Goal: Task Accomplishment & Management: Manage account settings

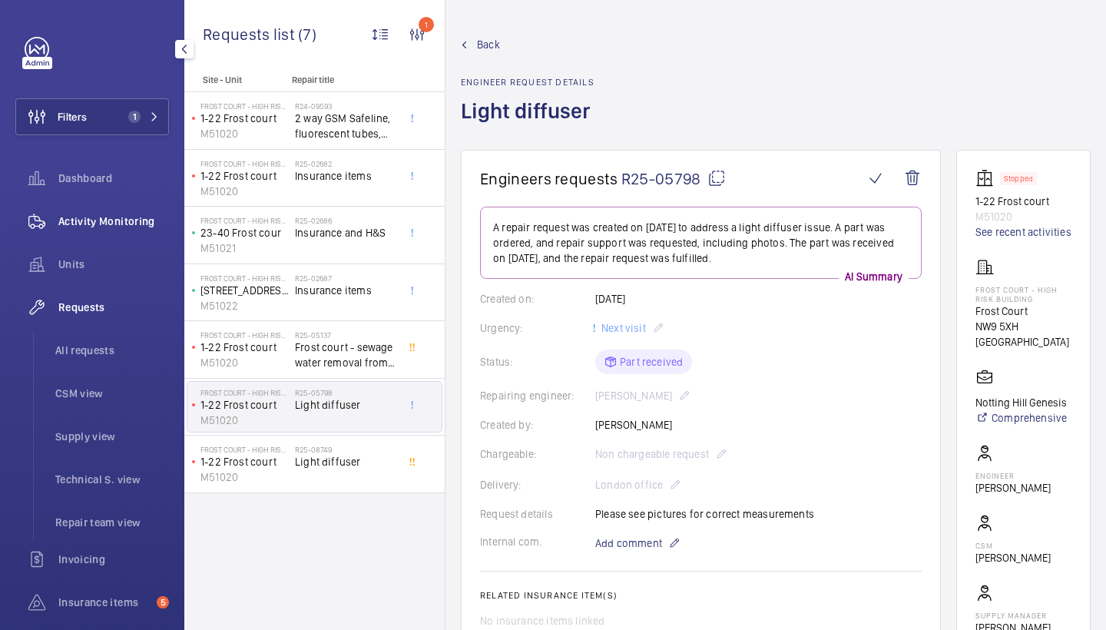
scroll to position [56, 0]
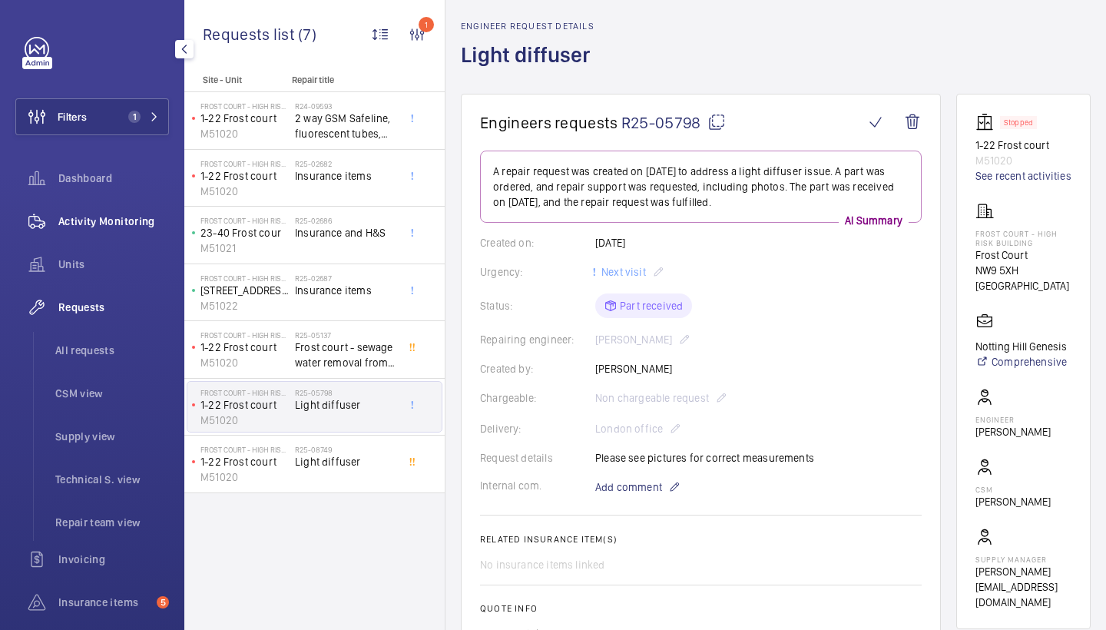
click at [127, 220] on span "Activity Monitoring" at bounding box center [113, 221] width 111 height 15
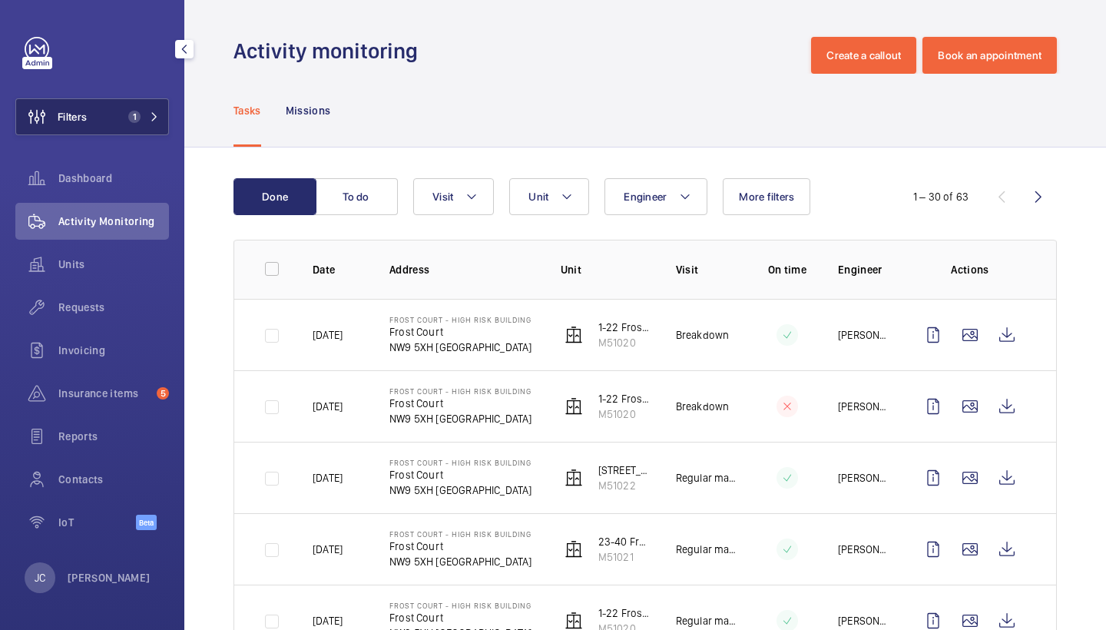
click at [116, 111] on button "Filters 1" at bounding box center [92, 116] width 154 height 37
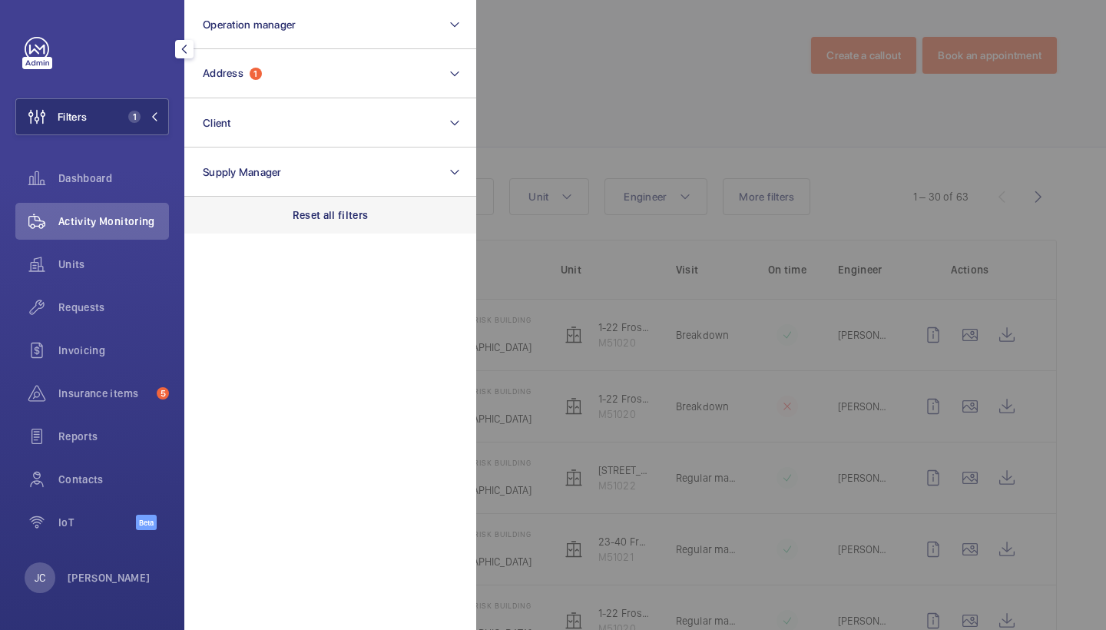
click at [331, 220] on p "Reset all filters" at bounding box center [331, 214] width 76 height 15
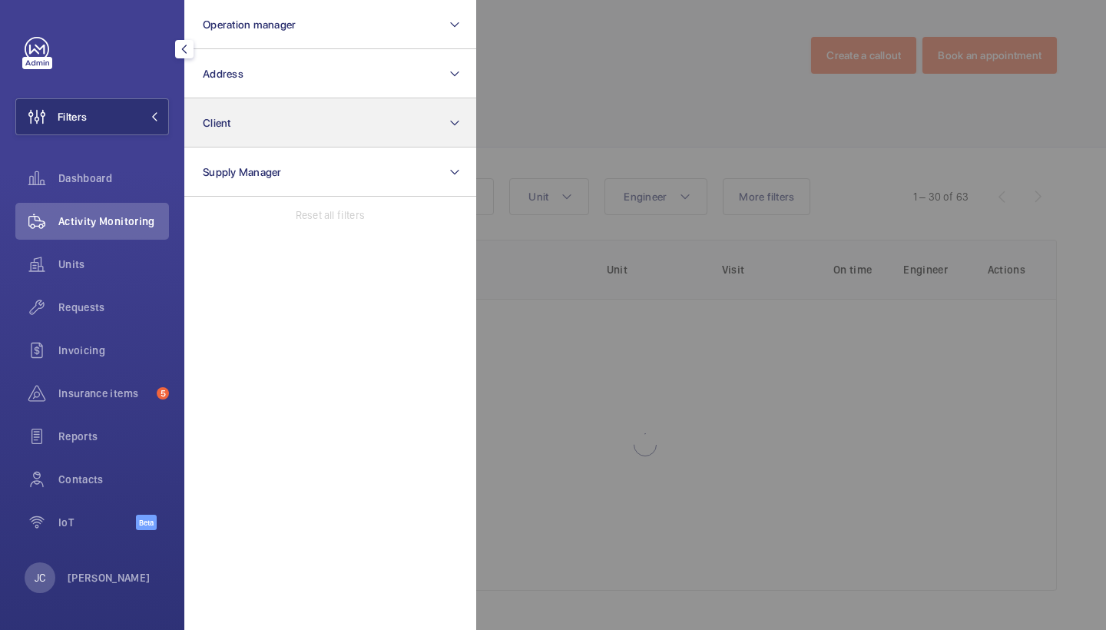
click at [314, 100] on button "Client" at bounding box center [330, 122] width 292 height 49
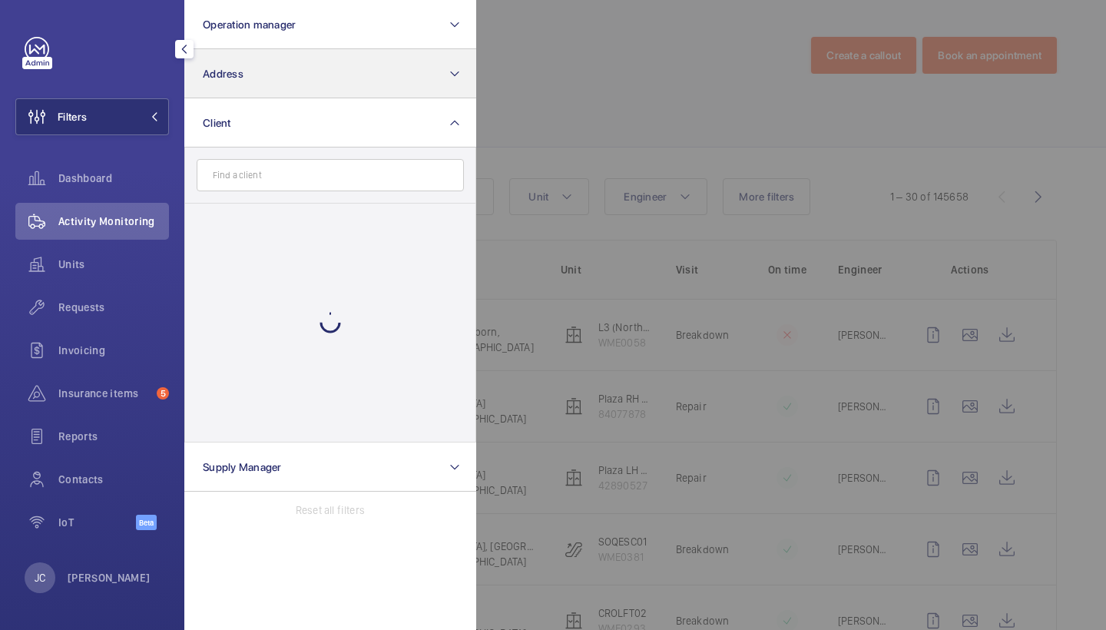
click at [316, 78] on button "Address" at bounding box center [330, 73] width 292 height 49
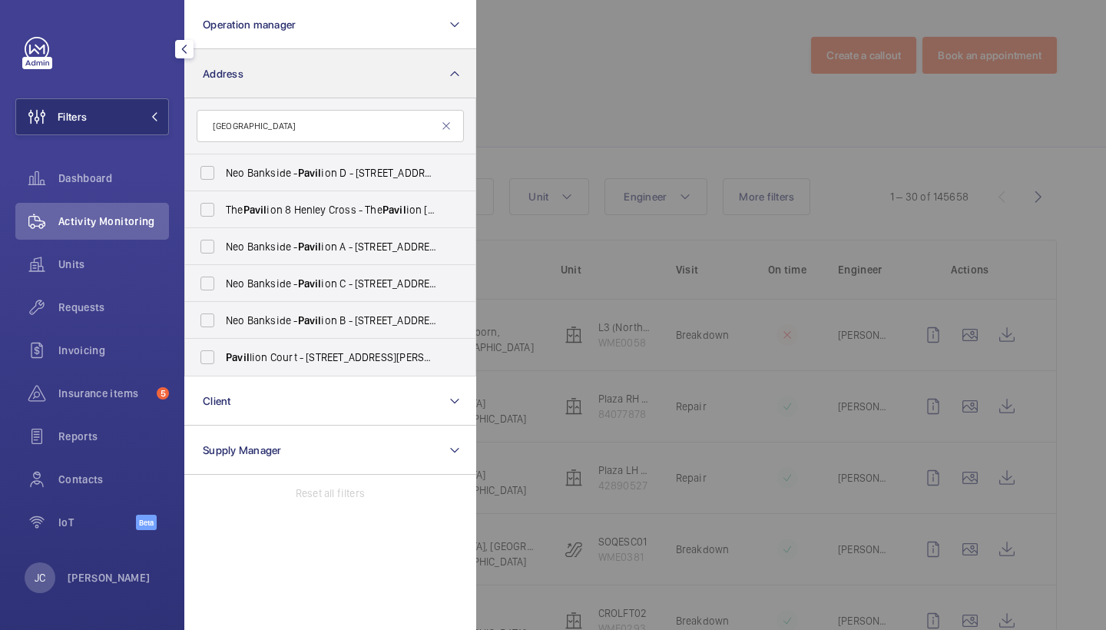
type input "pavia"
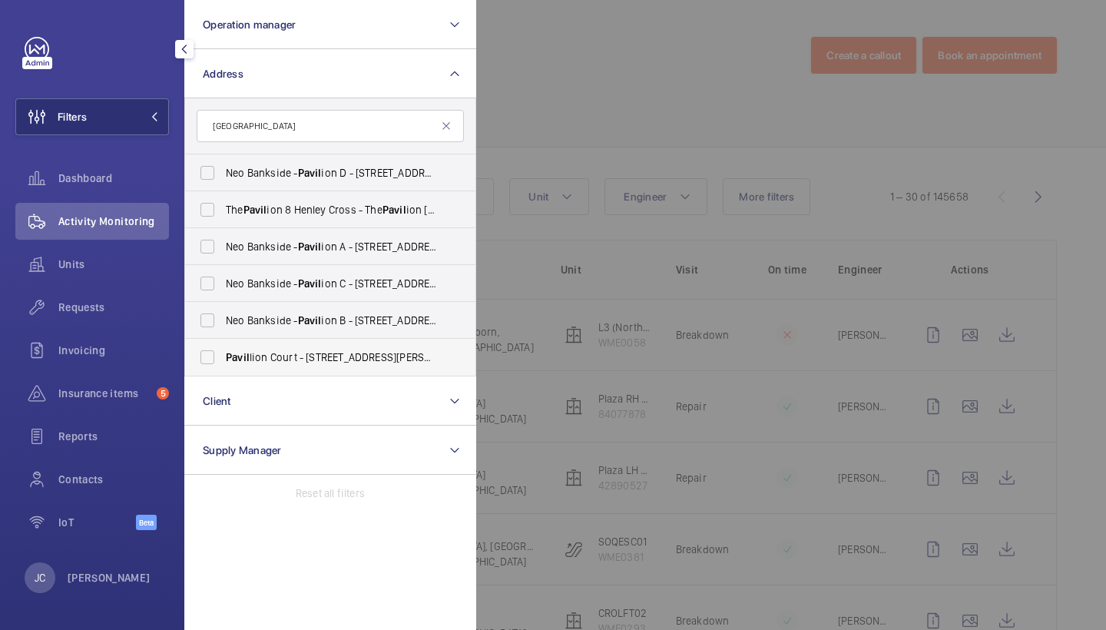
drag, startPoint x: 316, startPoint y: 78, endPoint x: 289, endPoint y: 346, distance: 268.6
click at [289, 346] on label "Pavil lion Court - 17-18 Thurlow Road, LONDON NW3 5PL" at bounding box center [318, 357] width 267 height 37
click at [223, 346] on input "Pavil lion Court - 17-18 Thurlow Road, LONDON NW3 5PL" at bounding box center [207, 357] width 31 height 31
checkbox input "true"
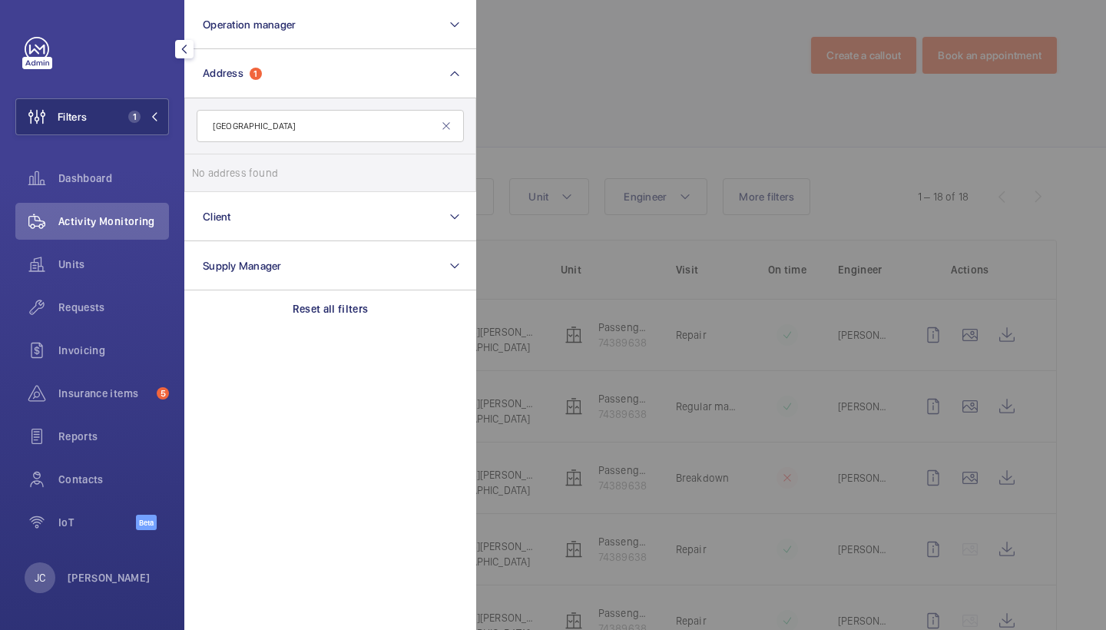
click at [588, 69] on div at bounding box center [1029, 315] width 1106 height 630
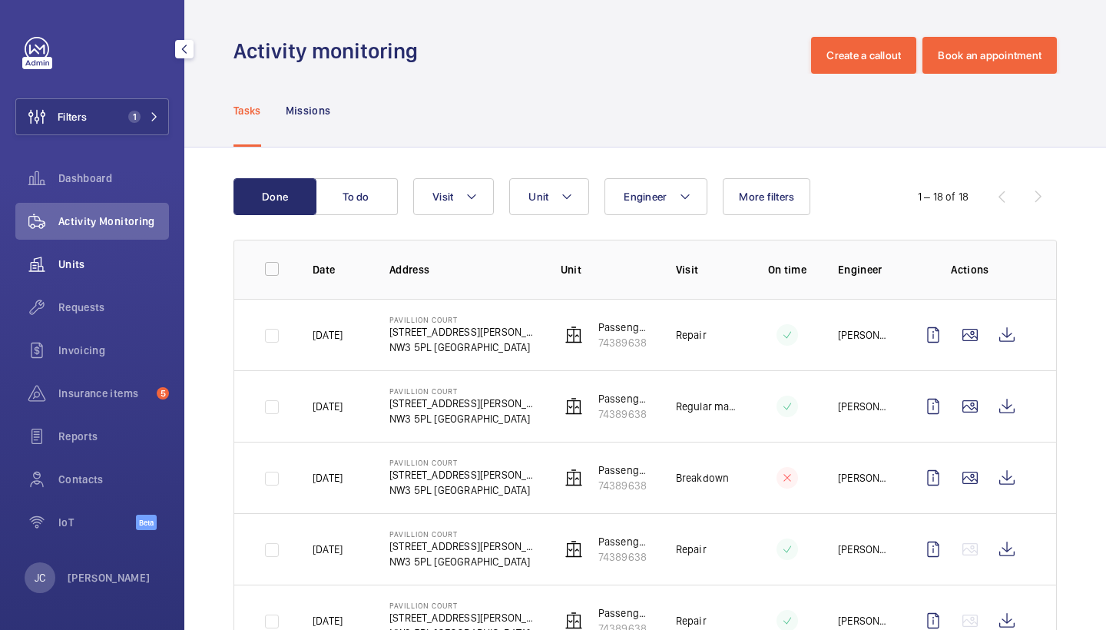
click at [121, 272] on div "Units" at bounding box center [92, 264] width 154 height 37
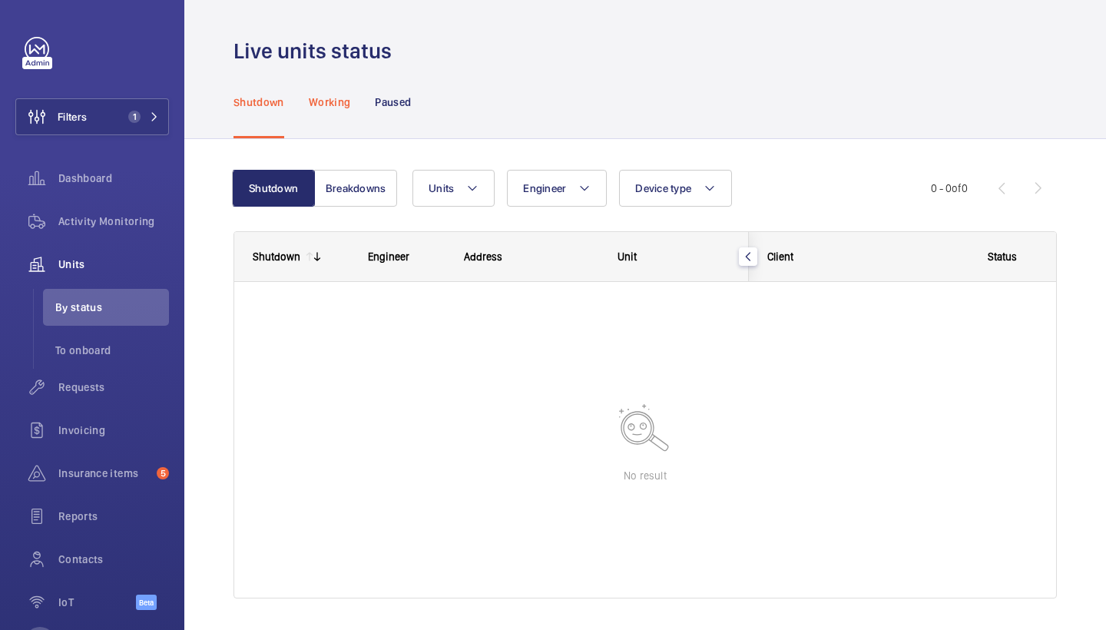
click at [317, 114] on div "Working" at bounding box center [329, 101] width 41 height 73
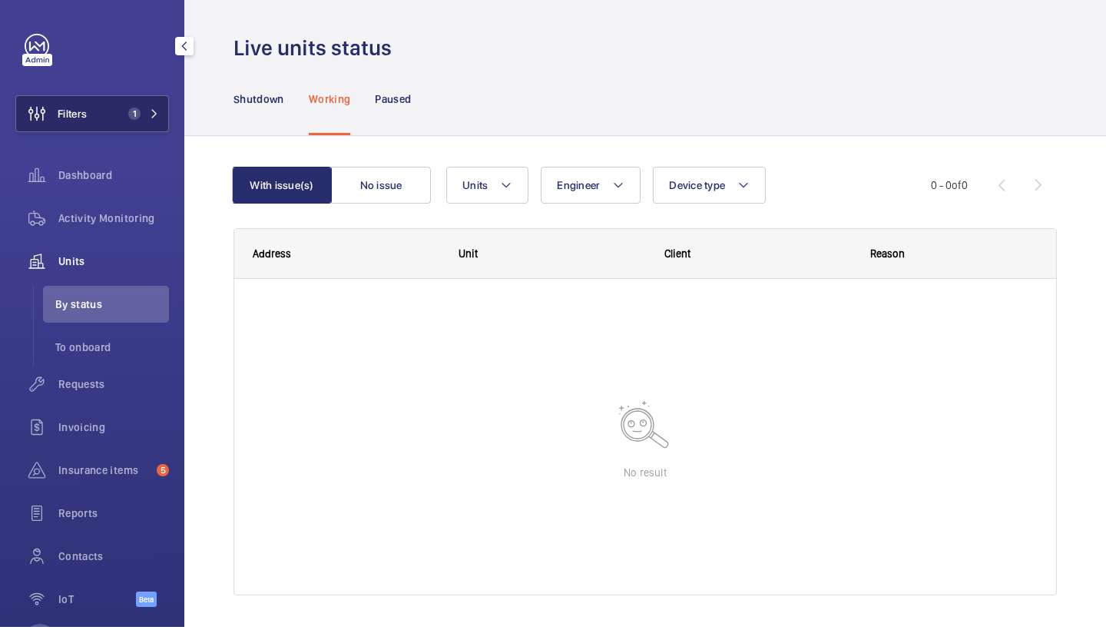
click at [129, 112] on span "1" at bounding box center [134, 117] width 12 height 12
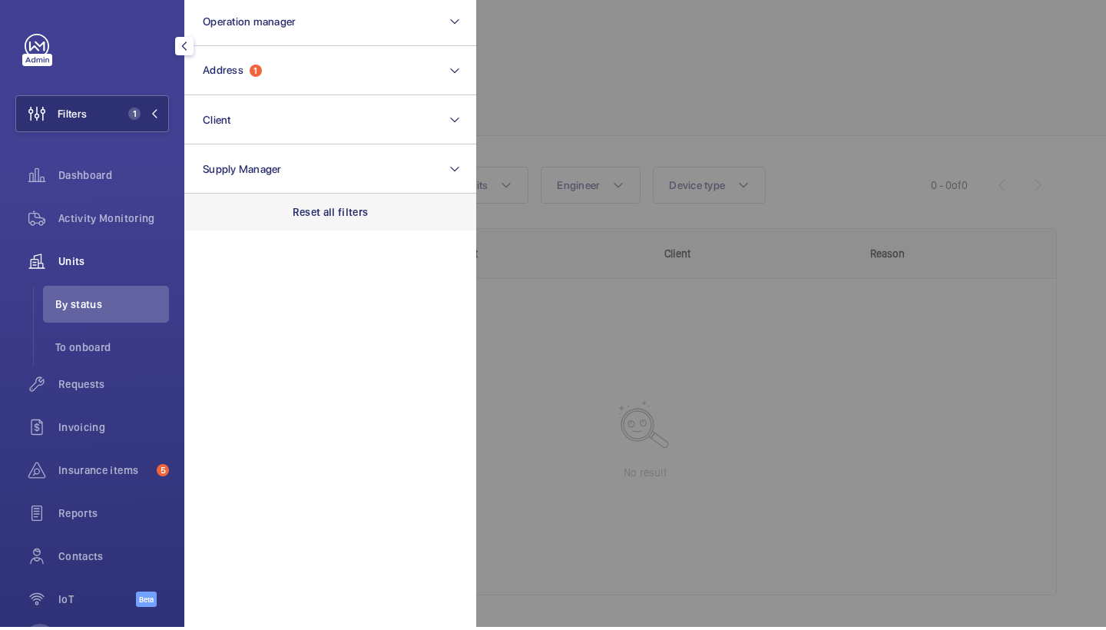
click at [337, 216] on p "Reset all filters" at bounding box center [331, 214] width 76 height 15
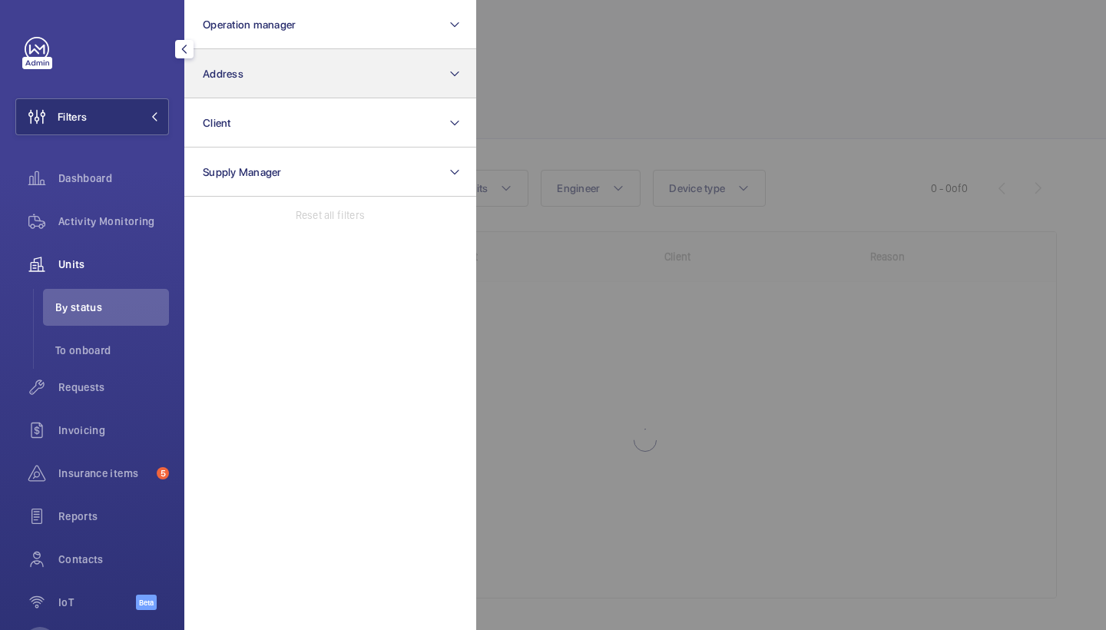
click at [305, 88] on button "Address" at bounding box center [330, 73] width 292 height 49
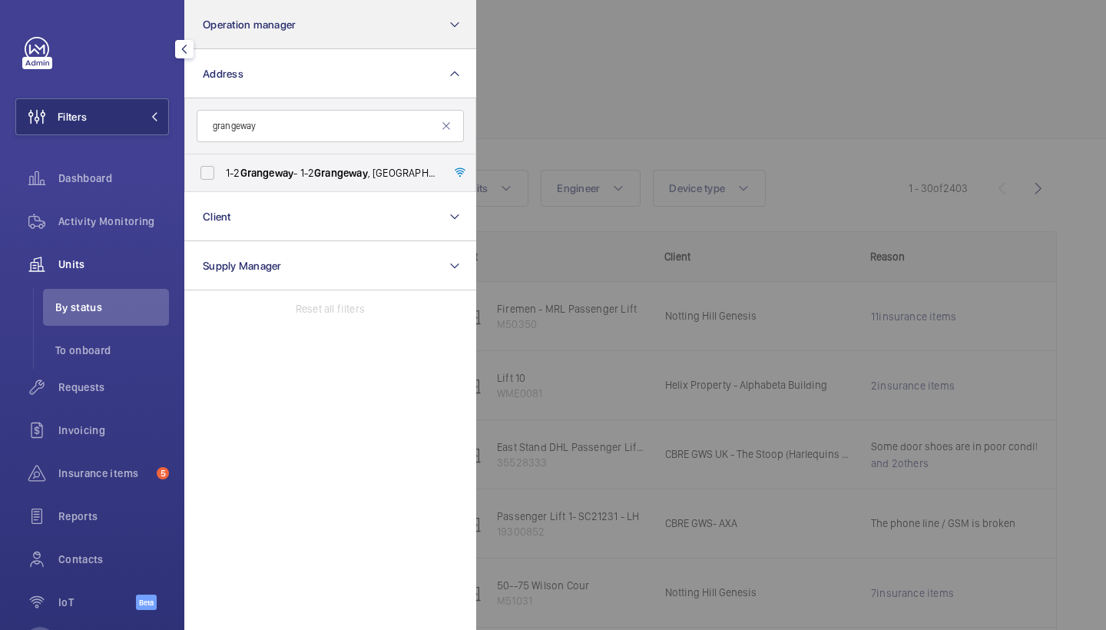
type input "gangway"
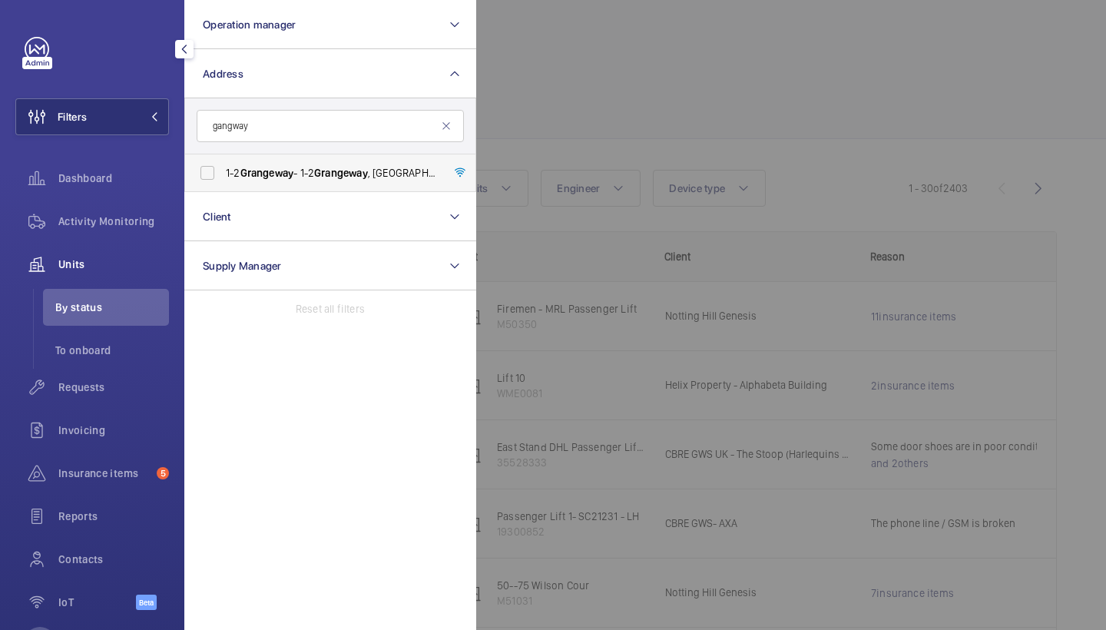
drag, startPoint x: 368, startPoint y: 2, endPoint x: 363, endPoint y: 162, distance: 160.6
click at [363, 162] on label "1-2 Grangeway - 1-2 Grangeway , LONDON NW6 2BT" at bounding box center [318, 172] width 267 height 37
click at [223, 162] on input "1-2 Grangeway - 1-2 Grangeway , LONDON NW6 2BT" at bounding box center [207, 172] width 31 height 31
checkbox input "true"
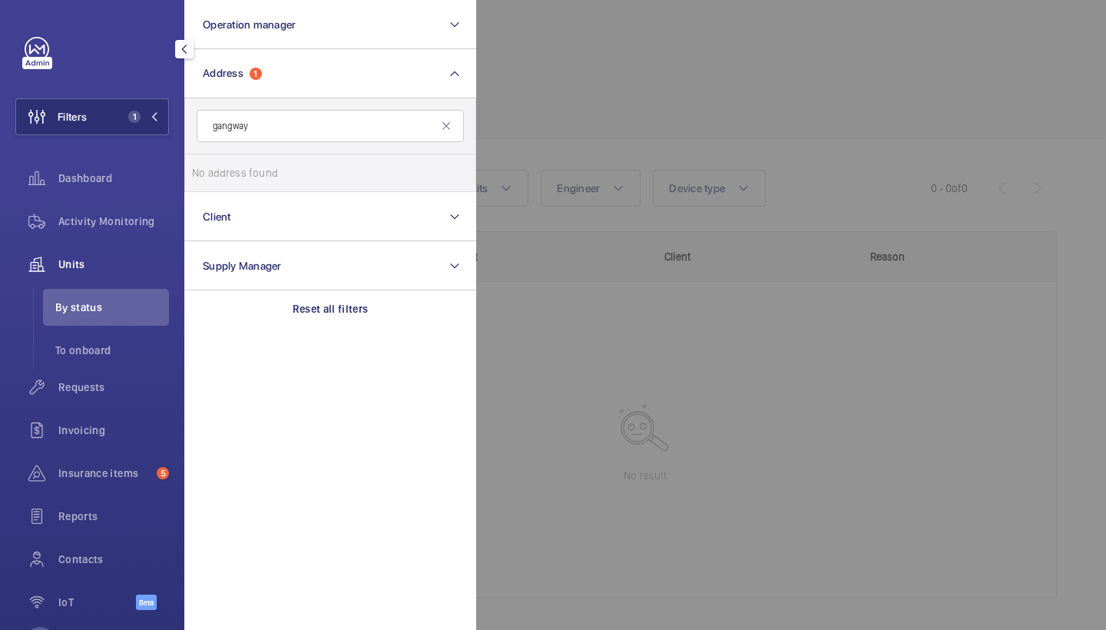
click at [627, 76] on div at bounding box center [1029, 315] width 1106 height 630
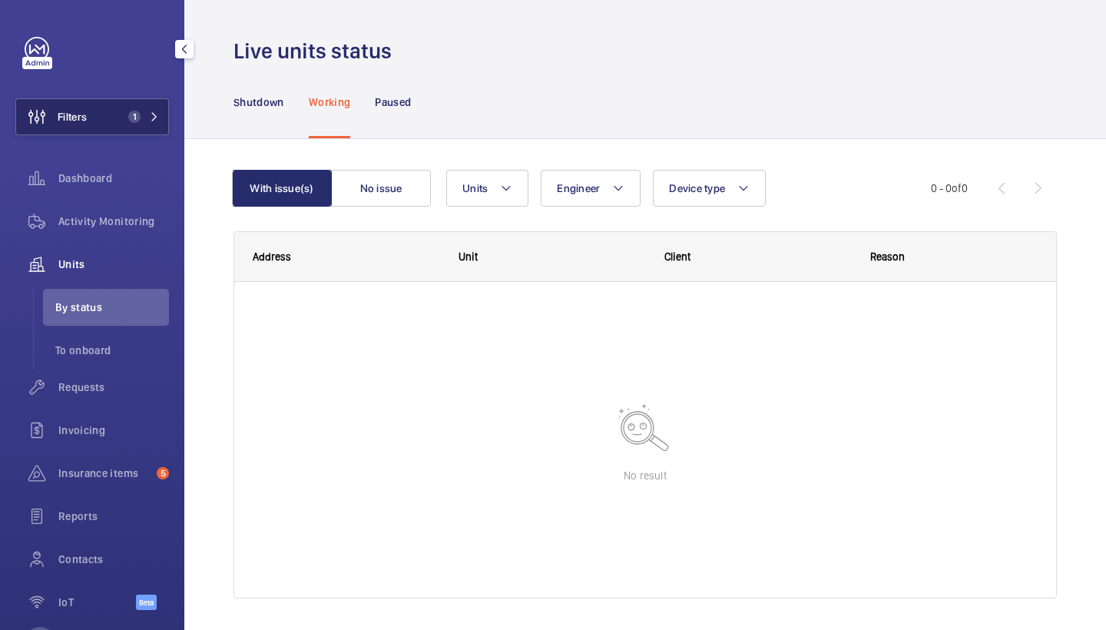
click at [120, 120] on button "Filters 1" at bounding box center [92, 116] width 154 height 37
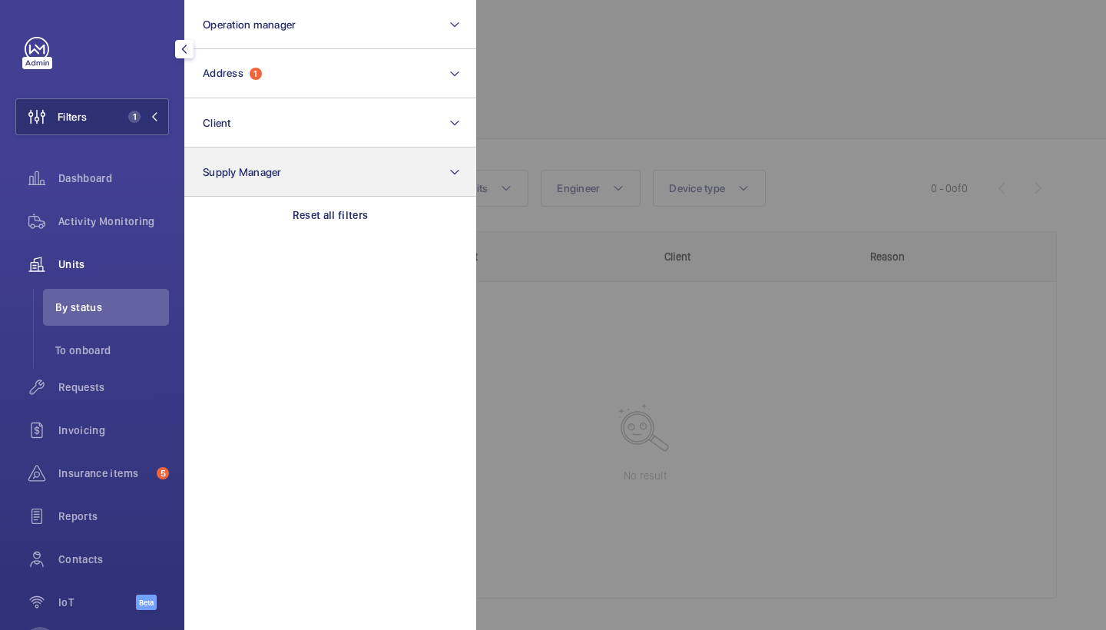
drag, startPoint x: 293, startPoint y: 210, endPoint x: 293, endPoint y: 193, distance: 17.7
click at [293, 210] on p "Reset all filters" at bounding box center [331, 214] width 76 height 15
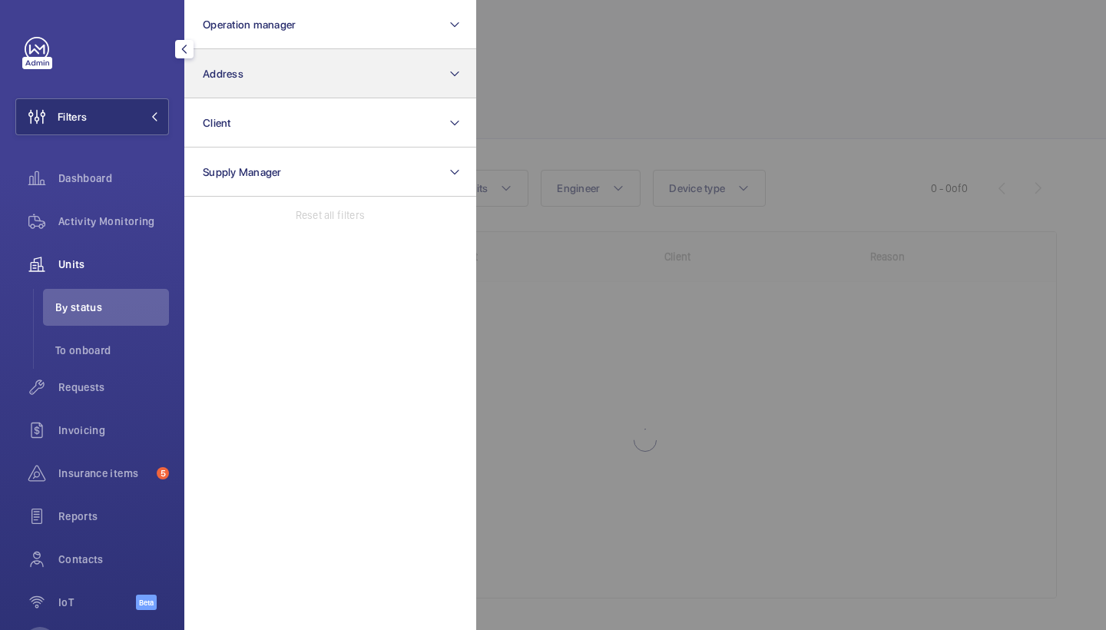
click at [293, 82] on button "Address" at bounding box center [330, 73] width 292 height 49
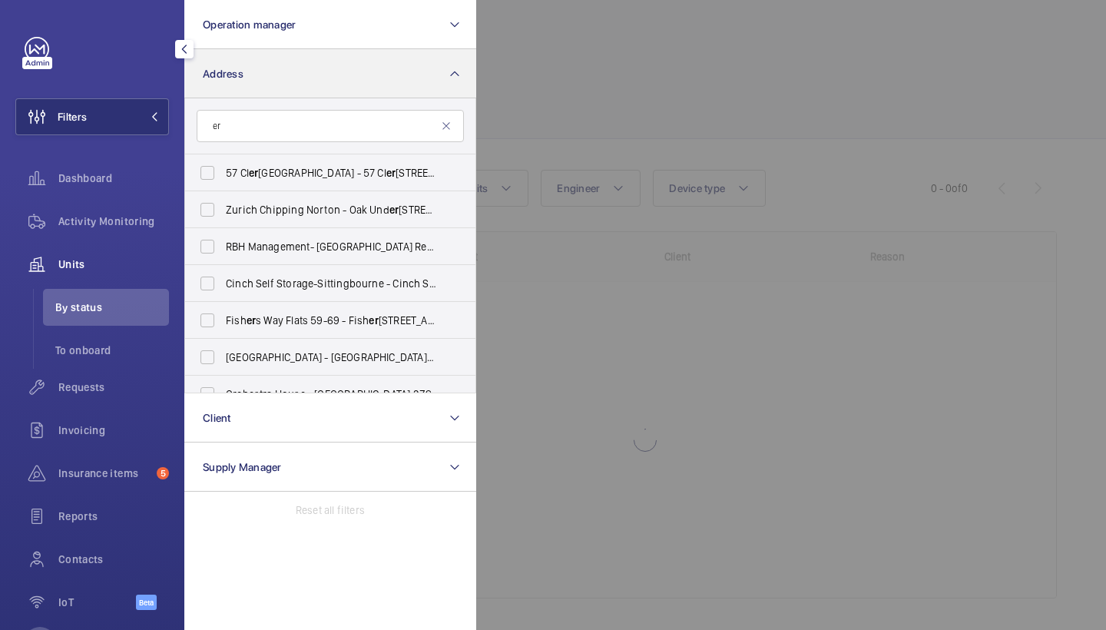
type input "e"
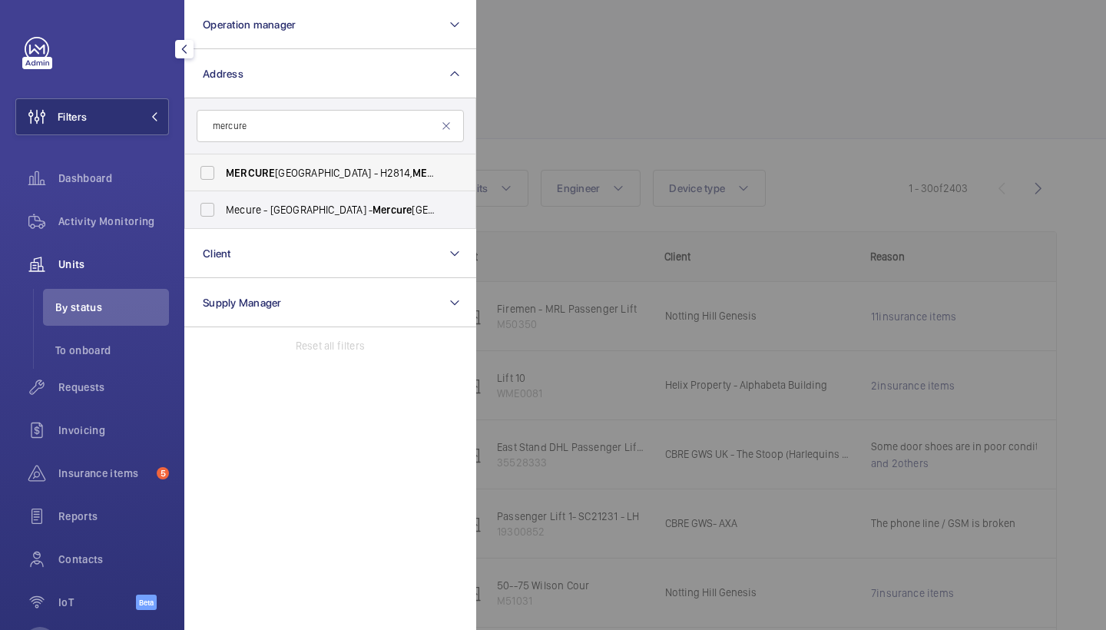
type input "mercure"
click at [349, 174] on span "MERCURE LONDON BRIDGE HOTEL - H2814, MERCURE LONDON BRIDGE HOTEL, 71-79 Southwa…" at bounding box center [331, 172] width 211 height 15
click at [223, 174] on input "MERCURE LONDON BRIDGE HOTEL - H2814, MERCURE LONDON BRIDGE HOTEL, 71-79 Southwa…" at bounding box center [207, 172] width 31 height 31
checkbox input "true"
click at [590, 112] on div at bounding box center [1029, 315] width 1106 height 630
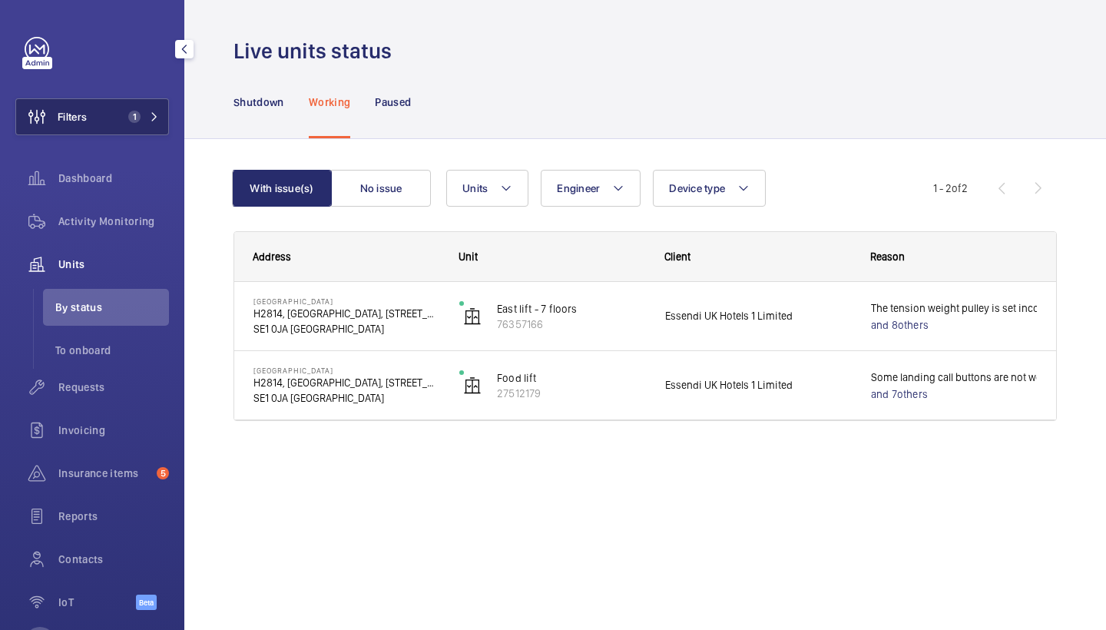
click at [85, 116] on span "Filters" at bounding box center [72, 116] width 29 height 15
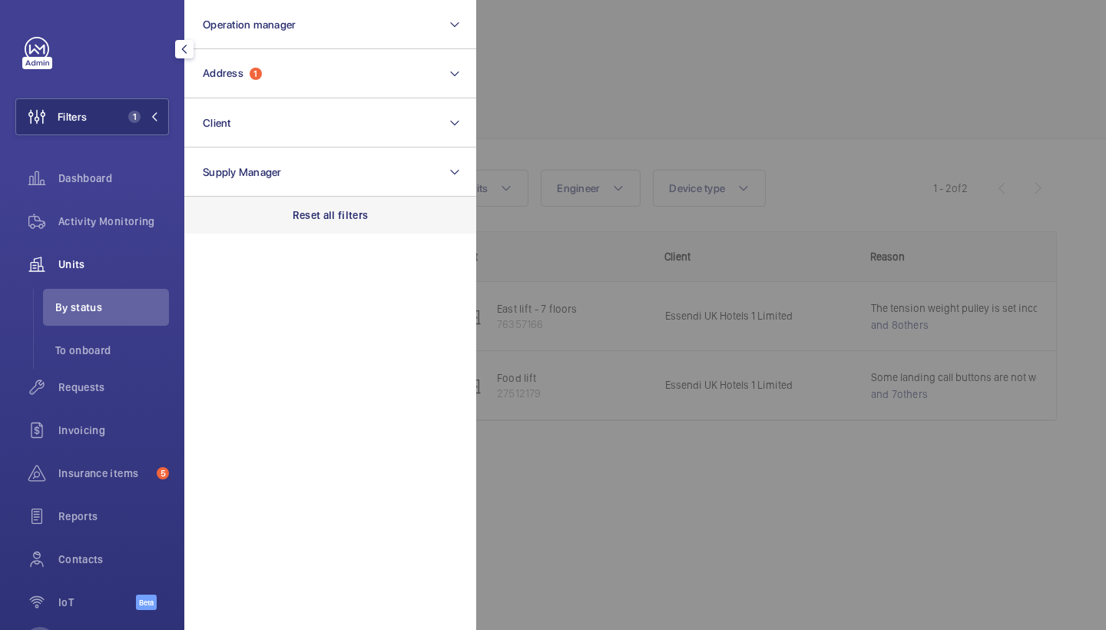
click at [353, 218] on p "Reset all filters" at bounding box center [331, 214] width 76 height 15
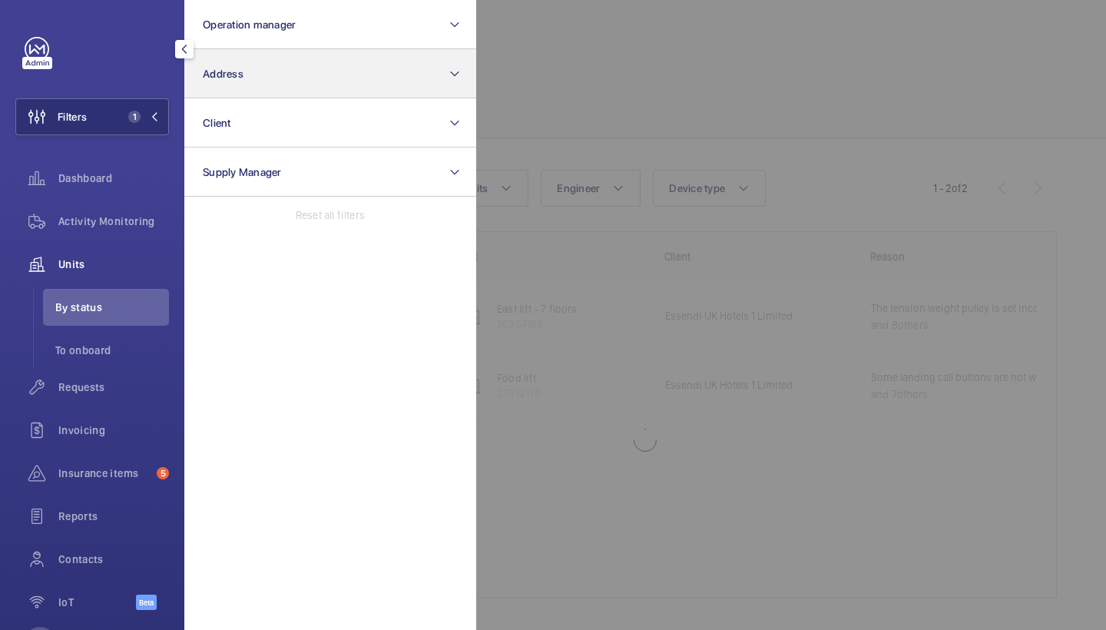
click at [317, 86] on button "Address" at bounding box center [330, 73] width 292 height 49
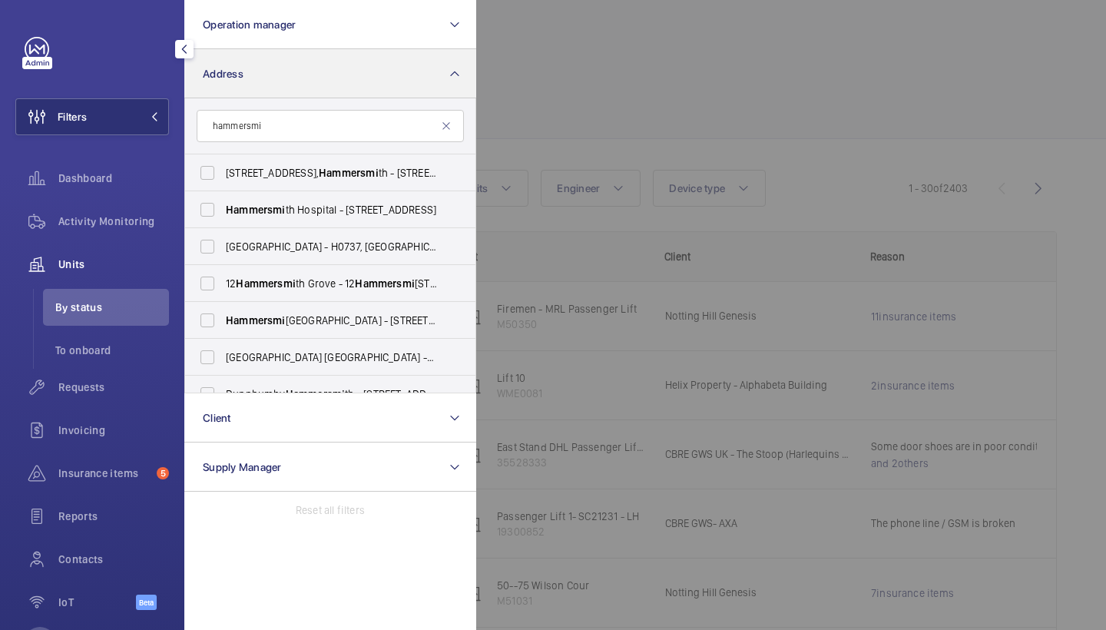
type input "hammersmi"
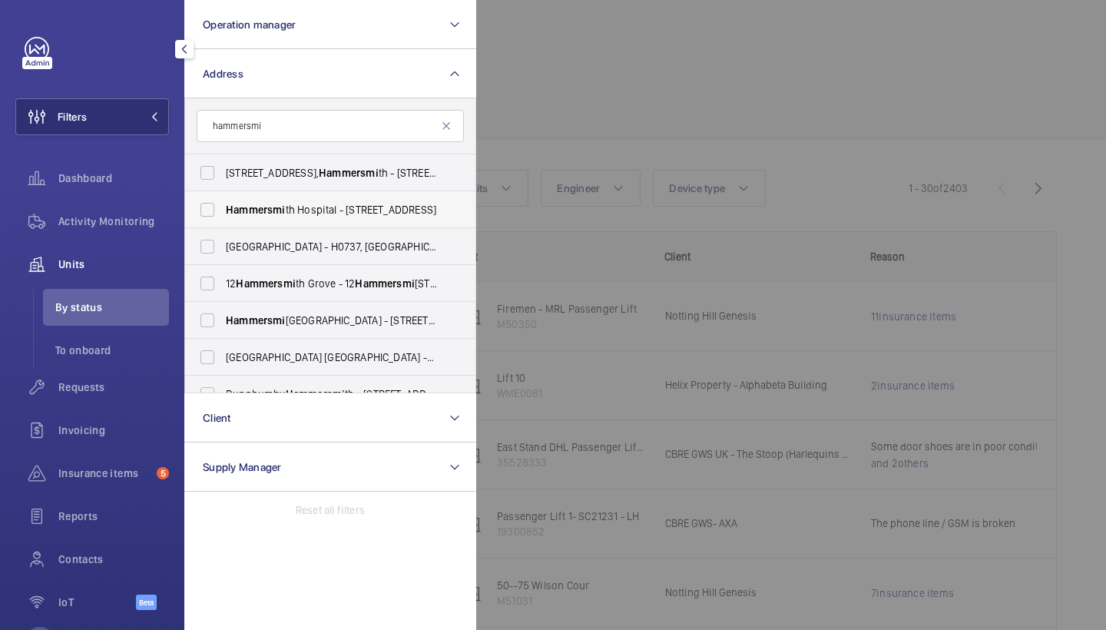
drag, startPoint x: 317, startPoint y: 86, endPoint x: 313, endPoint y: 211, distance: 125.3
click at [313, 211] on span "Hammersmi th Hospital - 72 Du Cane Rd, LONDON W12 0HS" at bounding box center [331, 209] width 211 height 15
click at [223, 211] on input "Hammersmi th Hospital - 72 Du Cane Rd, LONDON W12 0HS" at bounding box center [207, 209] width 31 height 31
checkbox input "true"
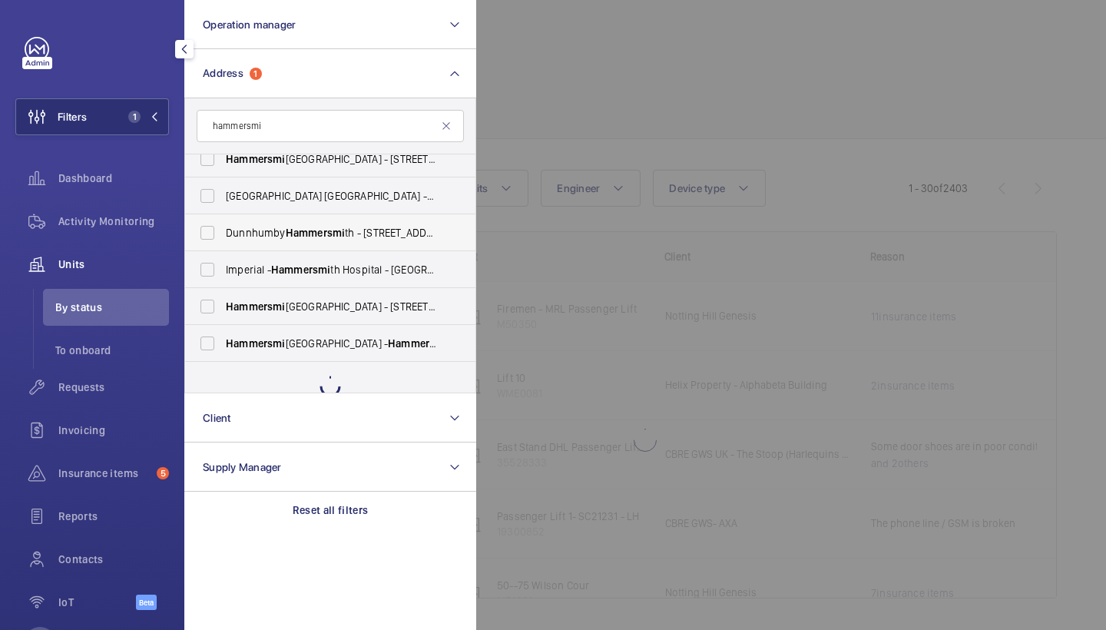
scroll to position [164, 0]
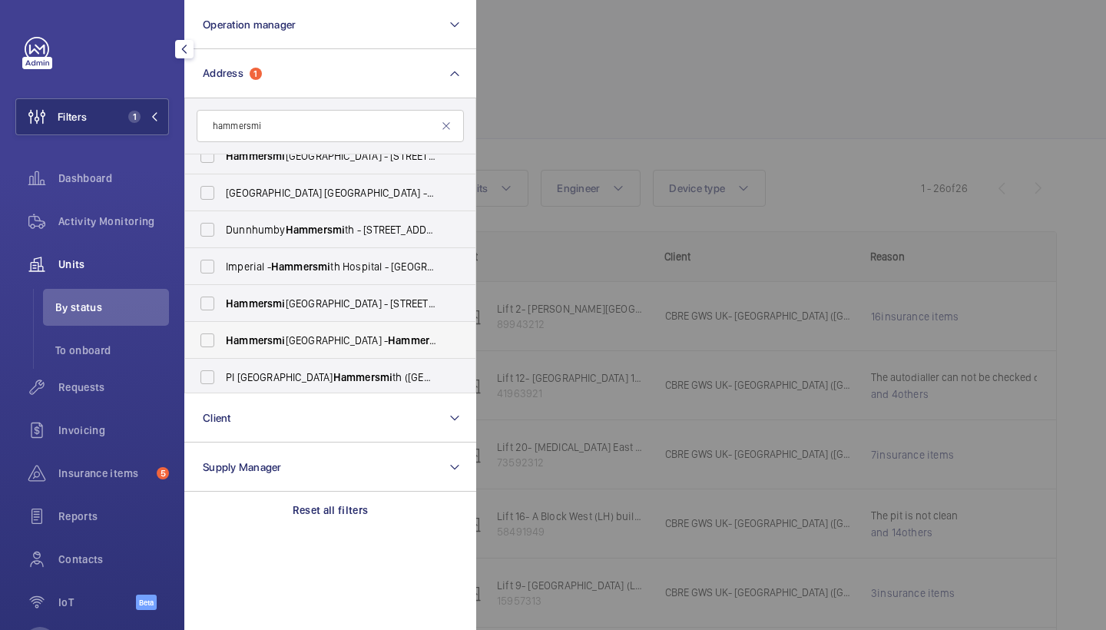
click at [293, 344] on span "Hammersmi th Hospital - Hammersmi th Hospital, 72 Du Cane Road, LONDON W12 0HS" at bounding box center [331, 340] width 211 height 15
click at [223, 344] on input "Hammersmi th Hospital - Hammersmi th Hospital, 72 Du Cane Road, LONDON W12 0HS" at bounding box center [207, 340] width 31 height 31
checkbox input "true"
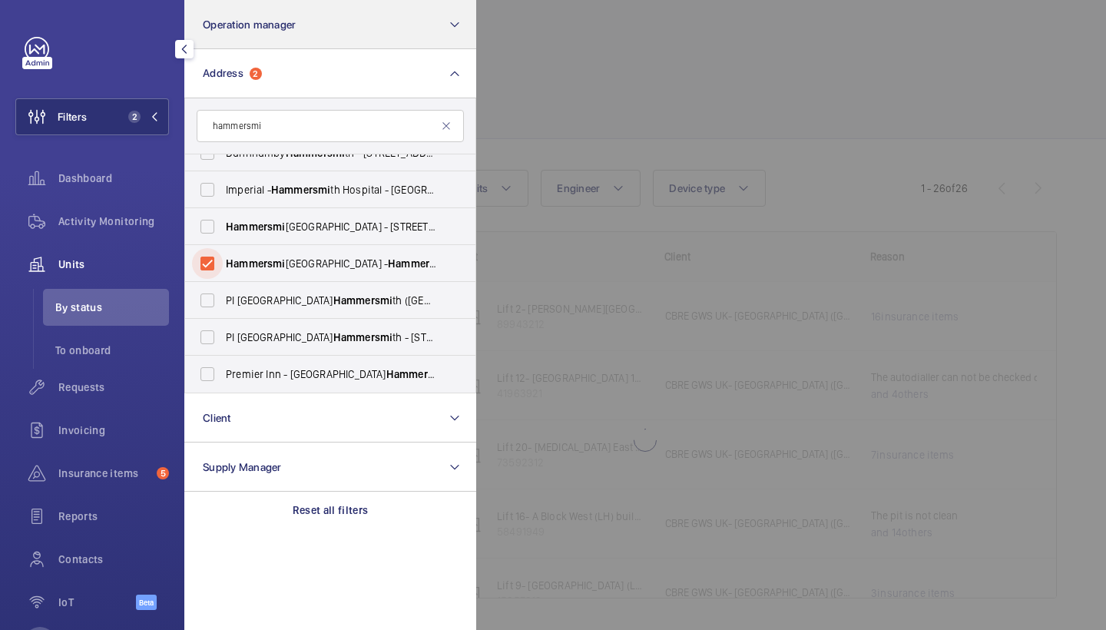
scroll to position [241, 0]
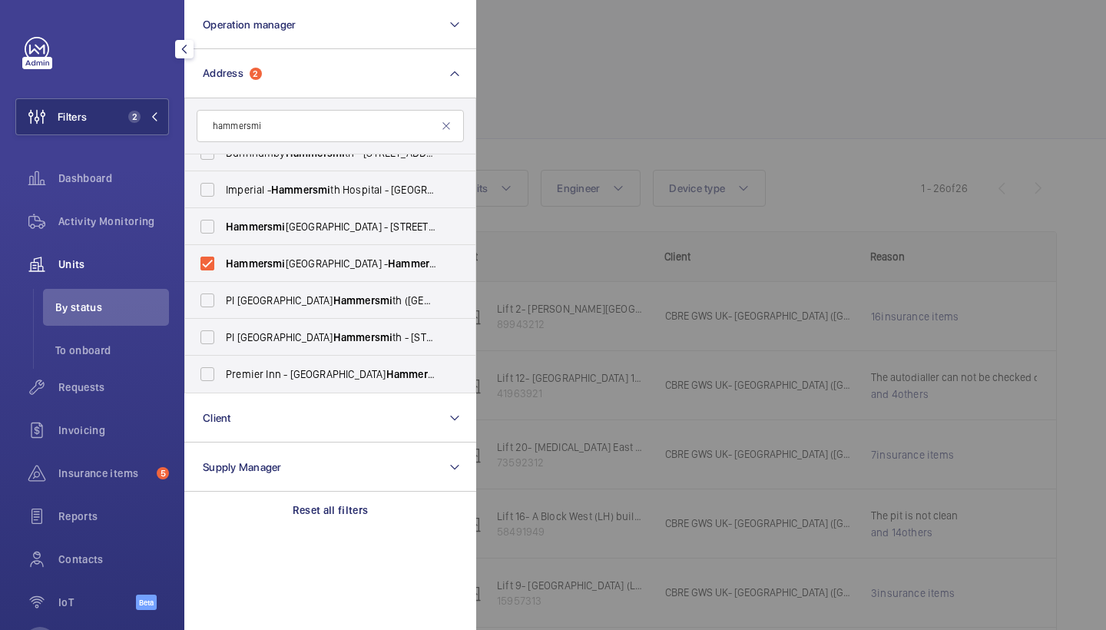
click at [553, 82] on div at bounding box center [1029, 315] width 1106 height 630
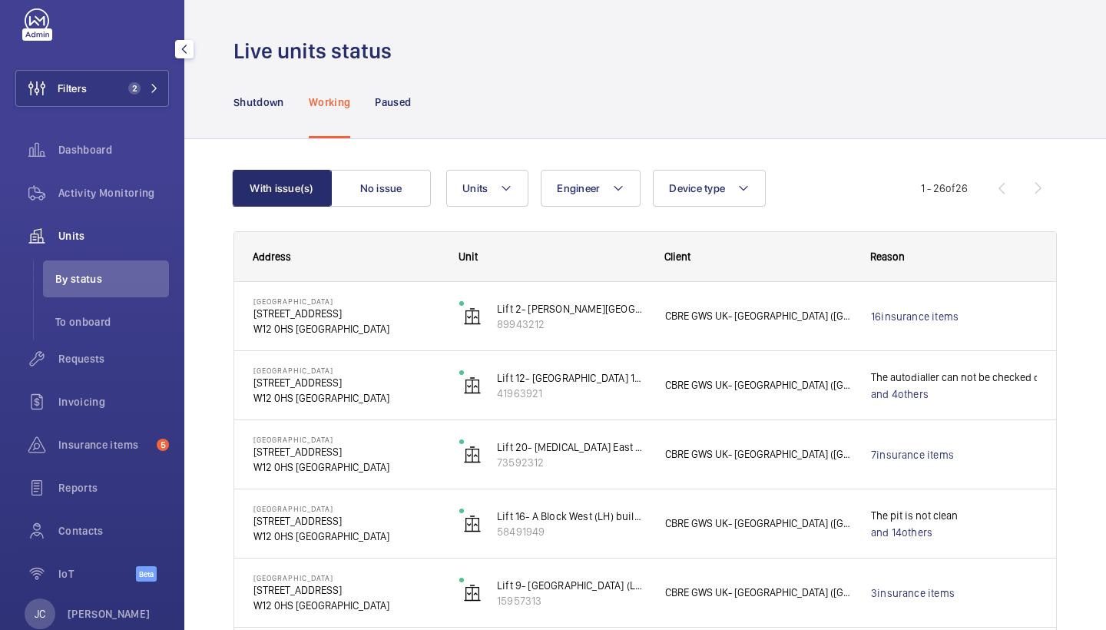
scroll to position [29, 0]
click at [95, 355] on span "Requests" at bounding box center [113, 357] width 111 height 15
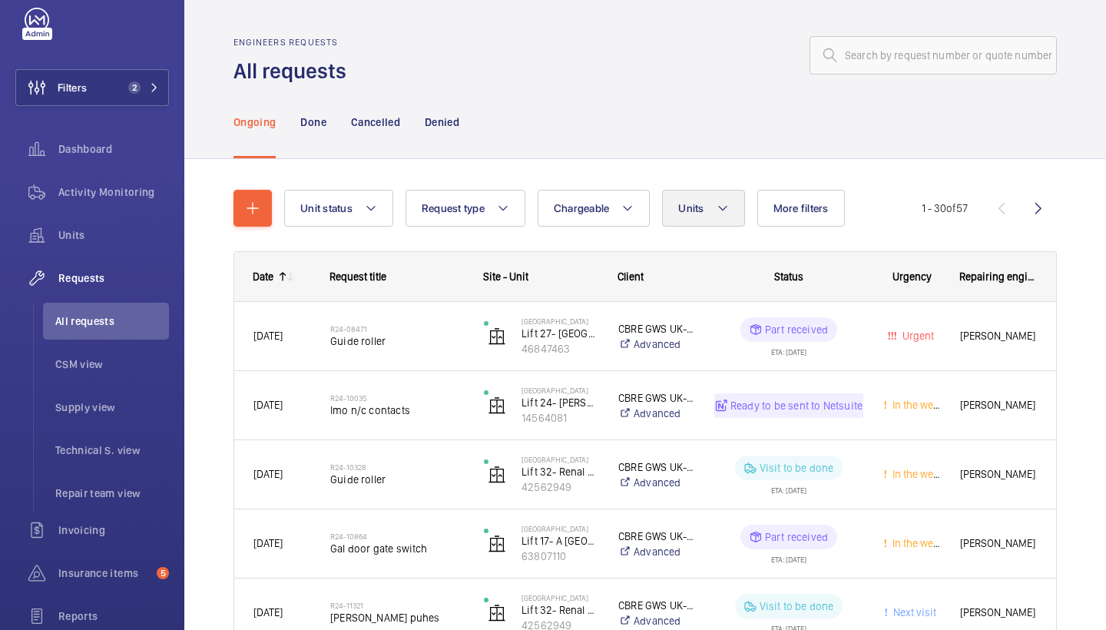
click at [713, 197] on button "Units" at bounding box center [703, 208] width 82 height 37
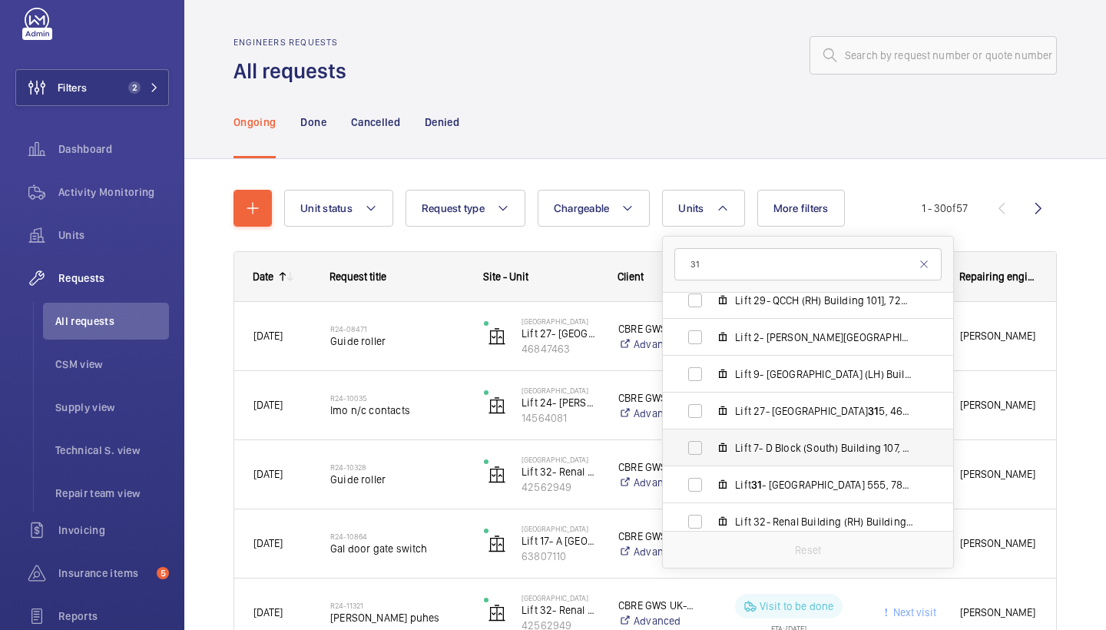
scroll to position [952, 0]
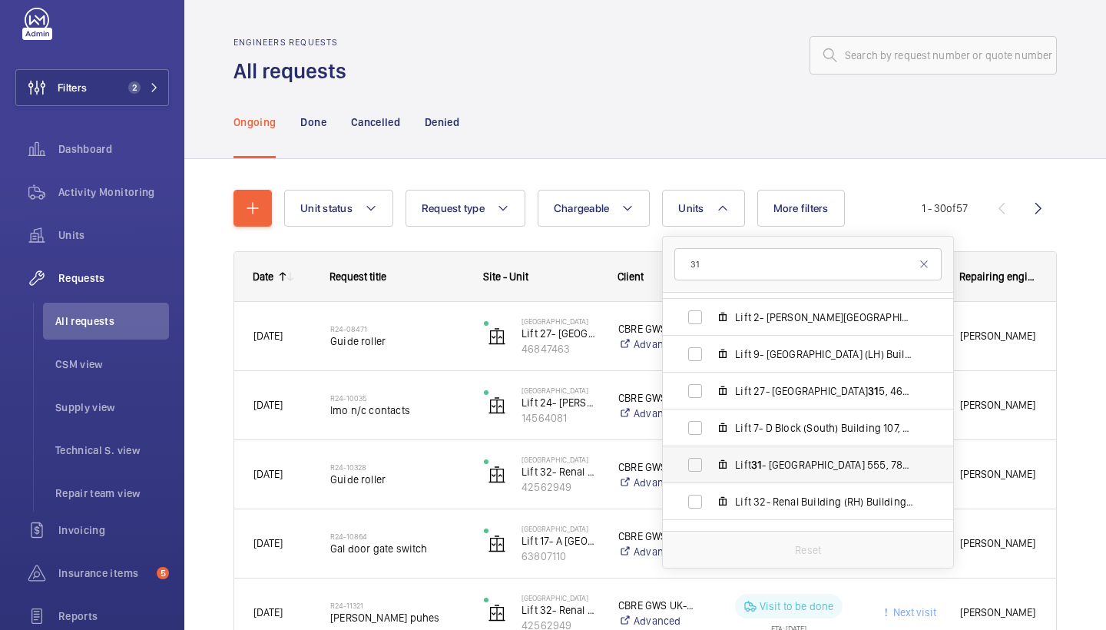
type input "31"
click at [760, 456] on label "Lift 31 - Renal Building South Building 555, 78584016" at bounding box center [796, 464] width 266 height 37
click at [710, 456] on input "Lift 31 - Renal Building South Building 555, 78584016" at bounding box center [695, 464] width 31 height 31
checkbox input "true"
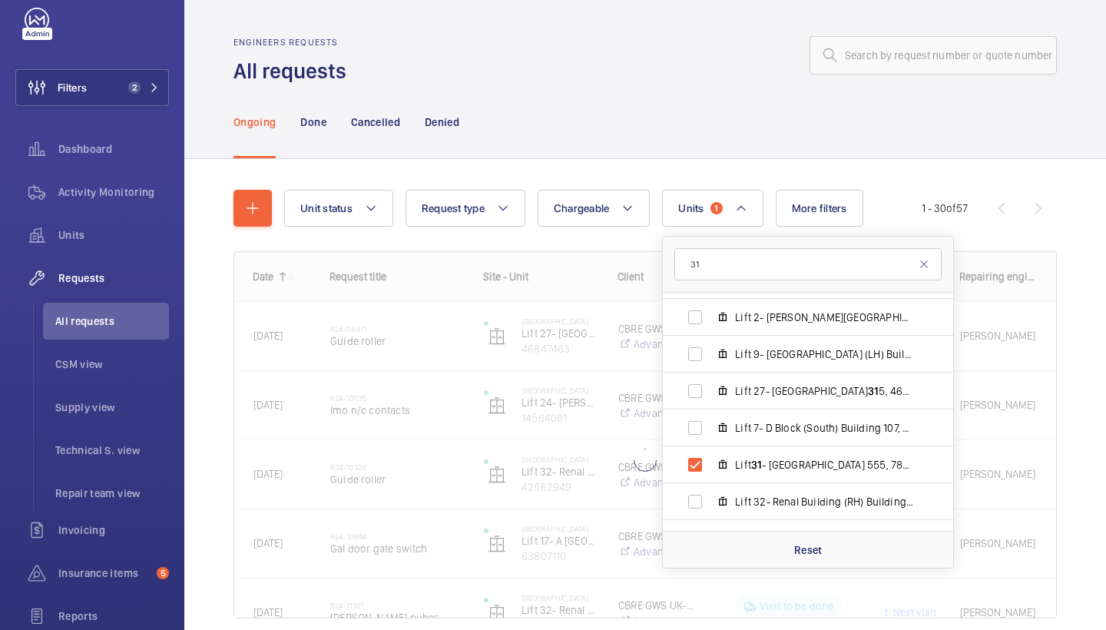
click at [683, 128] on div "Ongoing Done Cancelled Denied" at bounding box center [645, 121] width 823 height 73
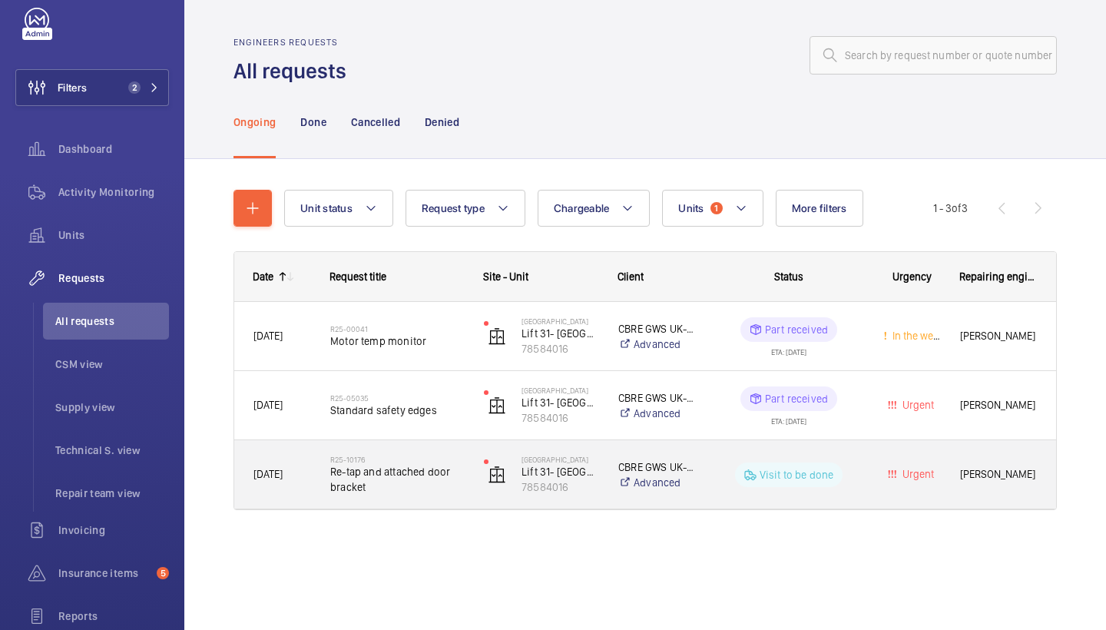
click at [379, 478] on span "Re-tap and attached door bracket" at bounding box center [397, 479] width 134 height 31
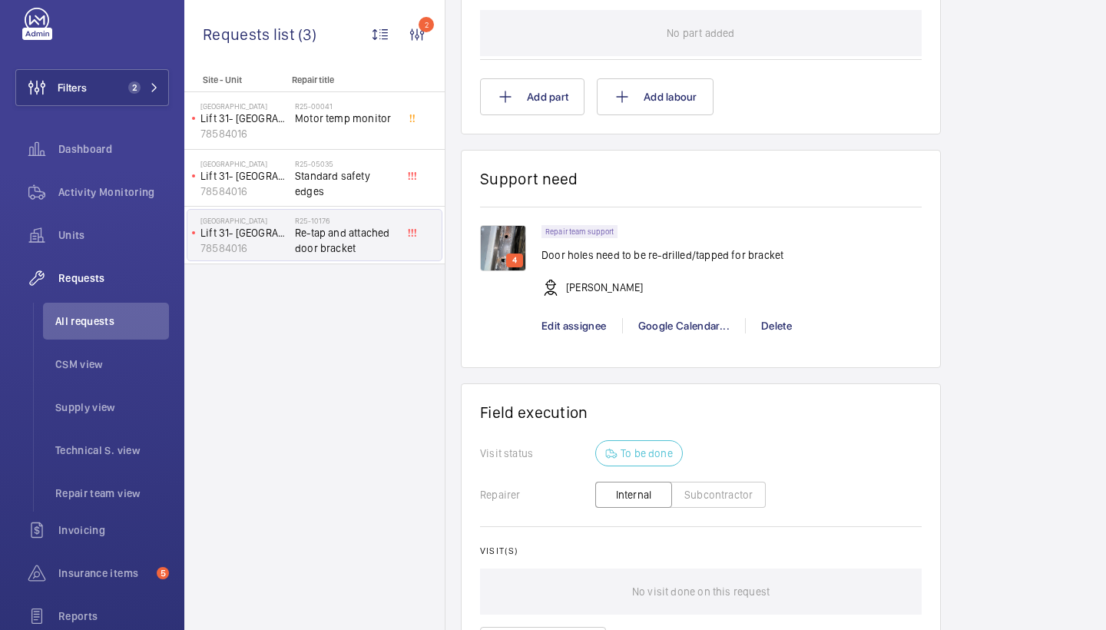
scroll to position [1033, 0]
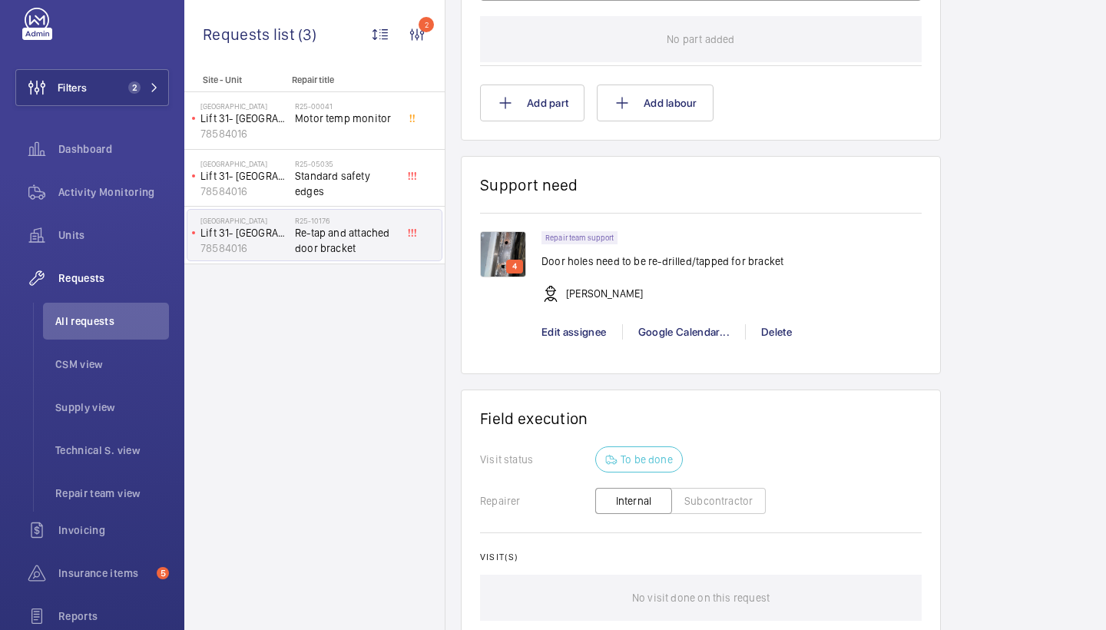
click at [504, 257] on img at bounding box center [503, 254] width 46 height 46
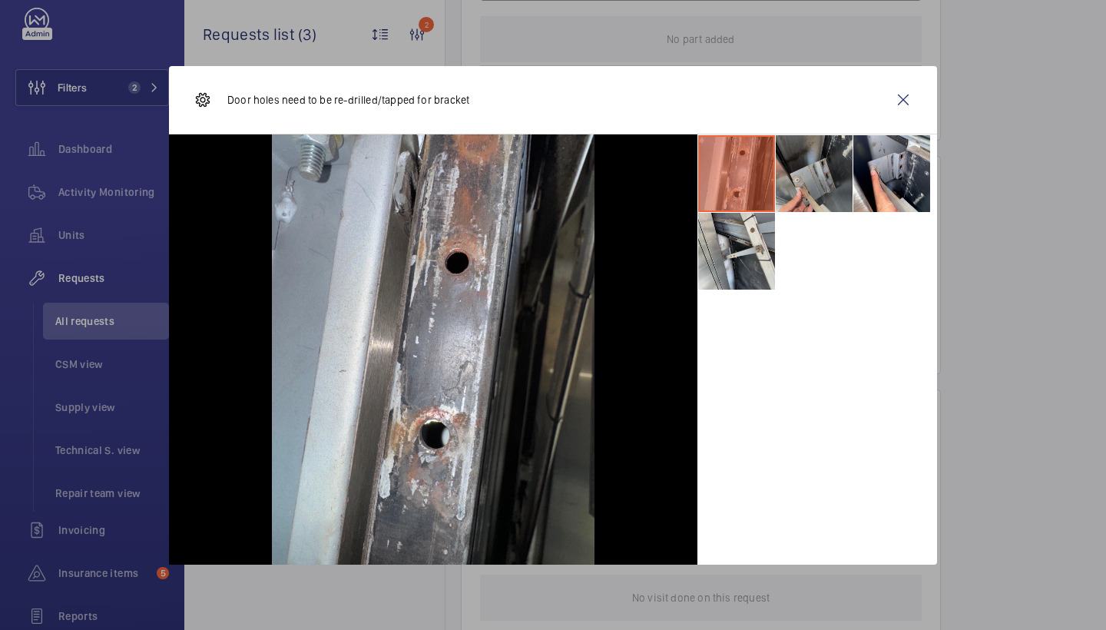
click at [810, 162] on li at bounding box center [814, 173] width 77 height 77
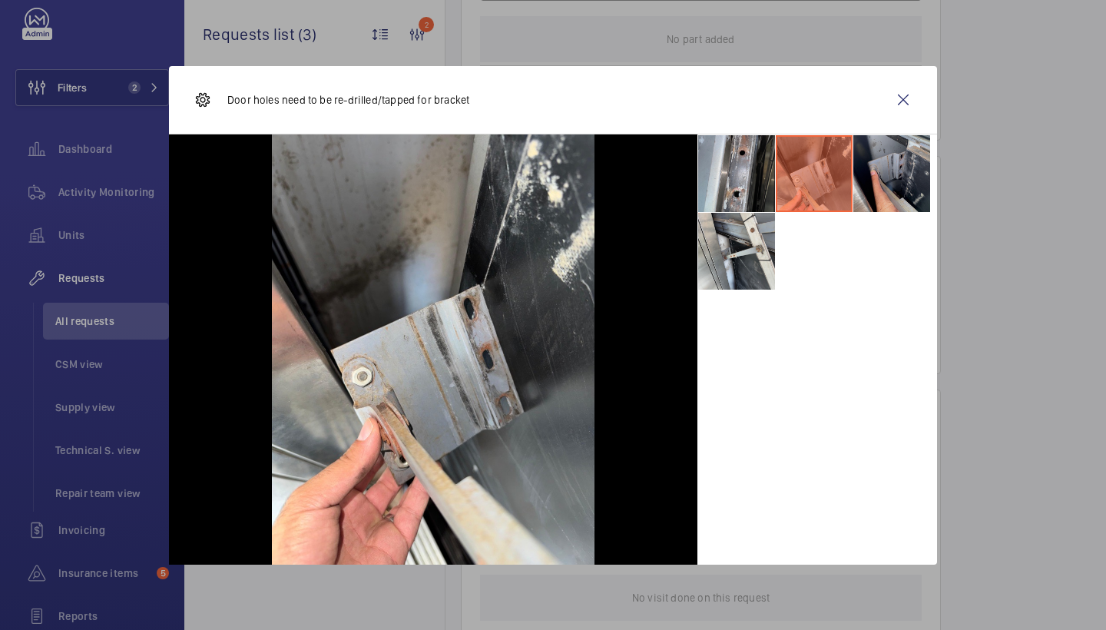
click at [888, 169] on li at bounding box center [891, 173] width 77 height 77
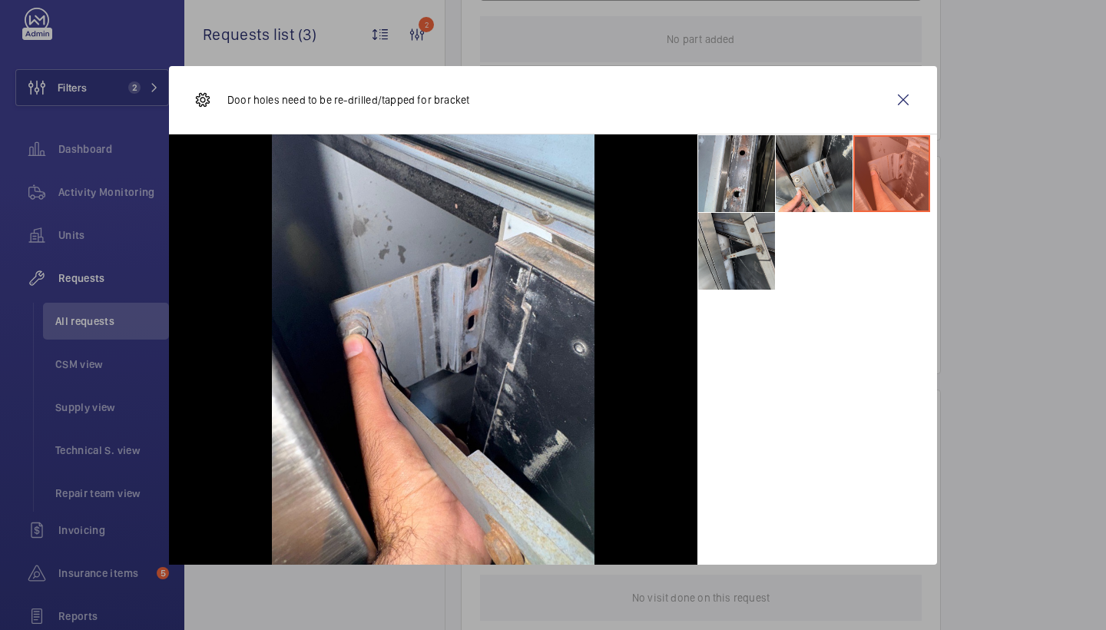
click at [744, 258] on li at bounding box center [736, 251] width 77 height 77
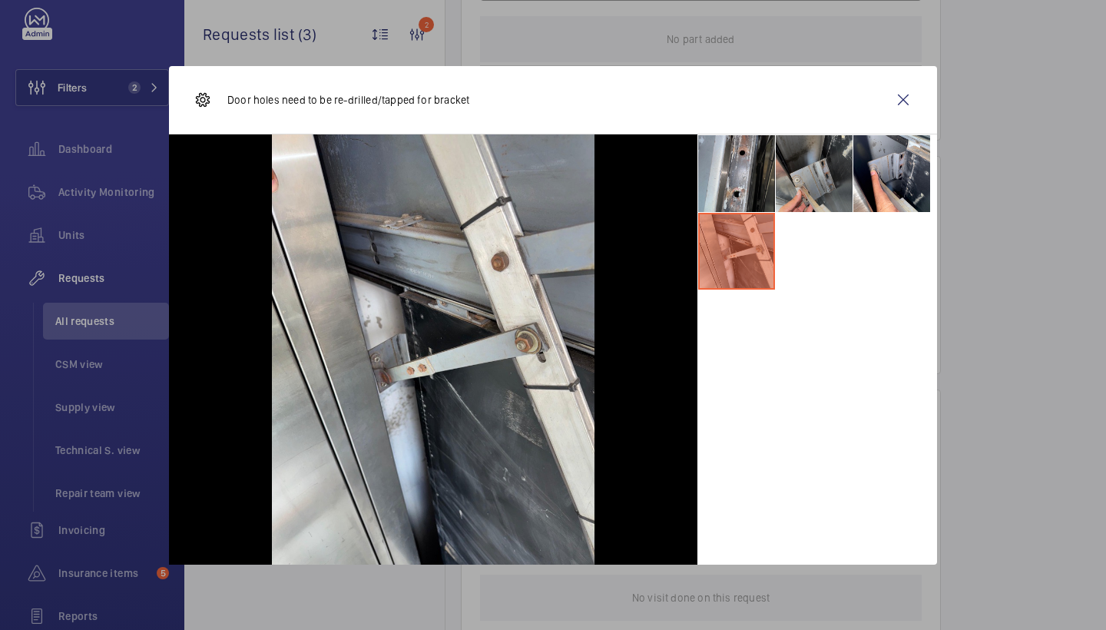
click at [788, 182] on li at bounding box center [814, 173] width 77 height 77
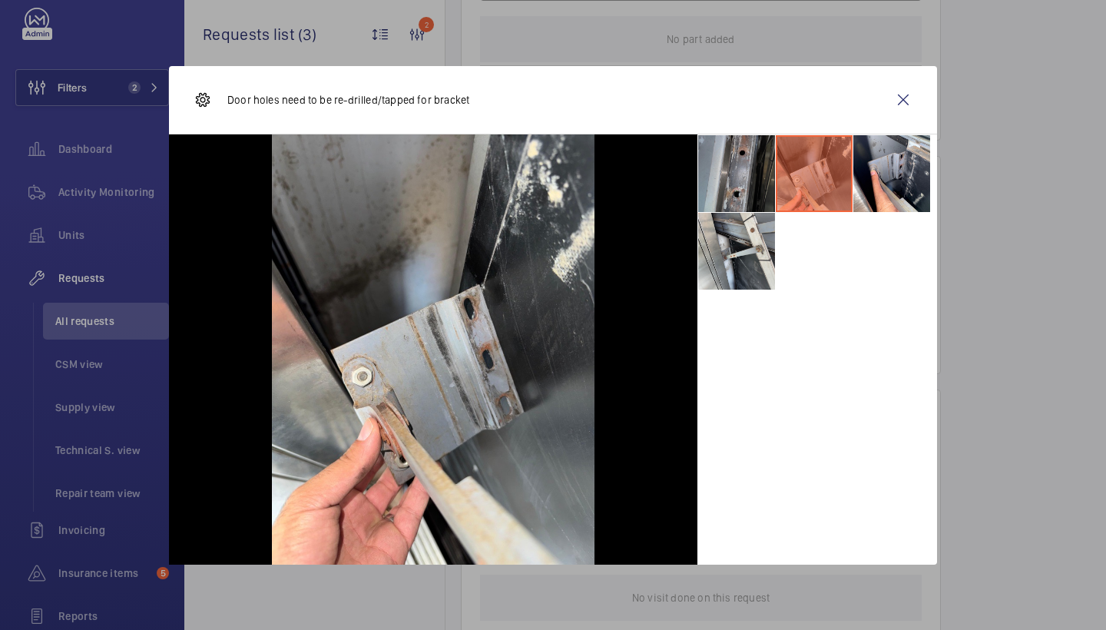
click at [751, 170] on li at bounding box center [736, 173] width 77 height 77
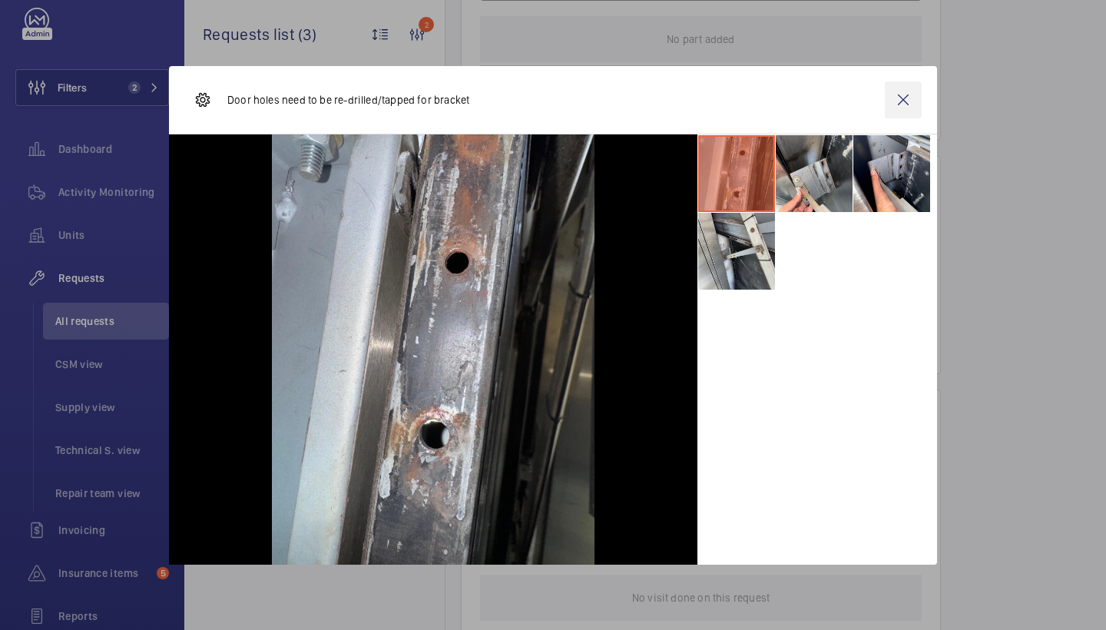
click at [912, 94] on wm-front-icon-button at bounding box center [903, 99] width 37 height 37
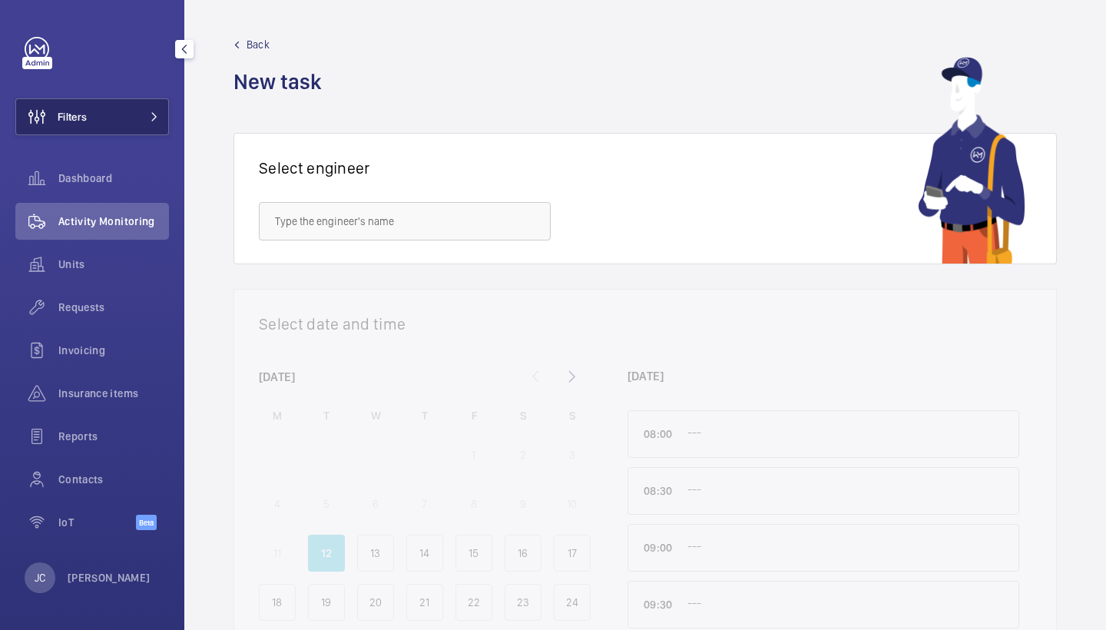
click at [126, 130] on button "Filters" at bounding box center [92, 116] width 154 height 37
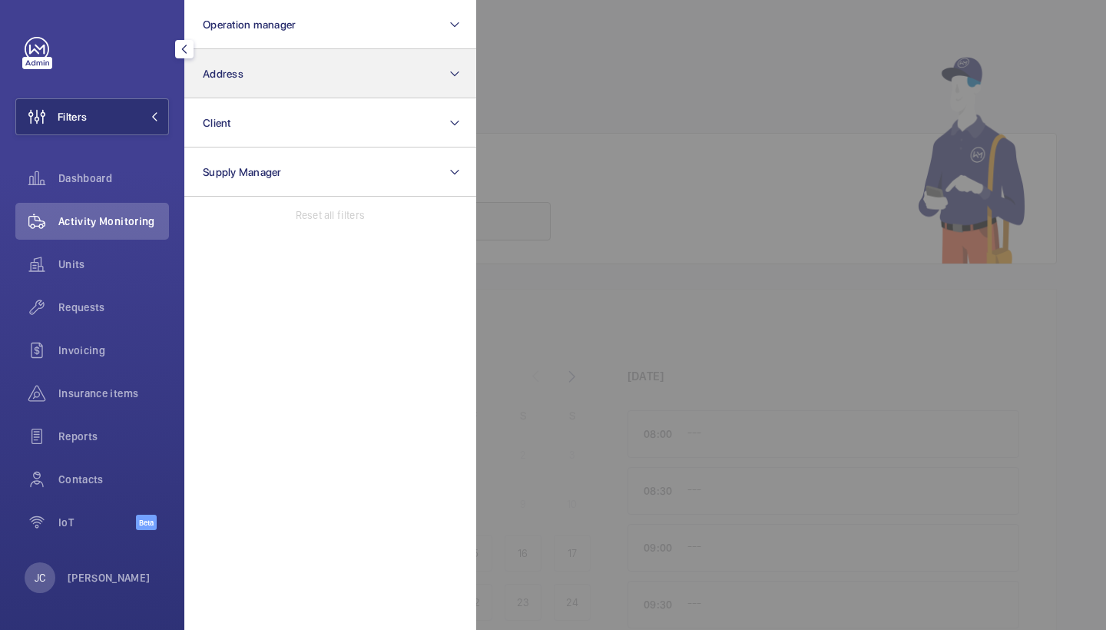
click at [259, 75] on button "Address" at bounding box center [330, 73] width 292 height 49
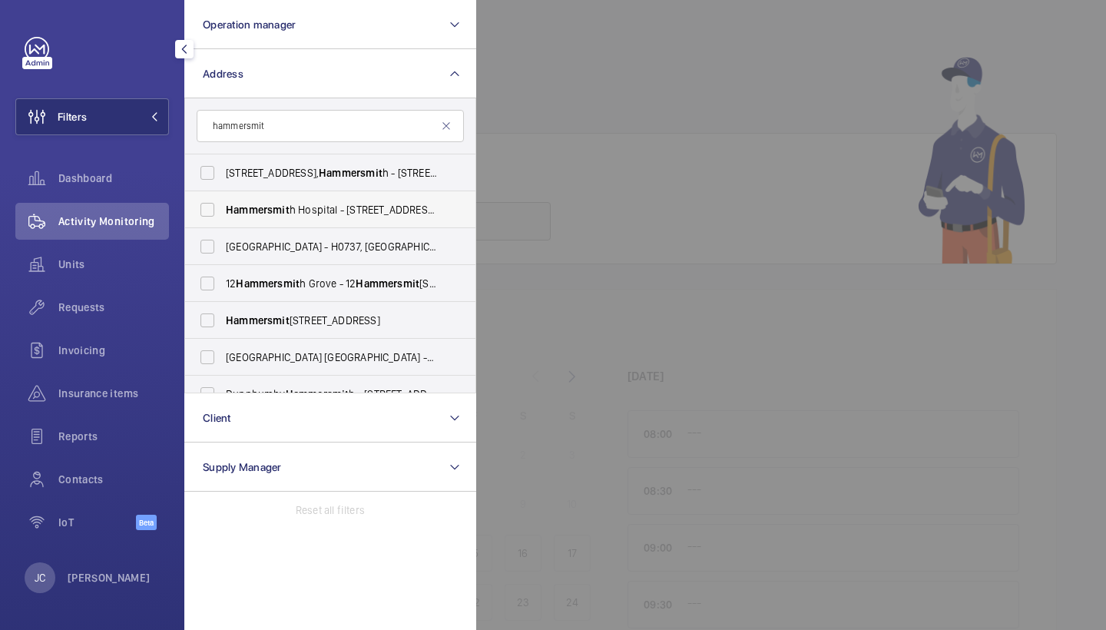
type input "hammersmit"
click at [296, 204] on span "Hammersmit h Hospital - 72 Du Cane Rd, LONDON W12 0HS" at bounding box center [331, 209] width 211 height 15
click at [223, 204] on input "Hammersmit h Hospital - 72 Du Cane Rd, LONDON W12 0HS" at bounding box center [207, 209] width 31 height 31
checkbox input "true"
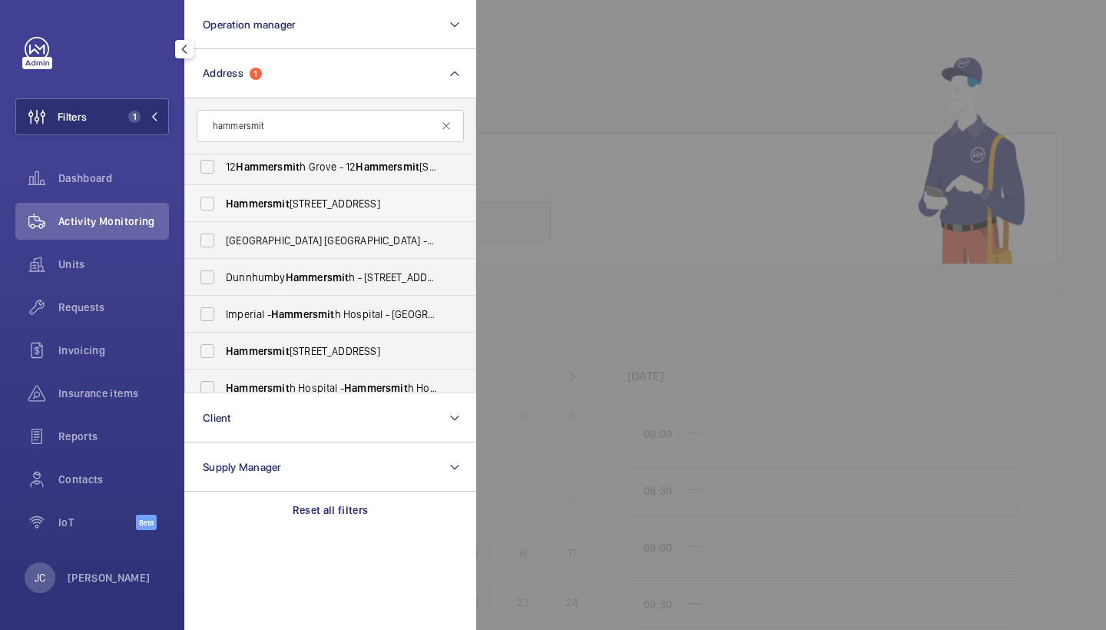
scroll to position [118, 0]
click at [299, 320] on label "Imperial - Hammersmit h Hospital - W12 0HS, LONDON W12 0HS" at bounding box center [318, 312] width 267 height 37
click at [223, 320] on input "Imperial - Hammersmit h Hospital - W12 0HS, LONDON W12 0HS" at bounding box center [207, 312] width 31 height 31
checkbox input "true"
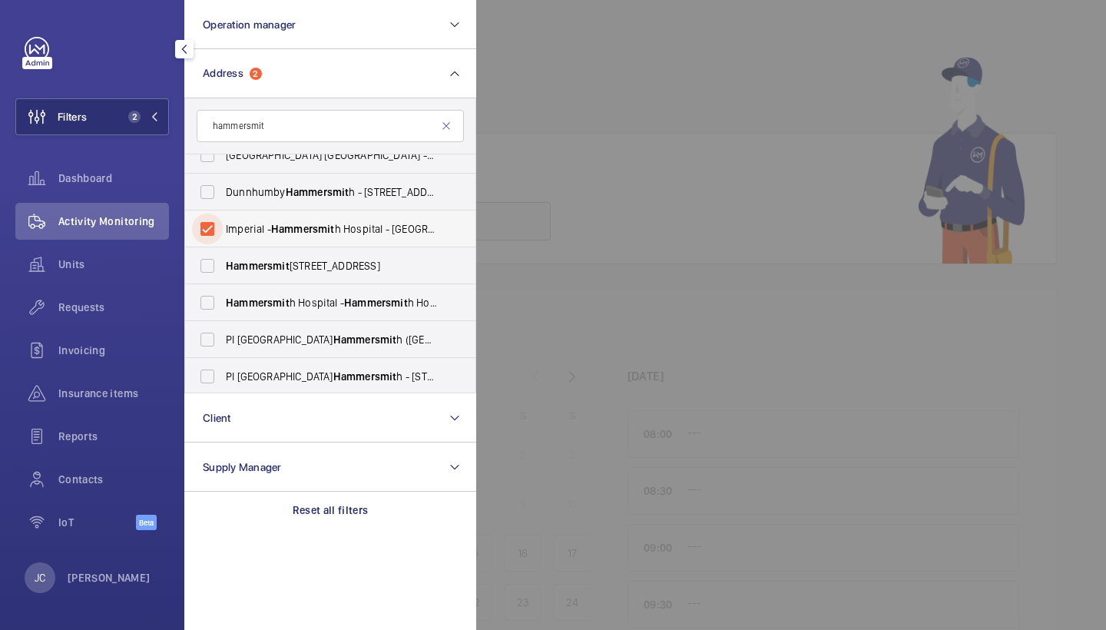
scroll to position [207, 0]
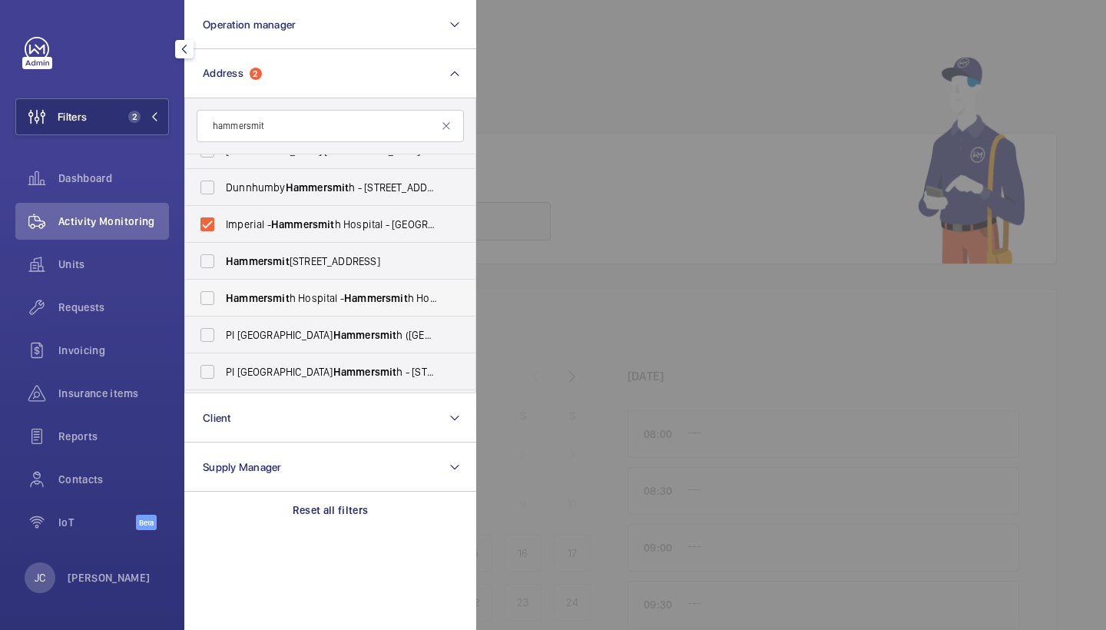
click at [306, 303] on span "Hammersmit h Hospital - Hammersmit h Hospital, 72 Du Cane Road, LONDON W12 0HS" at bounding box center [331, 297] width 211 height 15
click at [223, 303] on input "Hammersmit h Hospital - Hammersmit h Hospital, 72 Du Cane Road, LONDON W12 0HS" at bounding box center [207, 298] width 31 height 31
checkbox input "true"
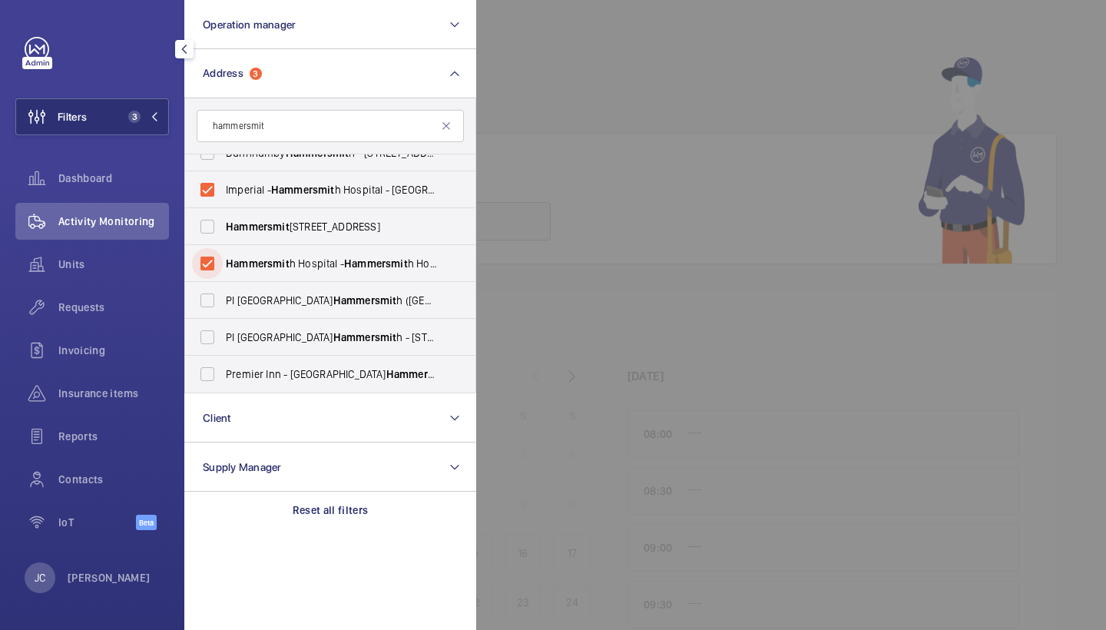
scroll to position [241, 0]
click at [538, 160] on div at bounding box center [1029, 315] width 1106 height 630
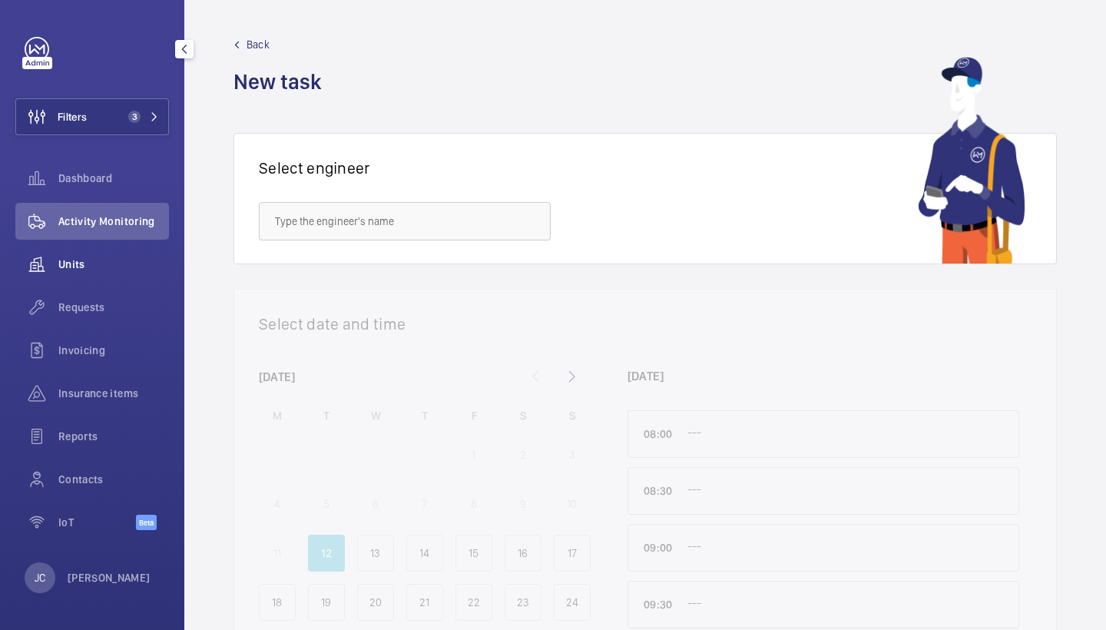
click at [55, 255] on wm-front-icon-button at bounding box center [36, 264] width 43 height 37
click at [104, 315] on div "Requests" at bounding box center [92, 307] width 154 height 37
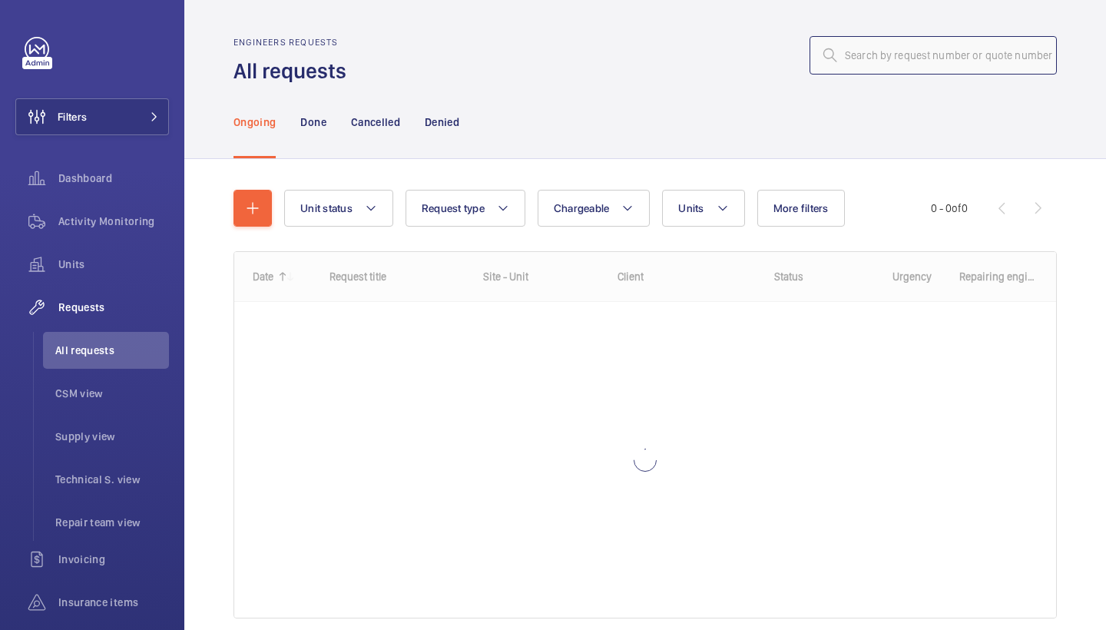
click at [942, 54] on input "text" at bounding box center [933, 55] width 247 height 38
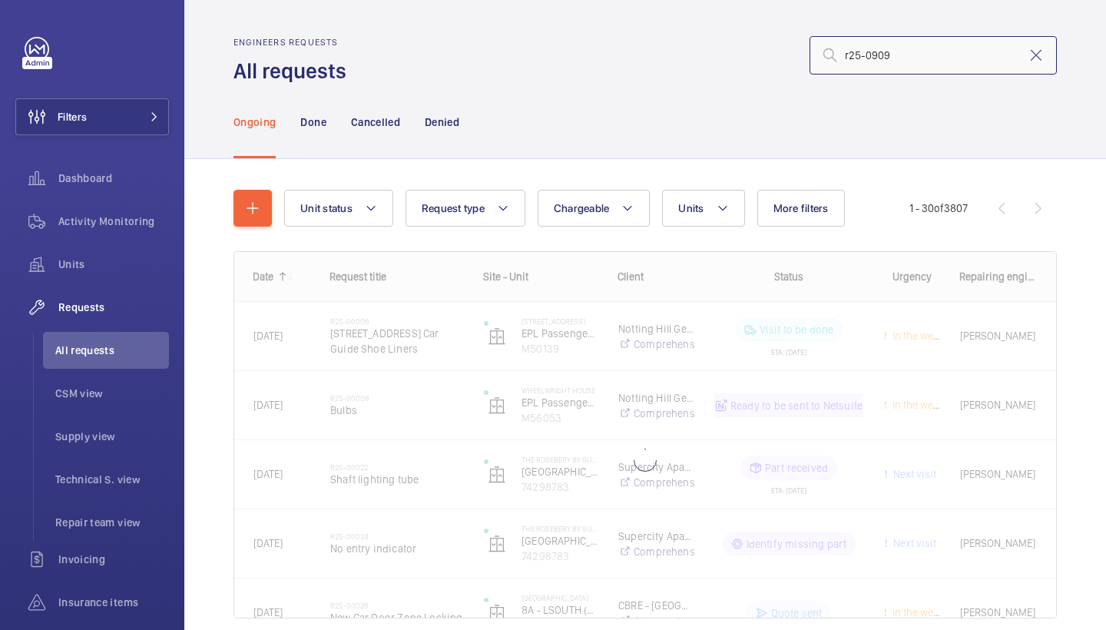
type input "r25-09095"
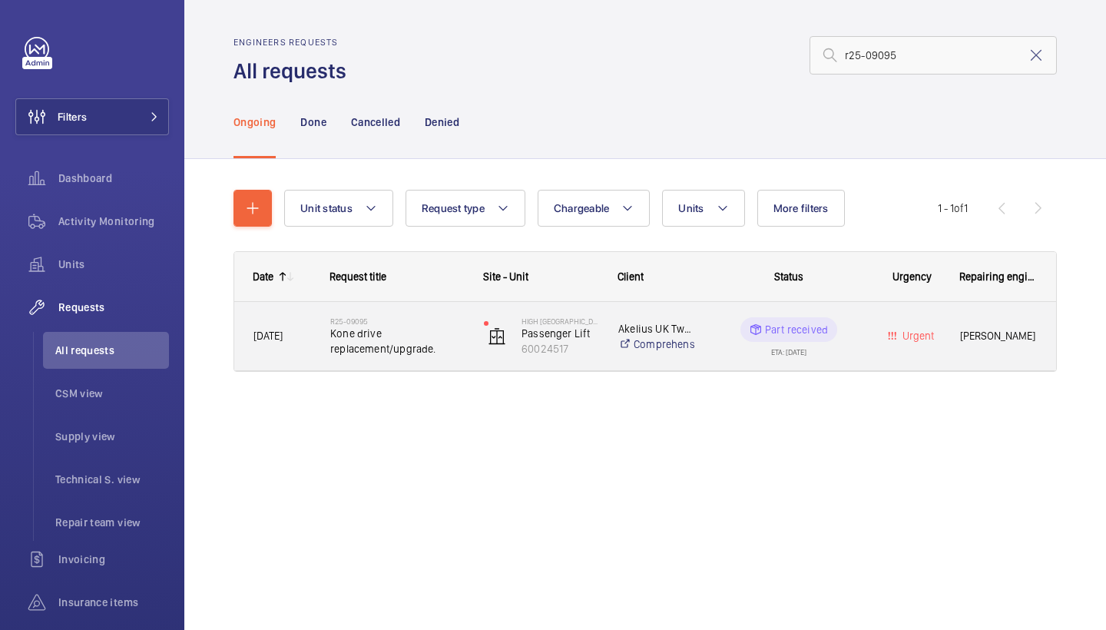
click at [363, 335] on span "Kone drive replacement/upgrade." at bounding box center [397, 341] width 134 height 31
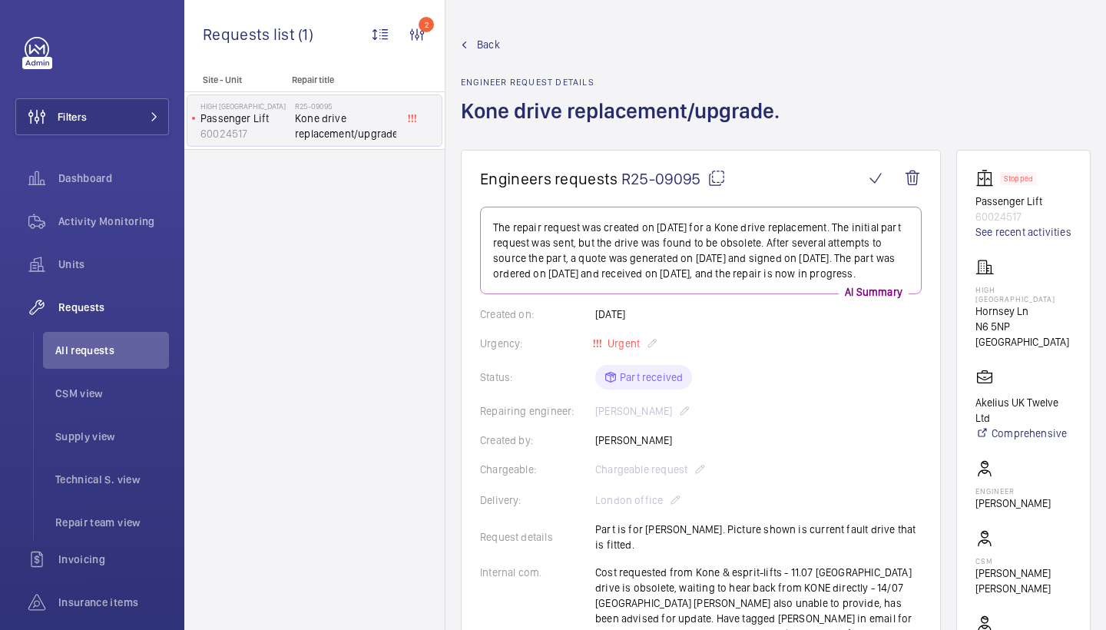
scroll to position [5, 0]
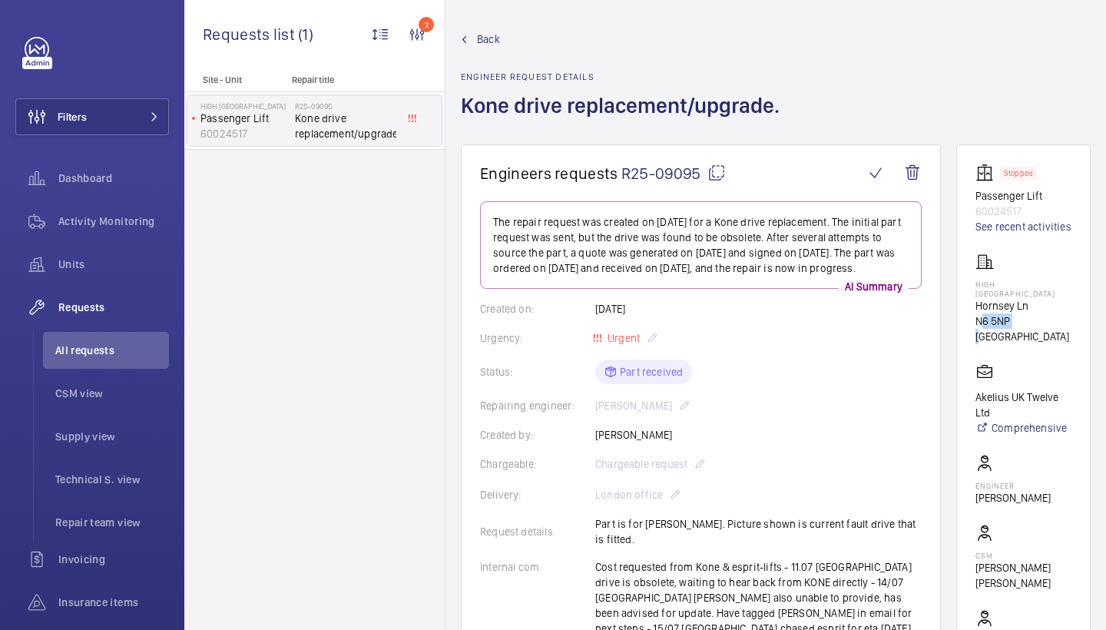
drag, startPoint x: 979, startPoint y: 326, endPoint x: 1015, endPoint y: 326, distance: 36.1
click at [1015, 326] on p "N6 5NP LONDON" at bounding box center [1023, 328] width 96 height 31
copy p "N6 5NP"
click at [989, 35] on div "Back Engineer request details Kone drive replacement/upgrade." at bounding box center [776, 87] width 630 height 113
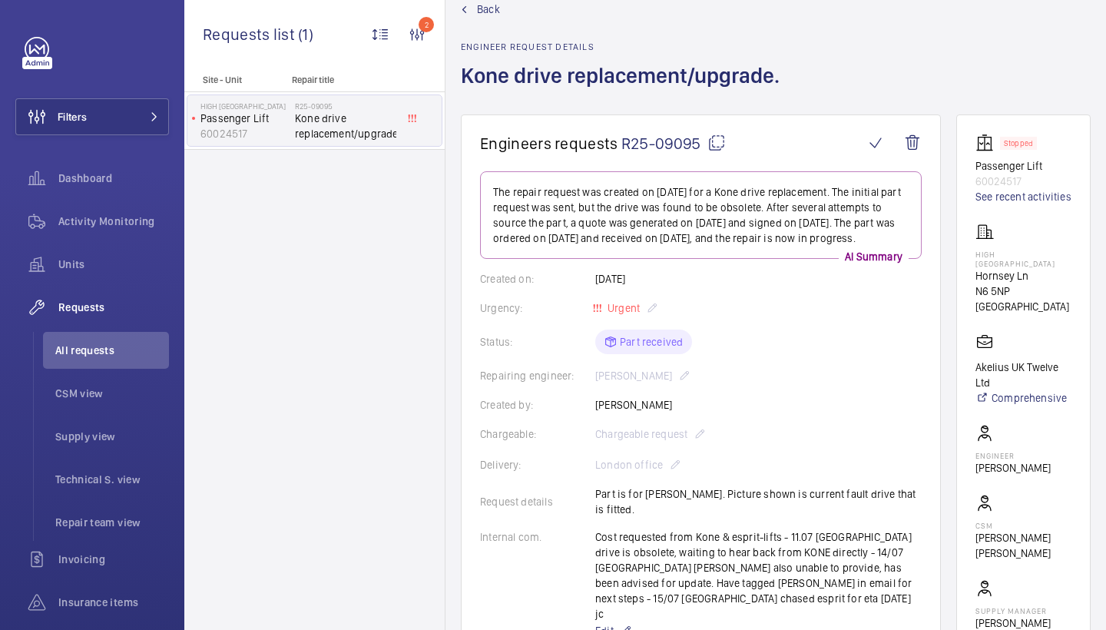
scroll to position [36, 0]
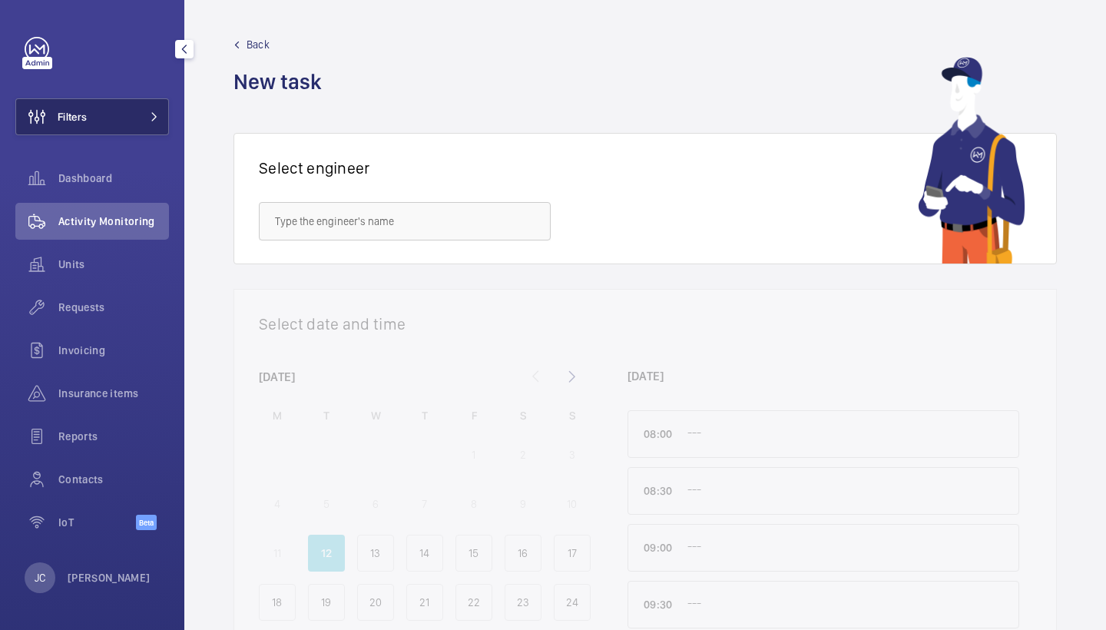
click at [108, 114] on button "Filters" at bounding box center [92, 116] width 154 height 37
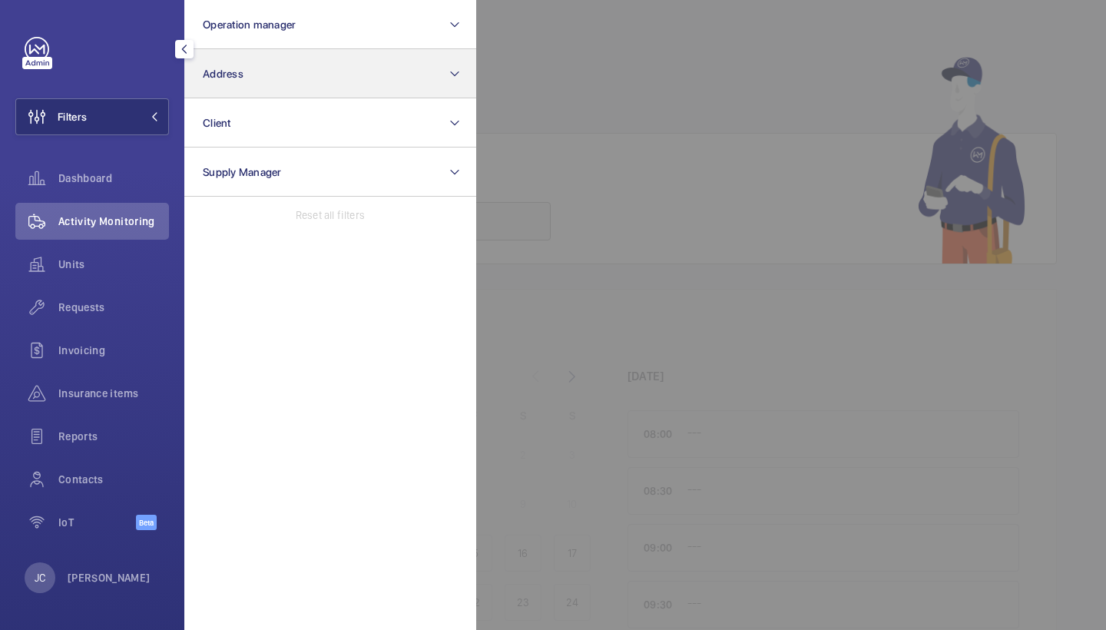
click at [266, 61] on button "Address" at bounding box center [330, 73] width 292 height 49
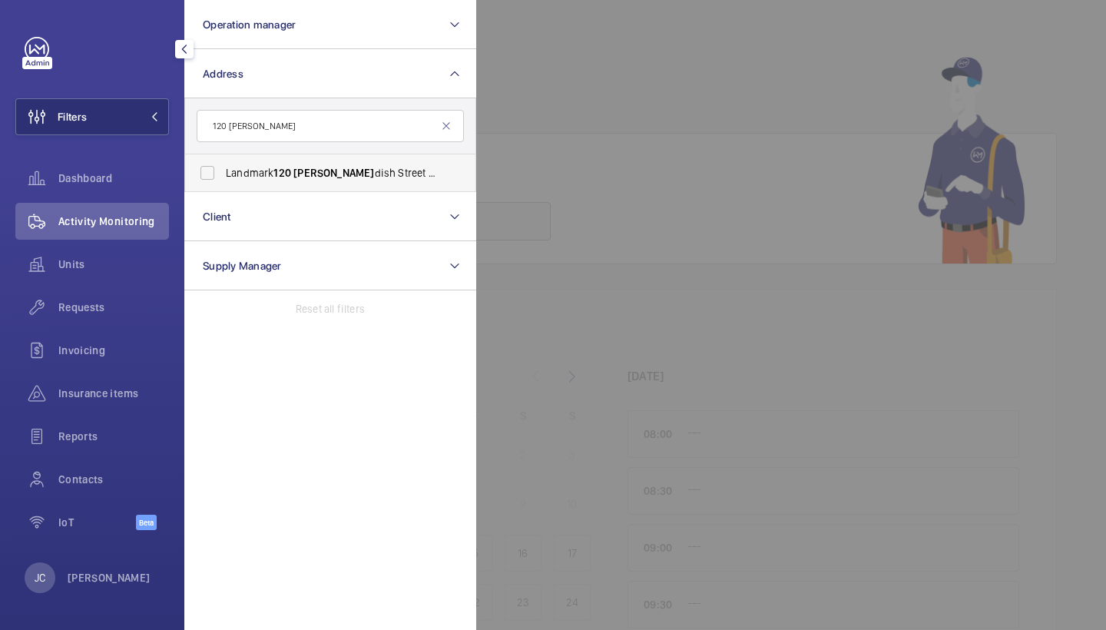
type input "120 caven"
click at [335, 184] on label "Landmark 120 Caven dish Street - Landmark Office Space - New Caven dish Street,…" at bounding box center [318, 172] width 267 height 37
click at [223, 184] on input "Landmark 120 Caven dish Street - Landmark Office Space - New Caven dish Street,…" at bounding box center [207, 172] width 31 height 31
checkbox input "true"
click at [61, 296] on div "Requests" at bounding box center [92, 307] width 154 height 37
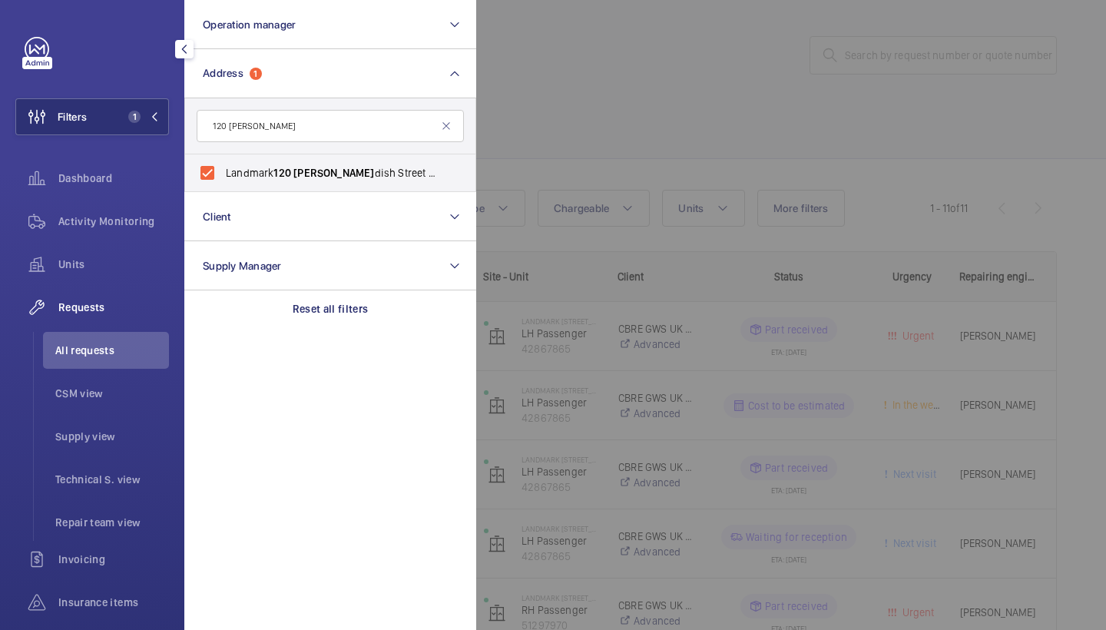
click at [730, 85] on div at bounding box center [1029, 315] width 1106 height 630
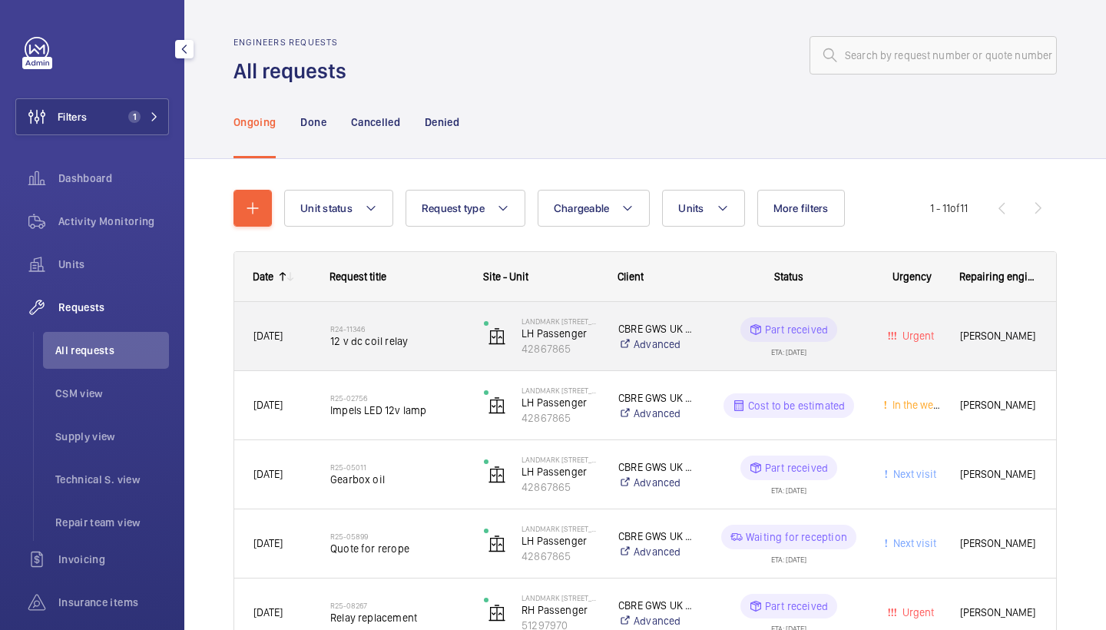
click at [439, 363] on div "R24-11346 12 v dc coil relay" at bounding box center [388, 336] width 152 height 69
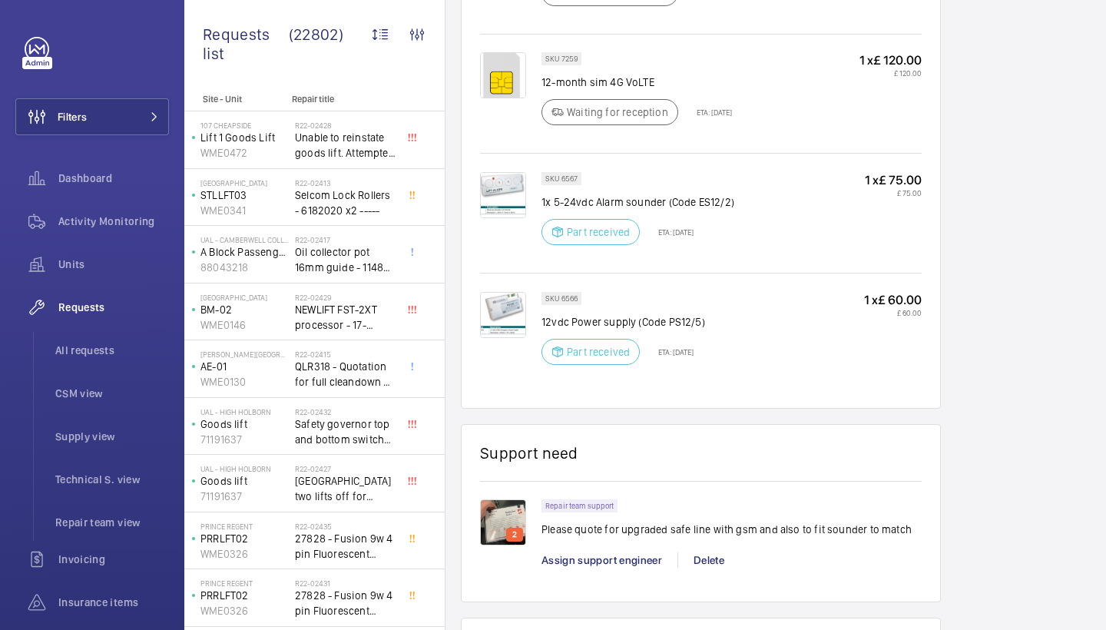
scroll to position [1213, 0]
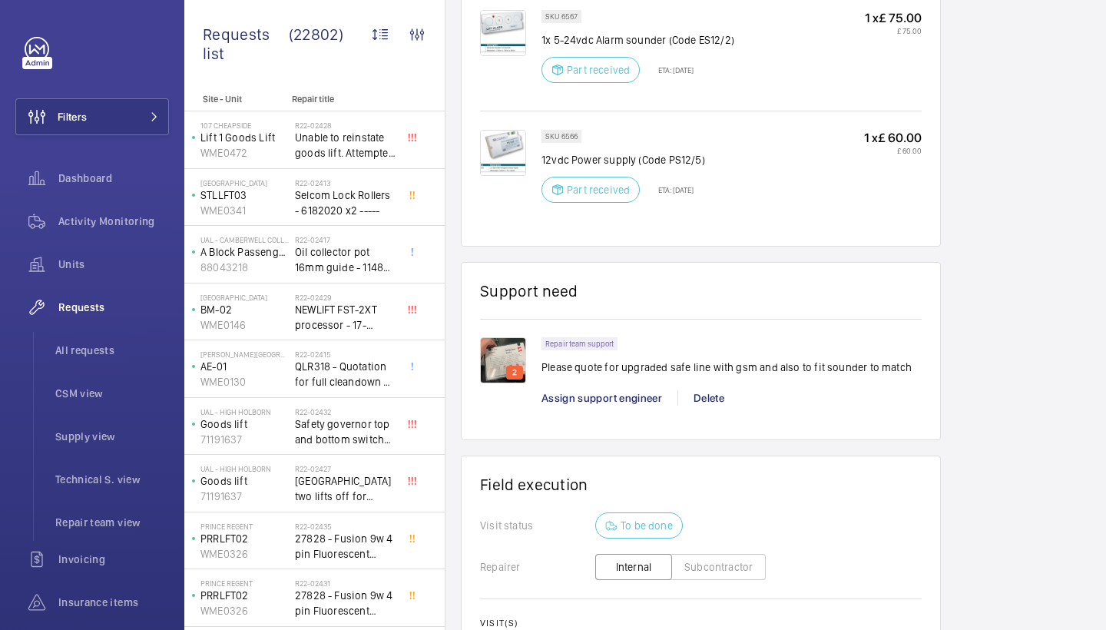
click at [495, 355] on img at bounding box center [503, 360] width 46 height 46
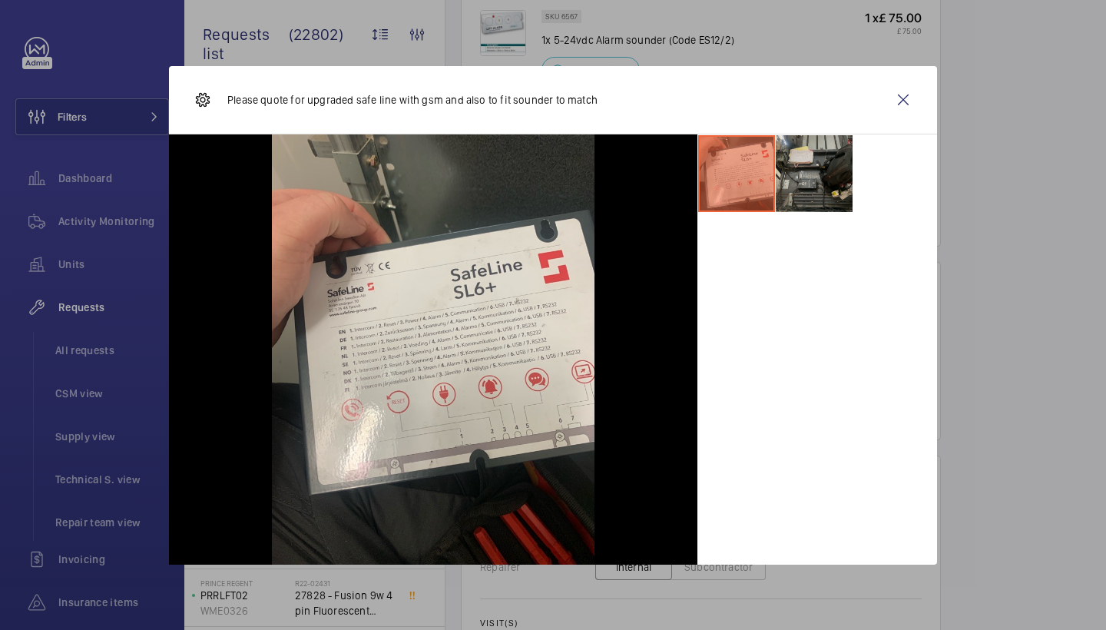
click at [795, 164] on li at bounding box center [814, 173] width 77 height 77
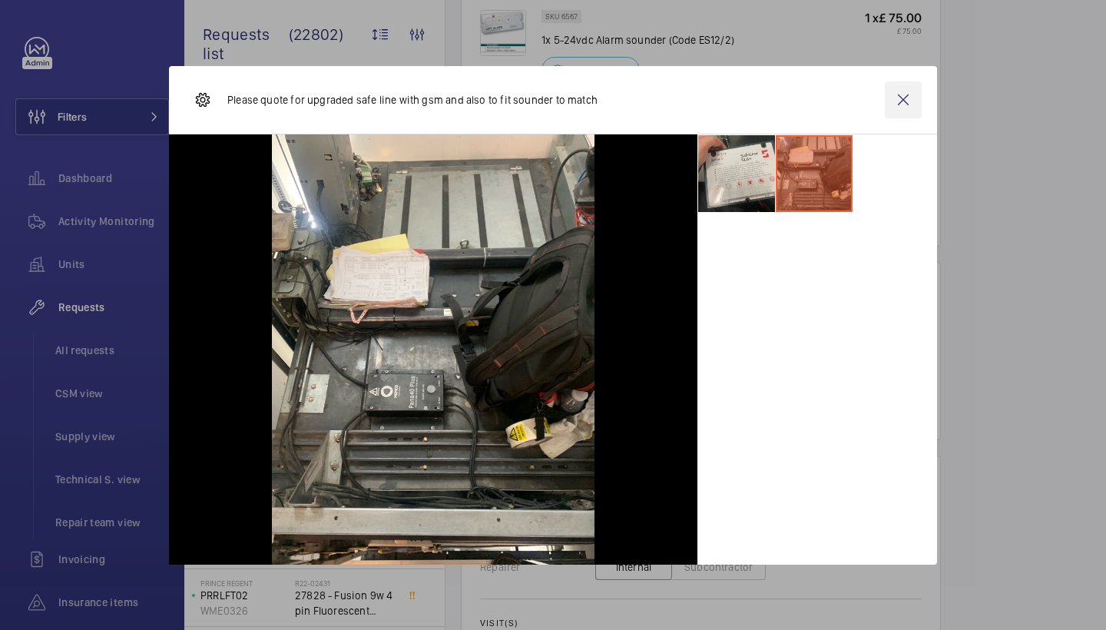
click at [898, 101] on wm-front-icon-button at bounding box center [903, 99] width 37 height 37
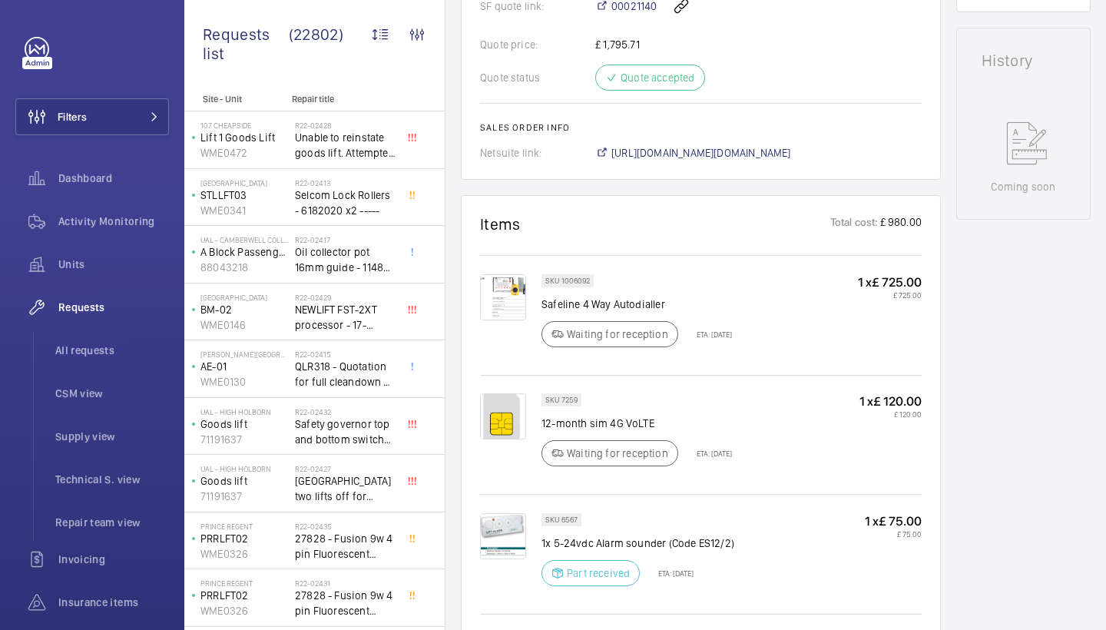
scroll to position [708, 0]
click at [787, 157] on span "[URL][DOMAIN_NAME][DOMAIN_NAME]" at bounding box center [701, 154] width 180 height 15
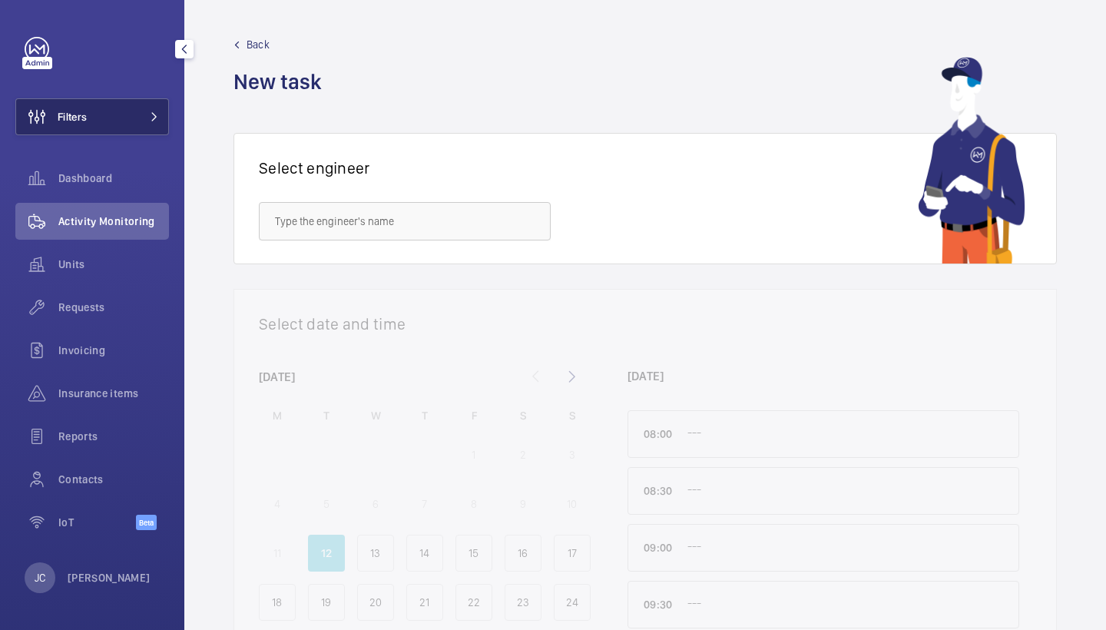
click at [137, 124] on button "Filters" at bounding box center [92, 116] width 154 height 37
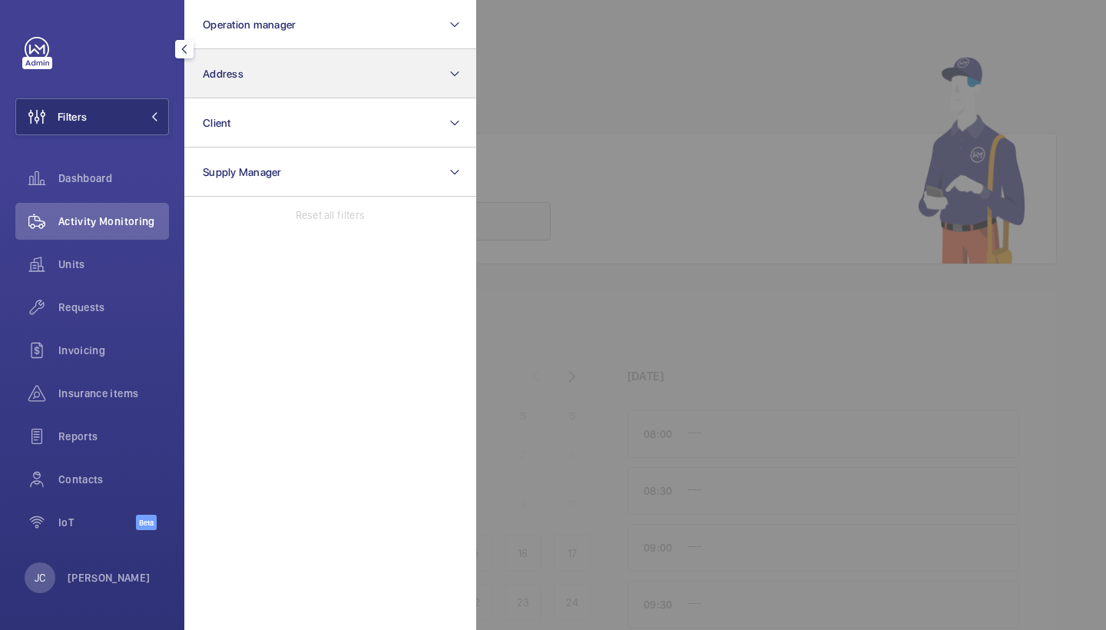
click at [230, 88] on button "Address" at bounding box center [330, 73] width 292 height 49
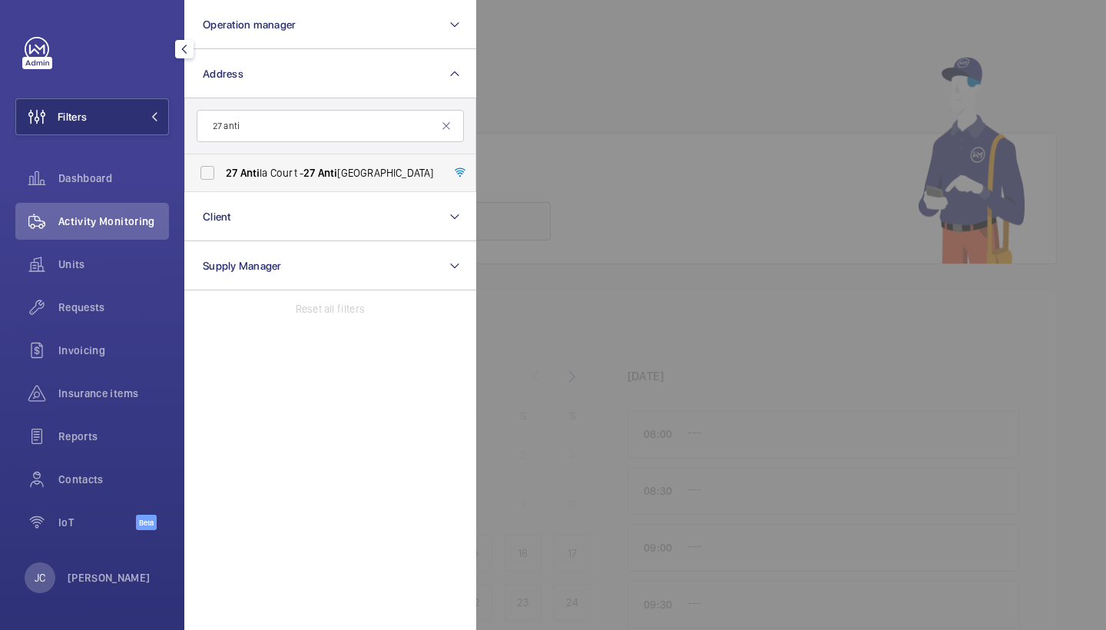
type input "27 anti"
click at [243, 171] on span "Anti" at bounding box center [250, 173] width 20 height 12
click at [223, 171] on input "[STREET_ADDRESS]" at bounding box center [207, 172] width 31 height 31
checkbox input "true"
click at [132, 304] on span "Requests" at bounding box center [113, 307] width 111 height 15
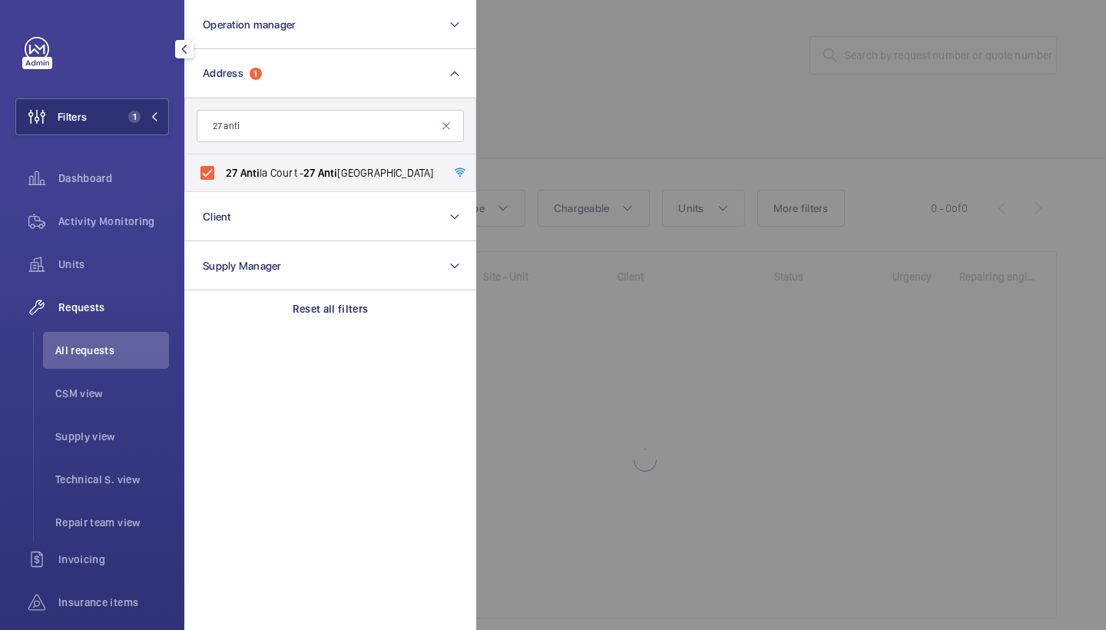
click at [550, 88] on div at bounding box center [1029, 315] width 1106 height 630
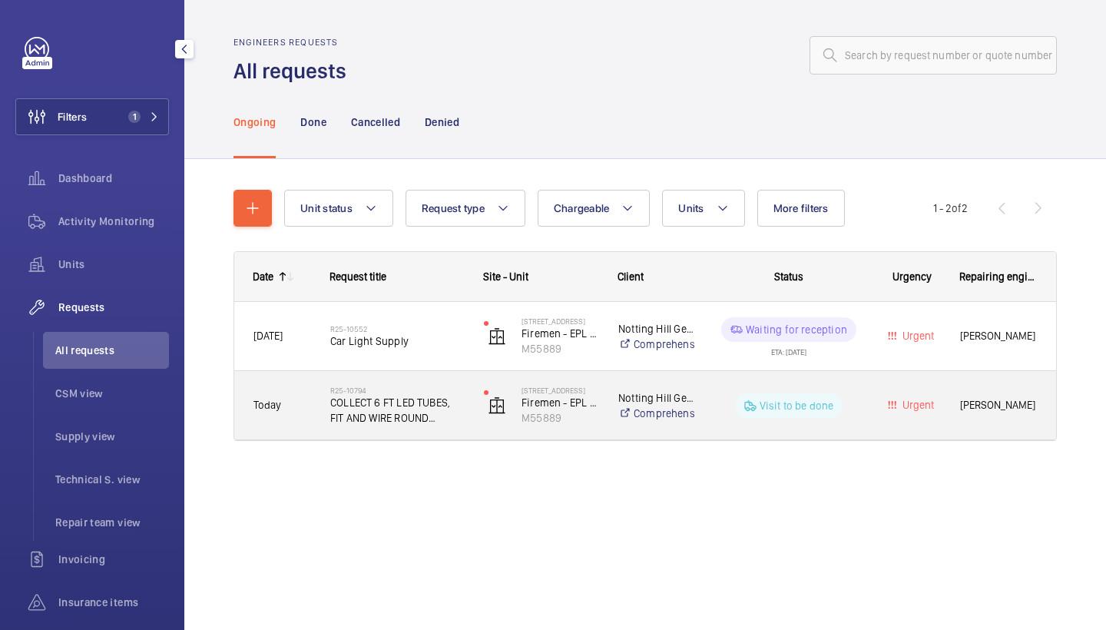
click at [389, 414] on span "COLLECT 6 FT LED TUBES, FIT AND WIRE ROUND TRANSFORMER" at bounding box center [397, 410] width 134 height 31
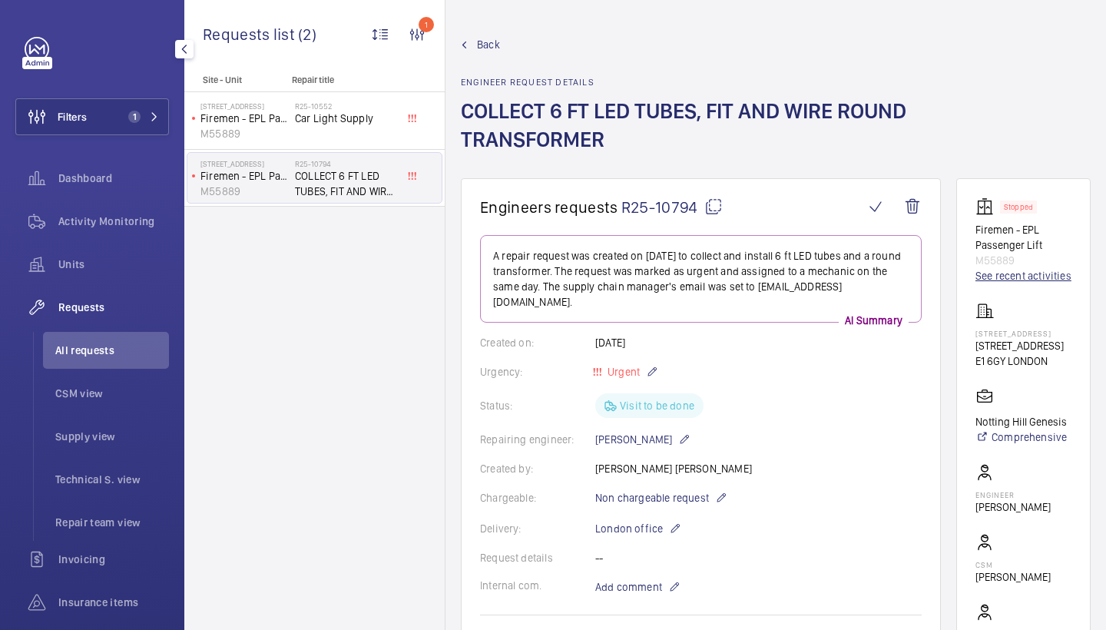
click at [1000, 272] on link "See recent activities" at bounding box center [1023, 275] width 96 height 15
click at [1006, 277] on link "See recent activities" at bounding box center [1023, 275] width 96 height 15
click at [995, 271] on link "See recent activities" at bounding box center [1023, 275] width 96 height 15
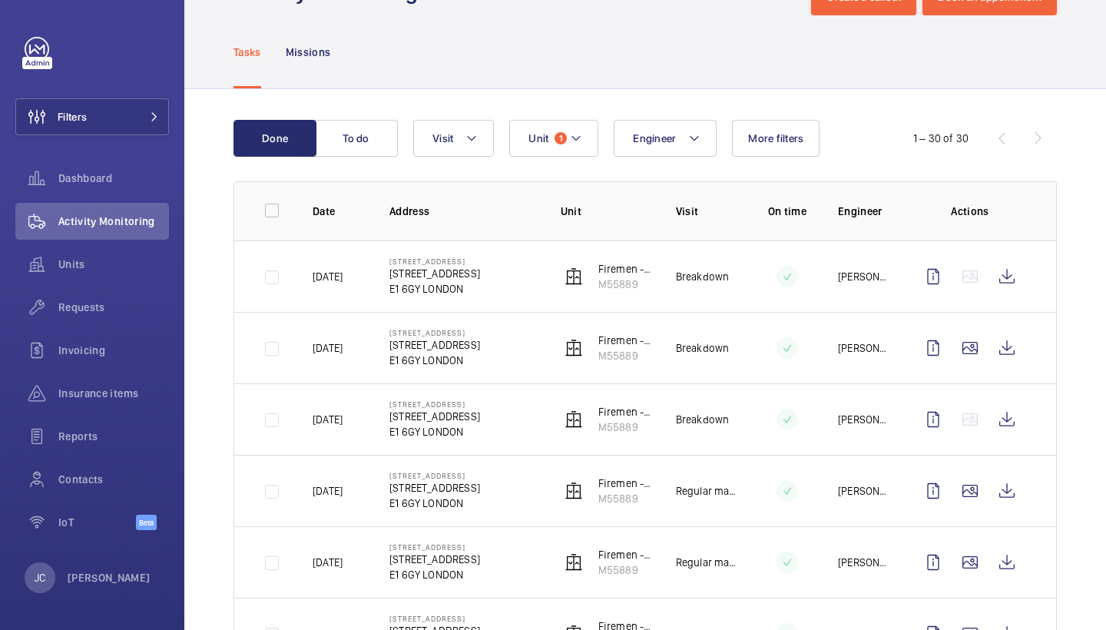
scroll to position [57, 0]
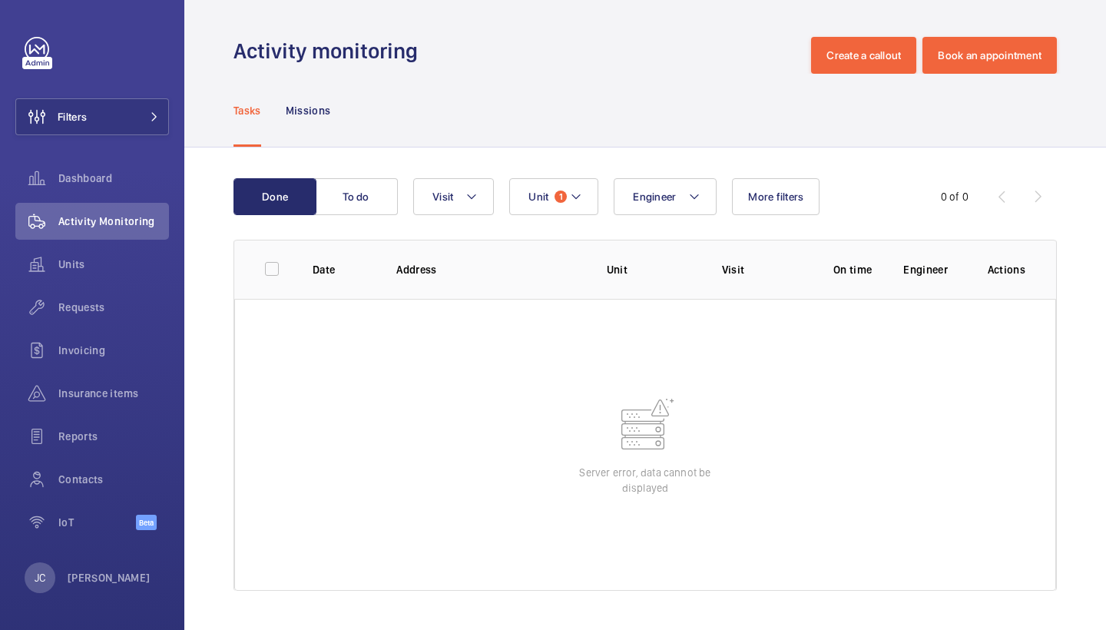
click at [624, 126] on div "Tasks Missions" at bounding box center [645, 110] width 823 height 73
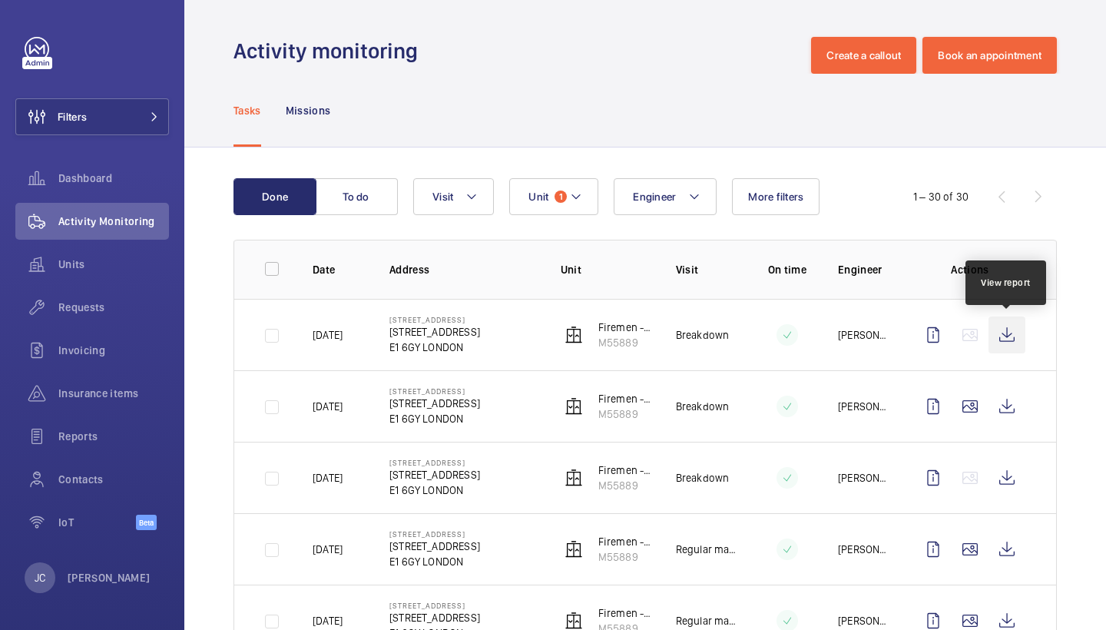
click at [999, 330] on wm-front-icon-button at bounding box center [1007, 334] width 37 height 37
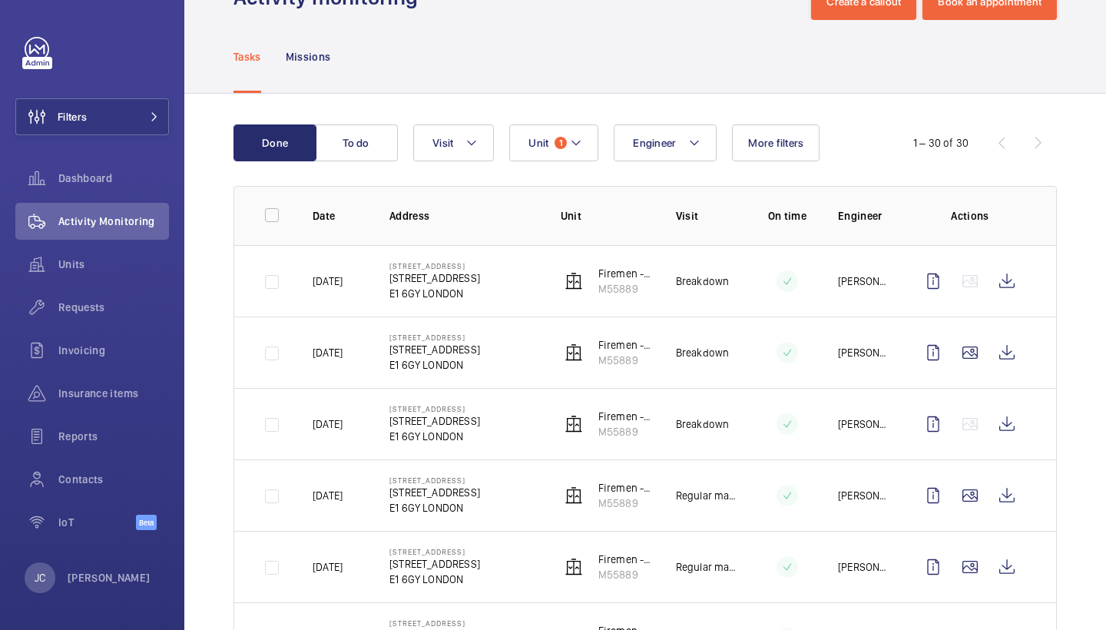
scroll to position [57, 0]
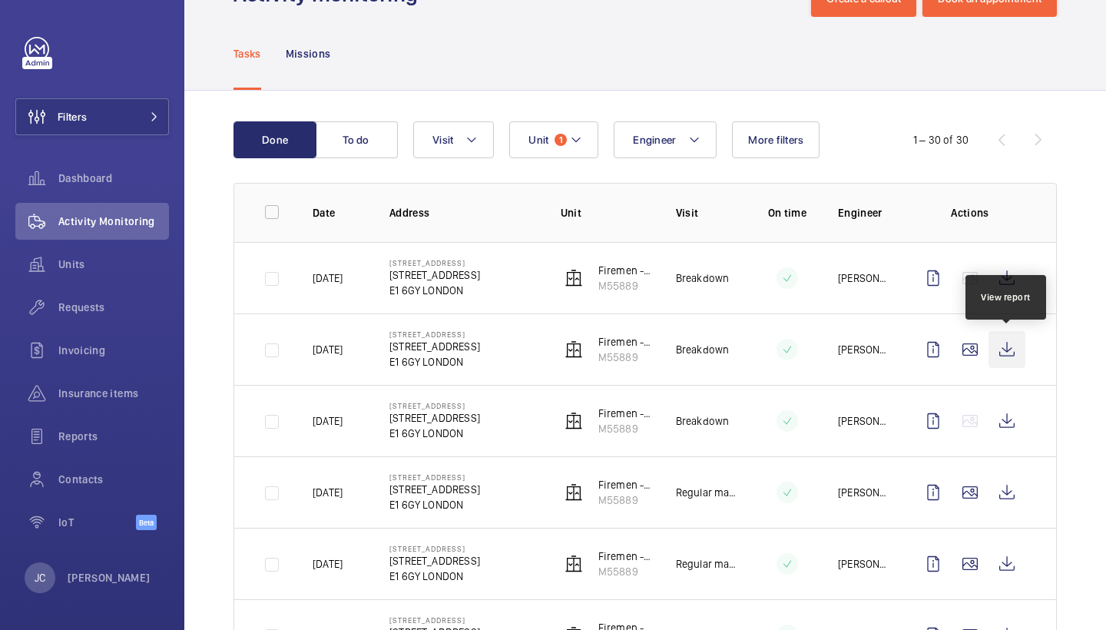
click at [1003, 354] on wm-front-icon-button at bounding box center [1007, 349] width 37 height 37
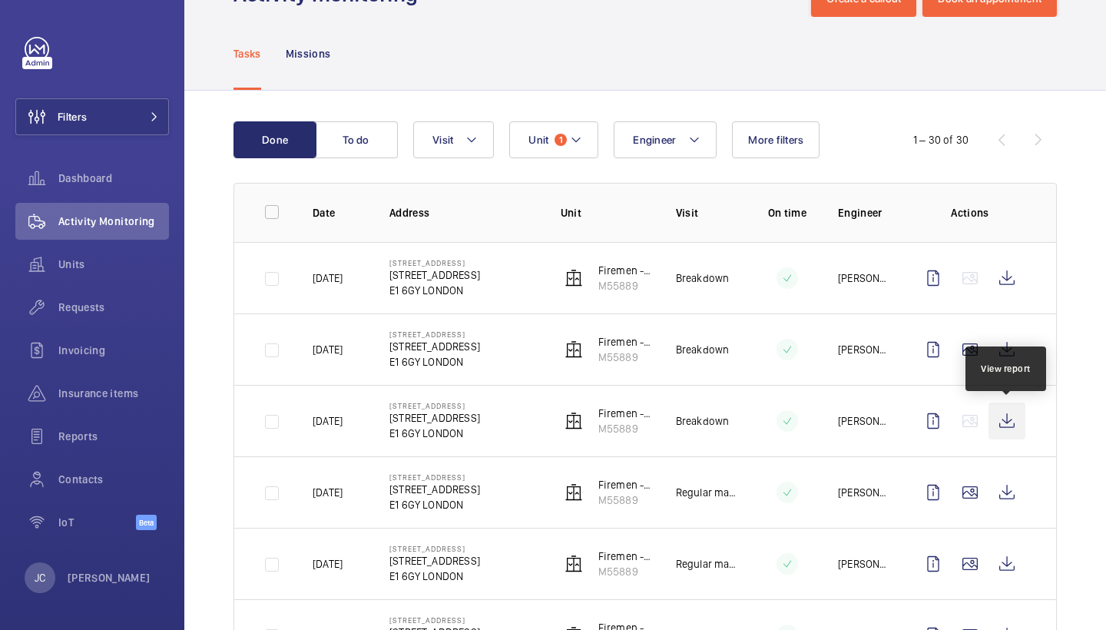
click at [1009, 426] on wm-front-icon-button at bounding box center [1007, 420] width 37 height 37
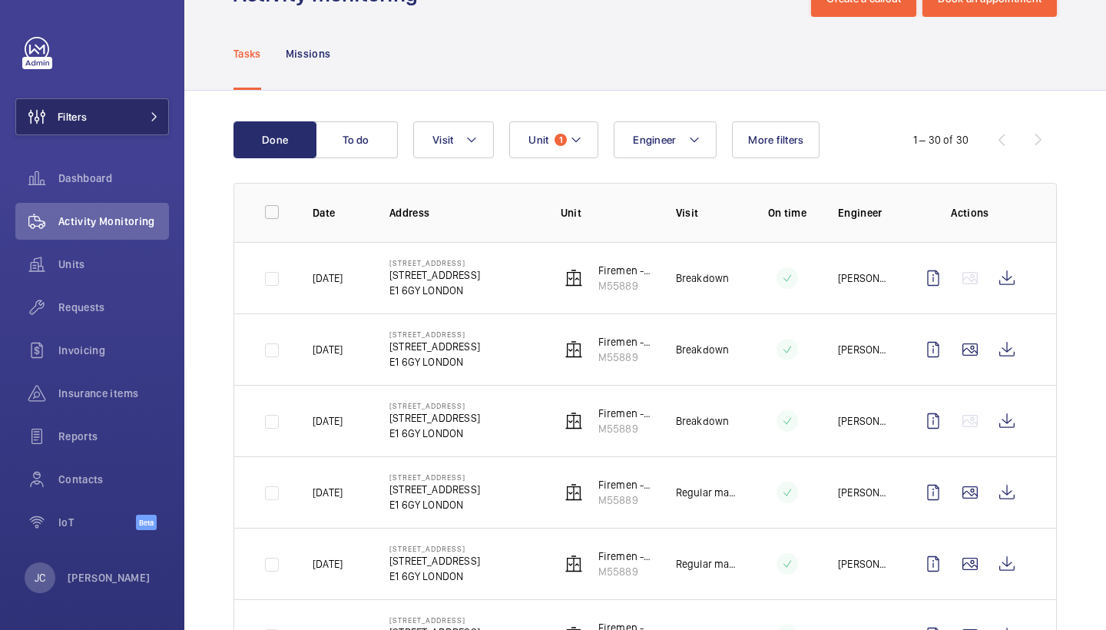
click at [145, 128] on button "Filters" at bounding box center [92, 116] width 154 height 37
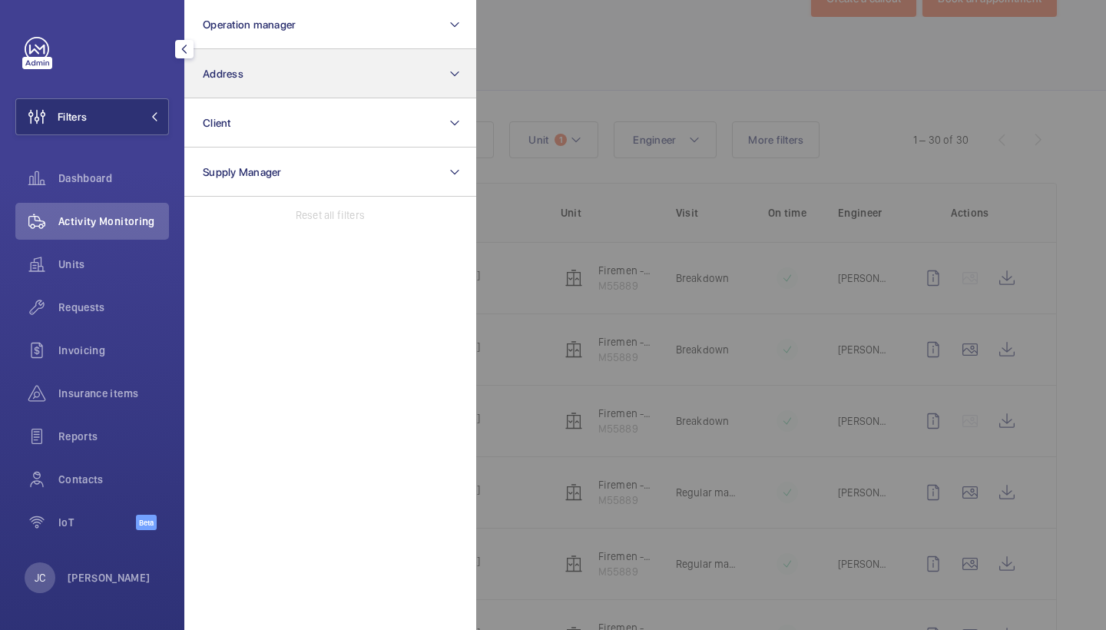
click at [234, 88] on button "Address" at bounding box center [330, 73] width 292 height 49
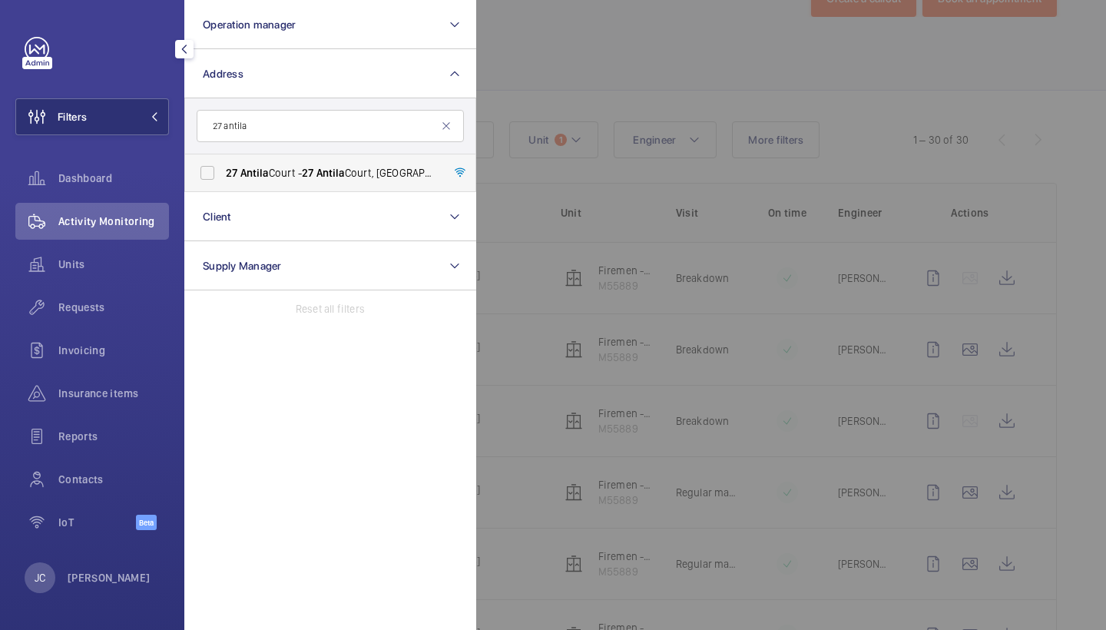
type input "27 antila"
click at [242, 168] on span "Antila" at bounding box center [254, 173] width 28 height 12
click at [223, 168] on input "27 Antila Court - 27 Antila Court, LONDON E1 6GY" at bounding box center [207, 172] width 31 height 31
checkbox input "true"
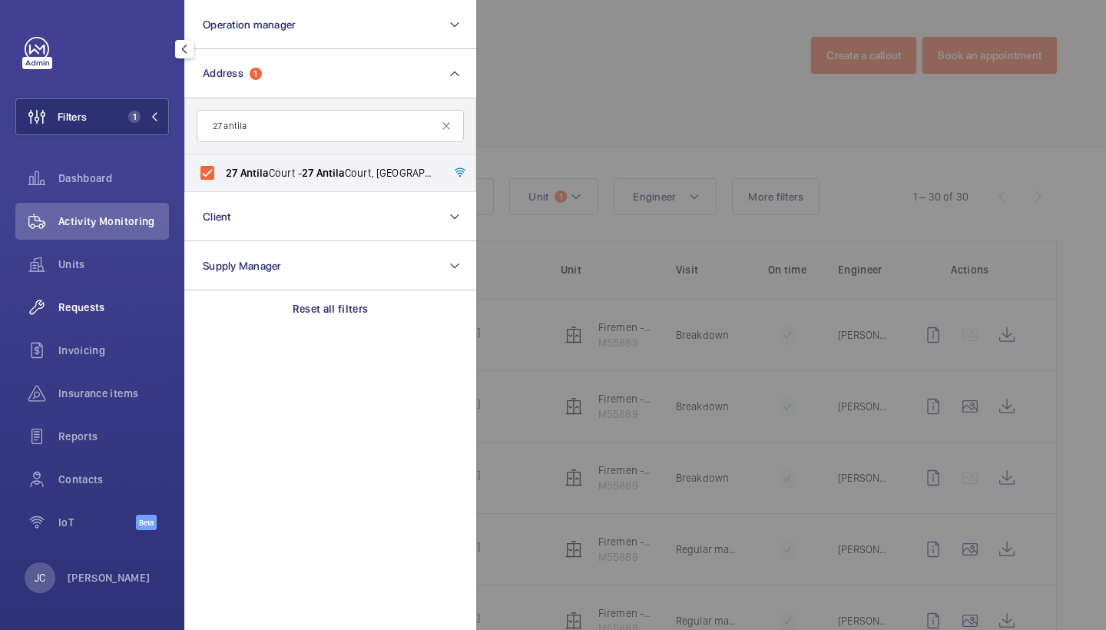
click at [104, 300] on span "Requests" at bounding box center [113, 307] width 111 height 15
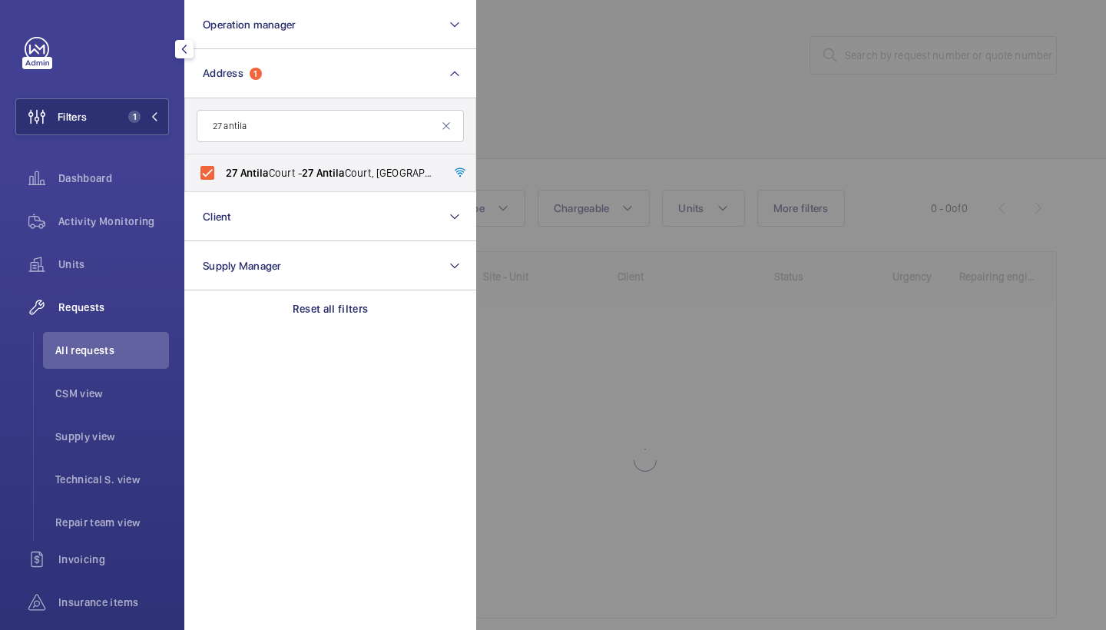
click at [754, 139] on div at bounding box center [1029, 315] width 1106 height 630
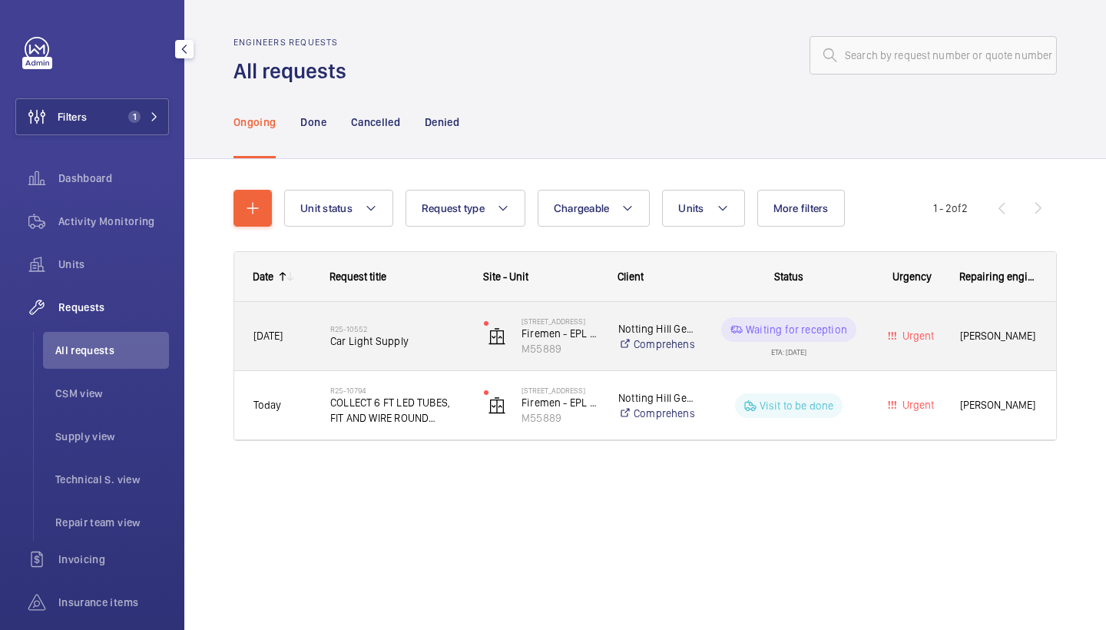
click at [390, 353] on div "R25-10552 Car Light Supply" at bounding box center [397, 336] width 134 height 45
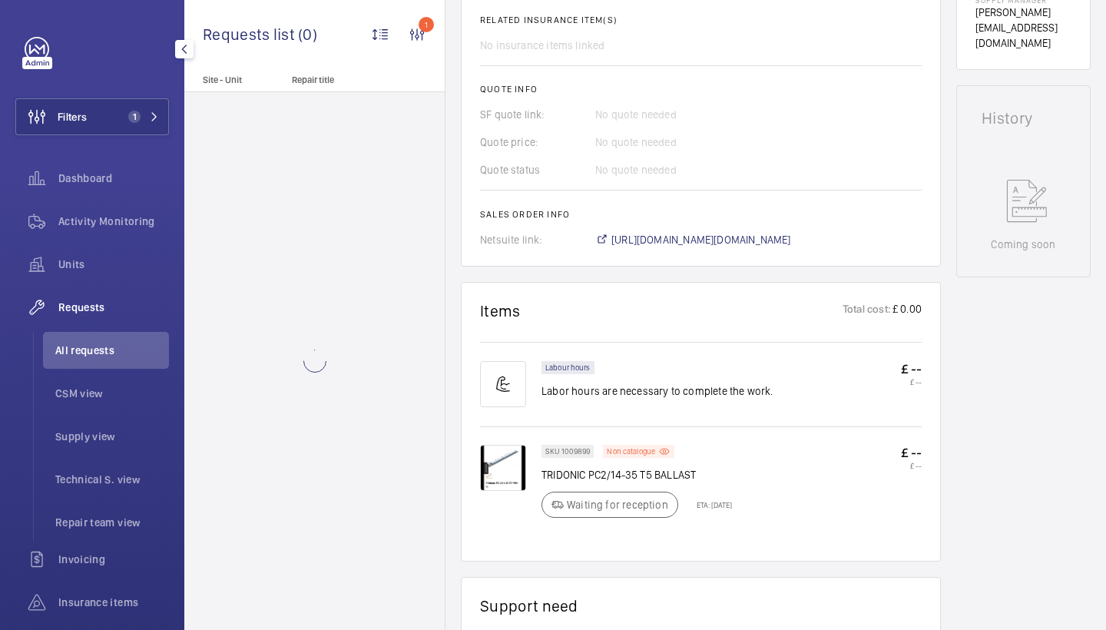
scroll to position [815, 0]
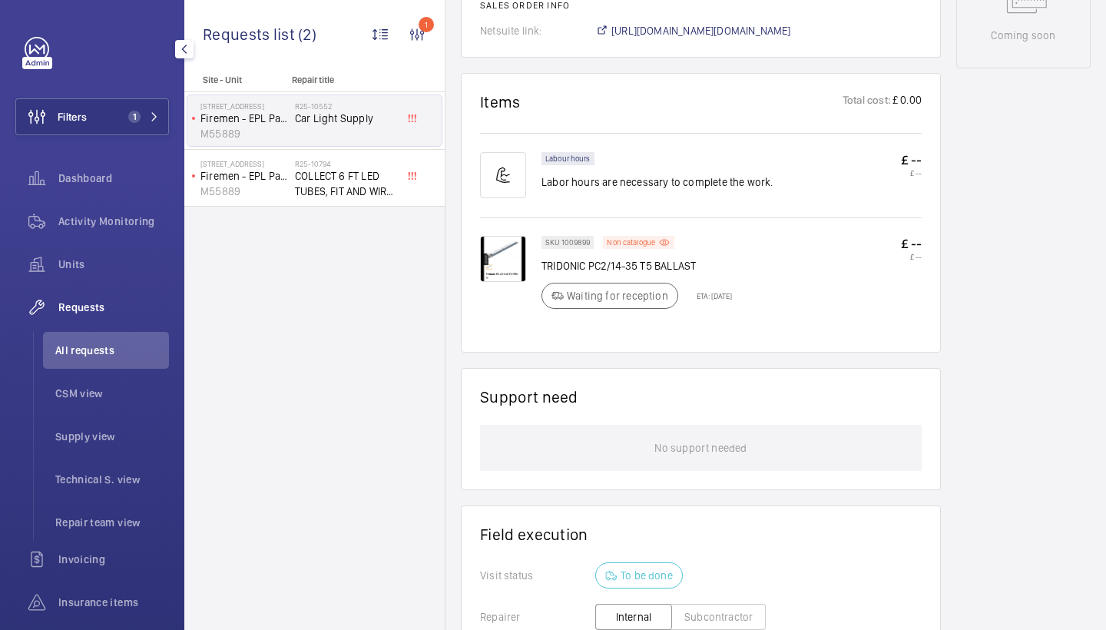
click at [512, 261] on img at bounding box center [503, 259] width 46 height 46
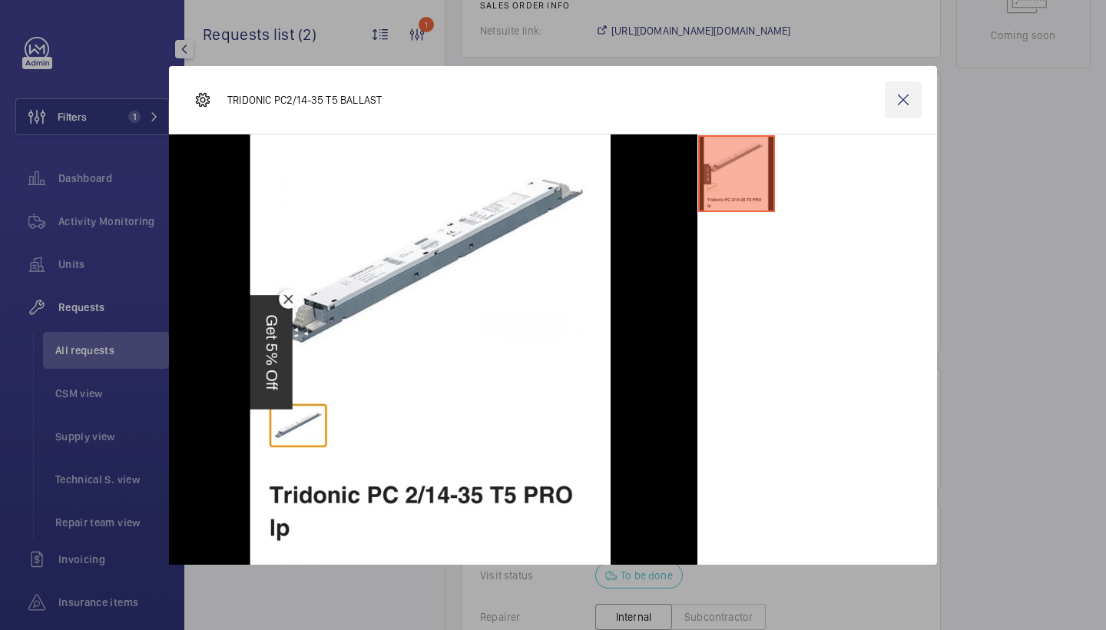
click at [893, 114] on wm-front-icon-button at bounding box center [903, 99] width 37 height 37
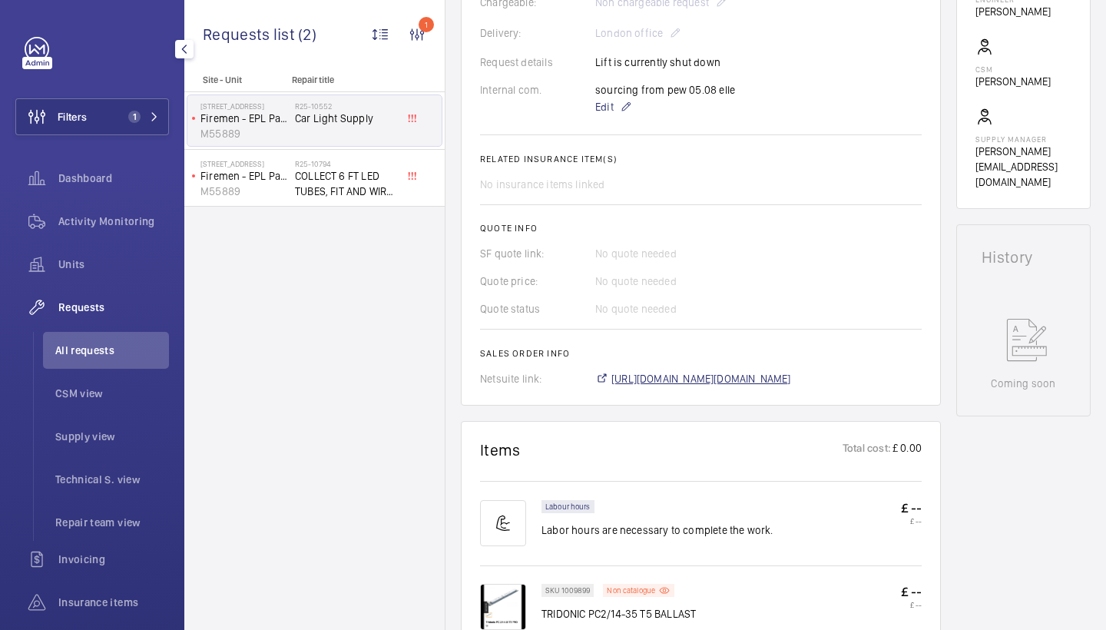
scroll to position [464, 0]
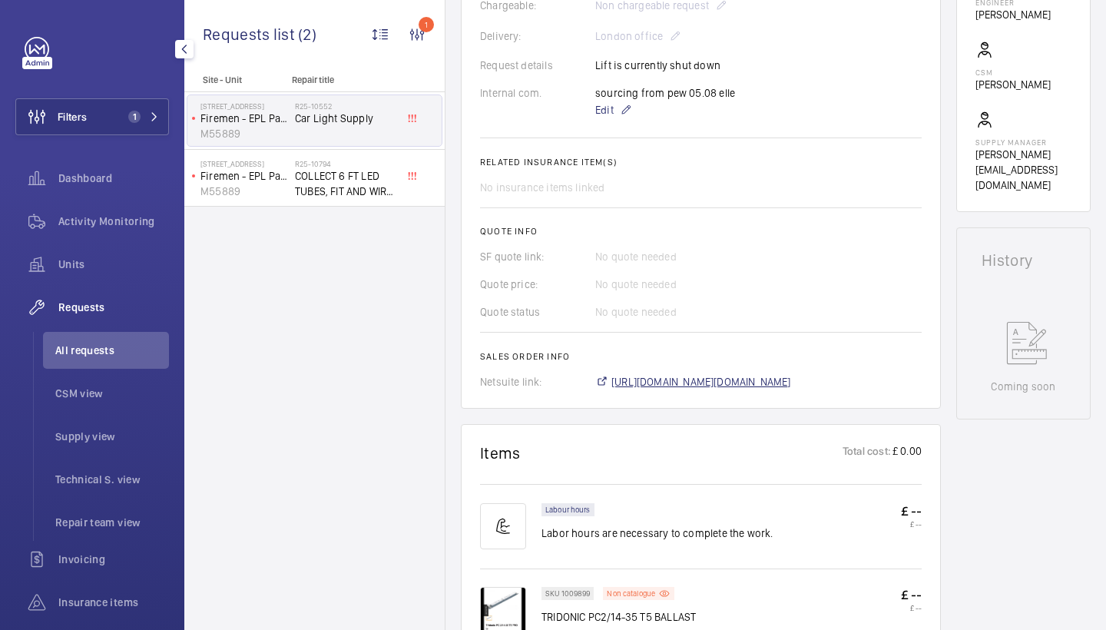
click at [710, 377] on span "https://6461500.app.netsuite.com/app/accounting/transactions/salesord.nl?id=287…" at bounding box center [701, 381] width 180 height 15
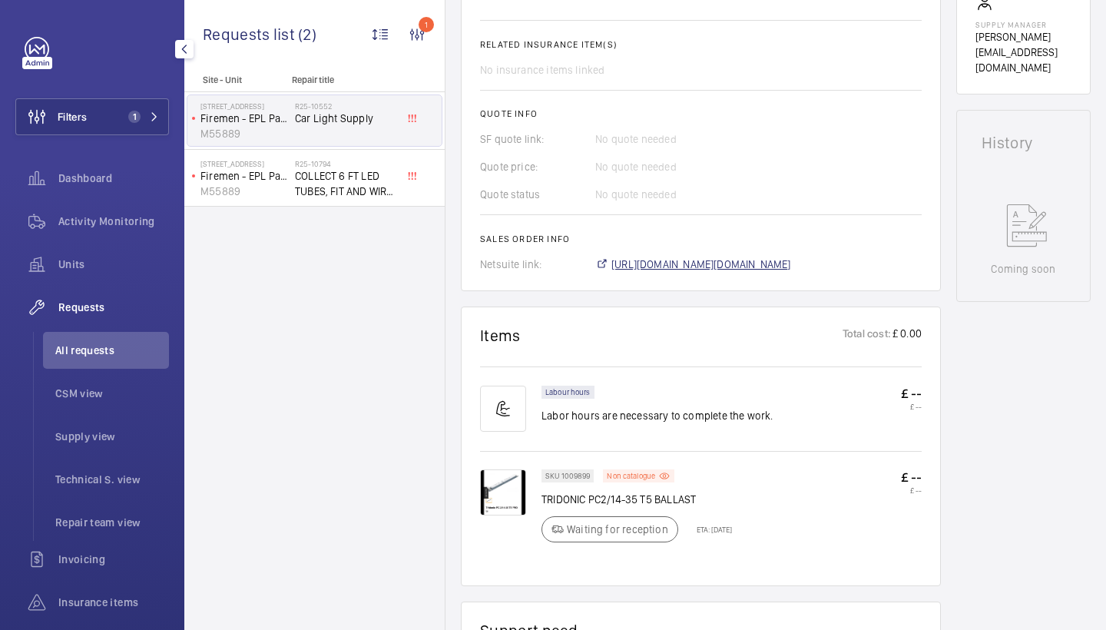
scroll to position [597, 0]
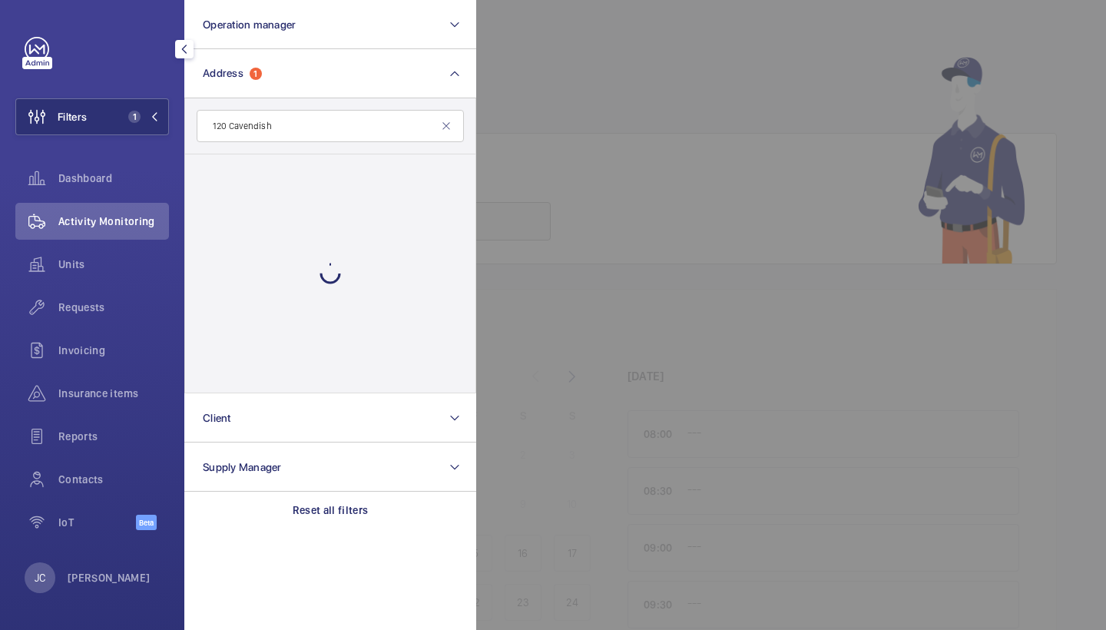
click at [533, 155] on div at bounding box center [1029, 315] width 1106 height 630
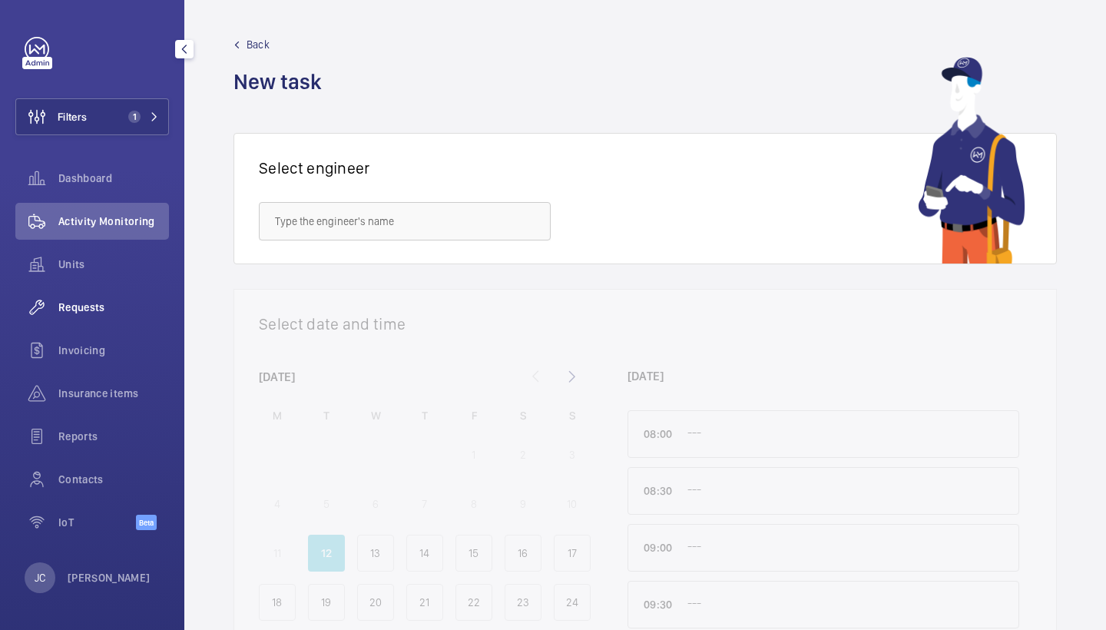
click at [113, 316] on div "Requests" at bounding box center [92, 307] width 154 height 37
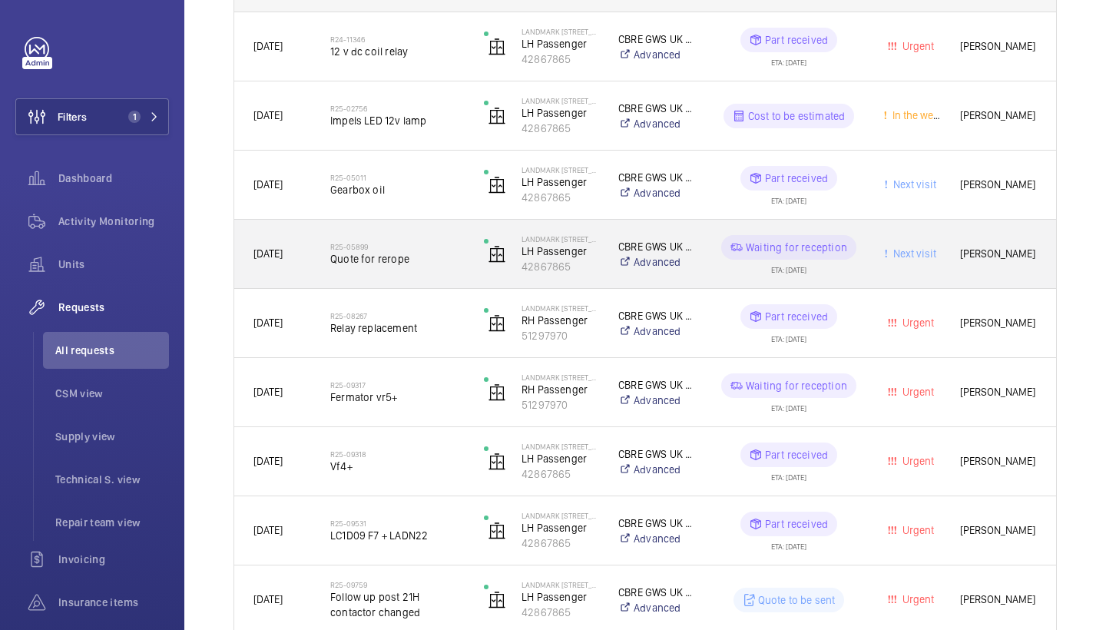
scroll to position [289, 0]
click at [403, 245] on h2 "R25-05899" at bounding box center [397, 247] width 134 height 9
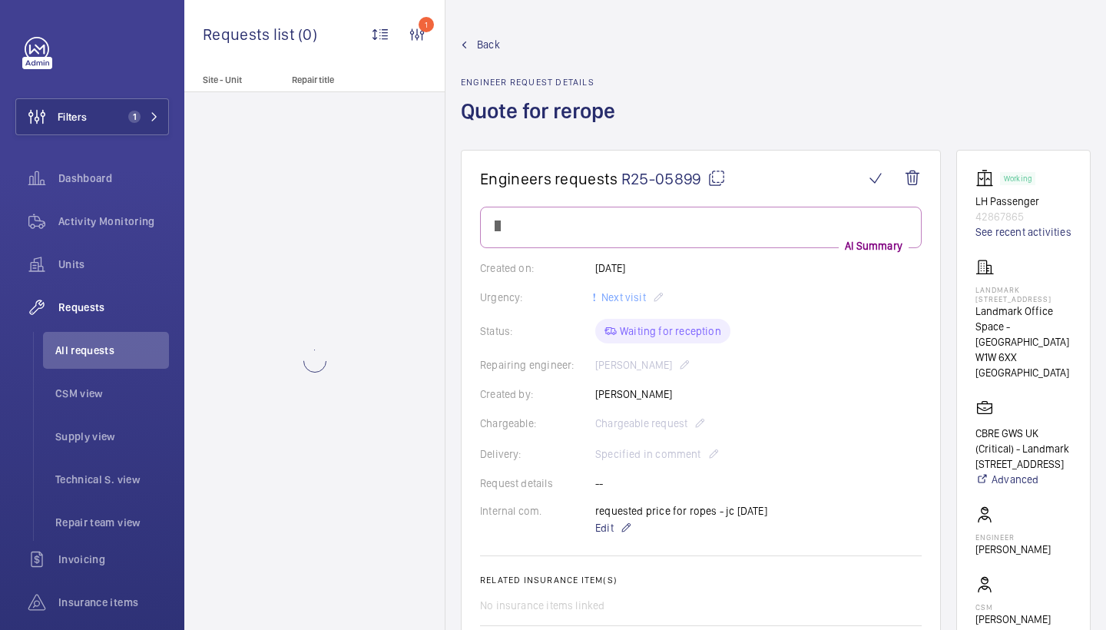
click at [716, 184] on mat-icon at bounding box center [716, 178] width 18 height 18
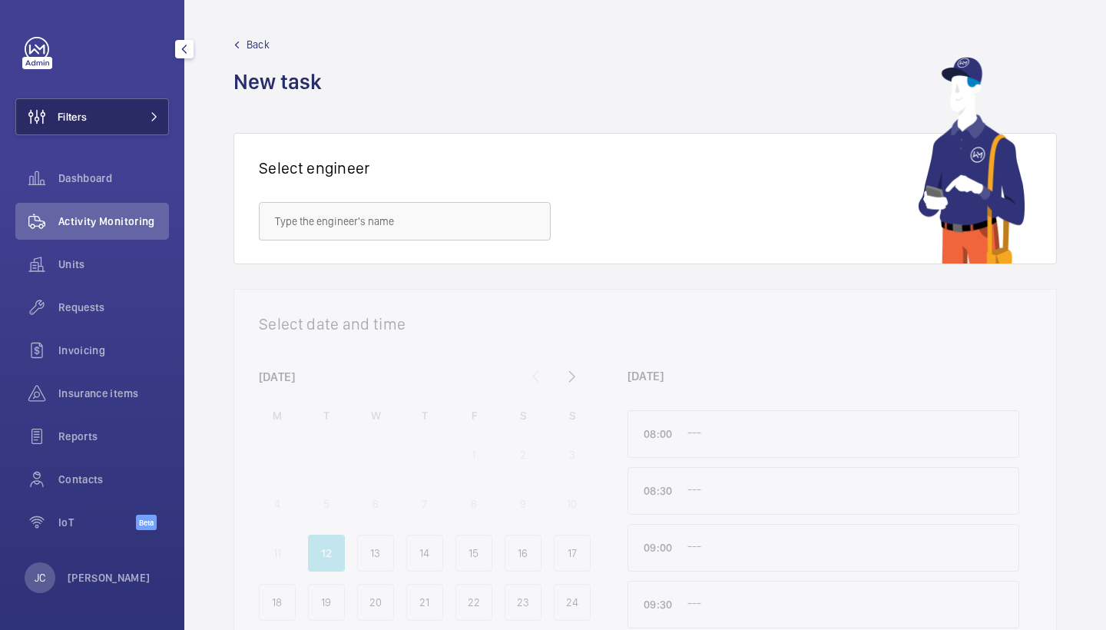
click at [94, 110] on button "Filters" at bounding box center [92, 116] width 154 height 37
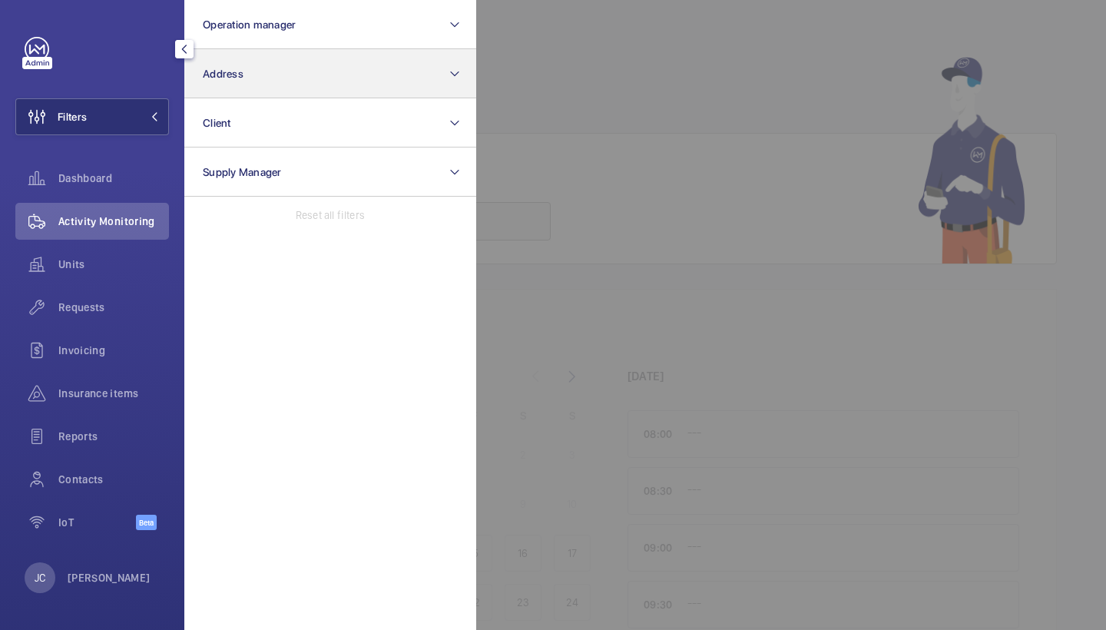
click at [237, 66] on button "Address" at bounding box center [330, 73] width 292 height 49
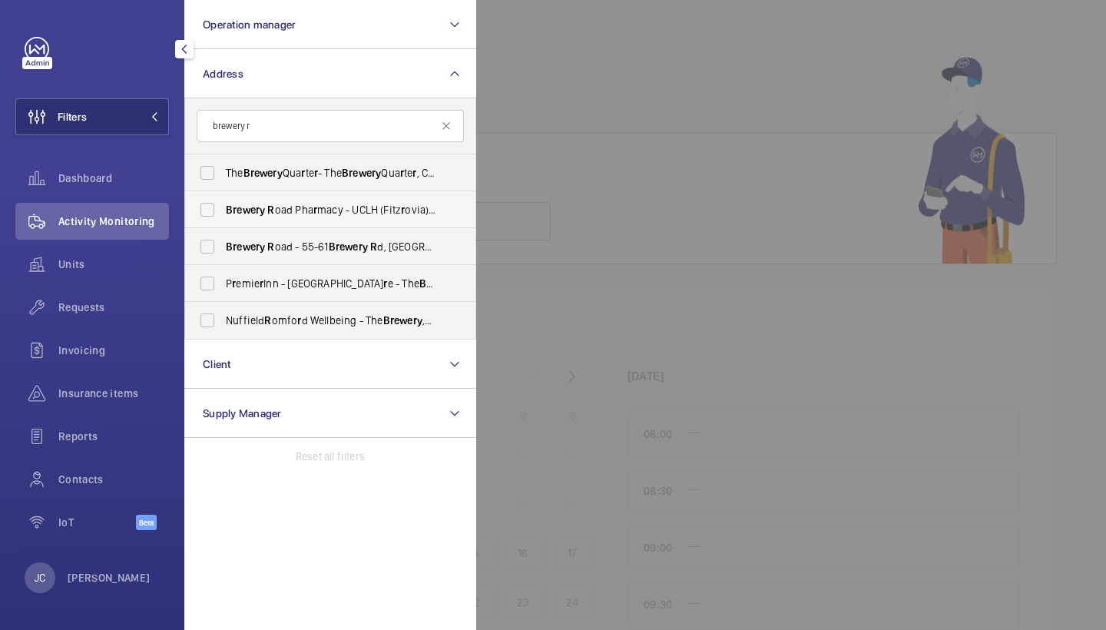
type input "brewery r"
click at [319, 221] on label "Brewery R oad Pha r macy - UCLH (Fitz r ovia), 14 Brewery R oad Pha r macy, LON…" at bounding box center [318, 209] width 267 height 37
click at [223, 221] on input "Brewery R oad Pha r macy - UCLH (Fitz r ovia), 14 Brewery R oad Pha r macy, LON…" at bounding box center [207, 209] width 31 height 31
checkbox input "true"
click at [578, 164] on div at bounding box center [1029, 315] width 1106 height 630
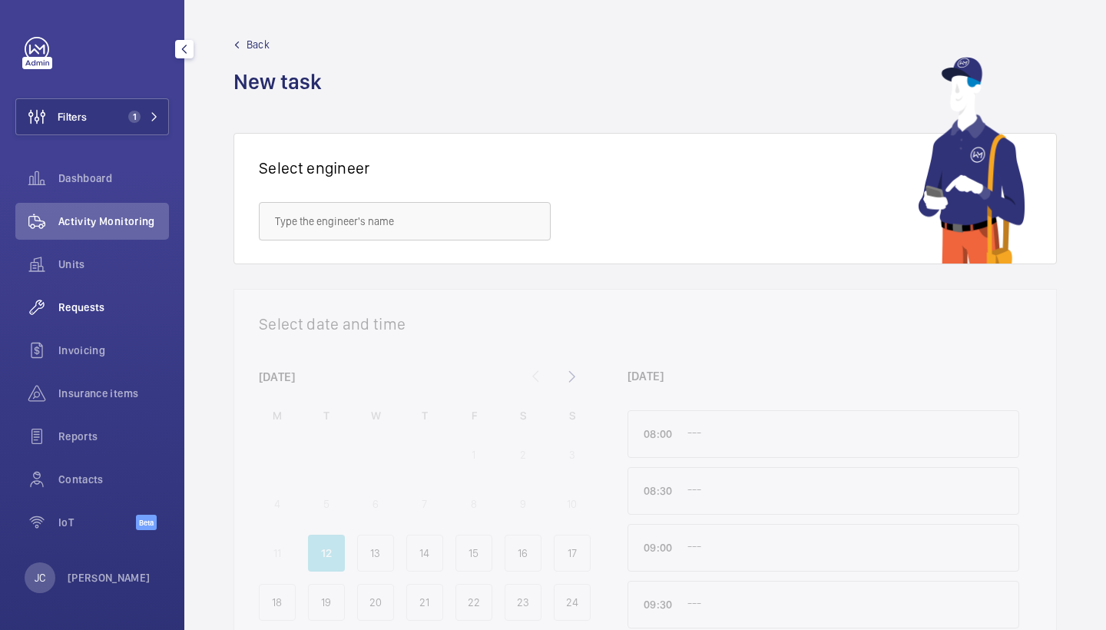
click at [58, 316] on wm-front-icon-button at bounding box center [36, 307] width 43 height 37
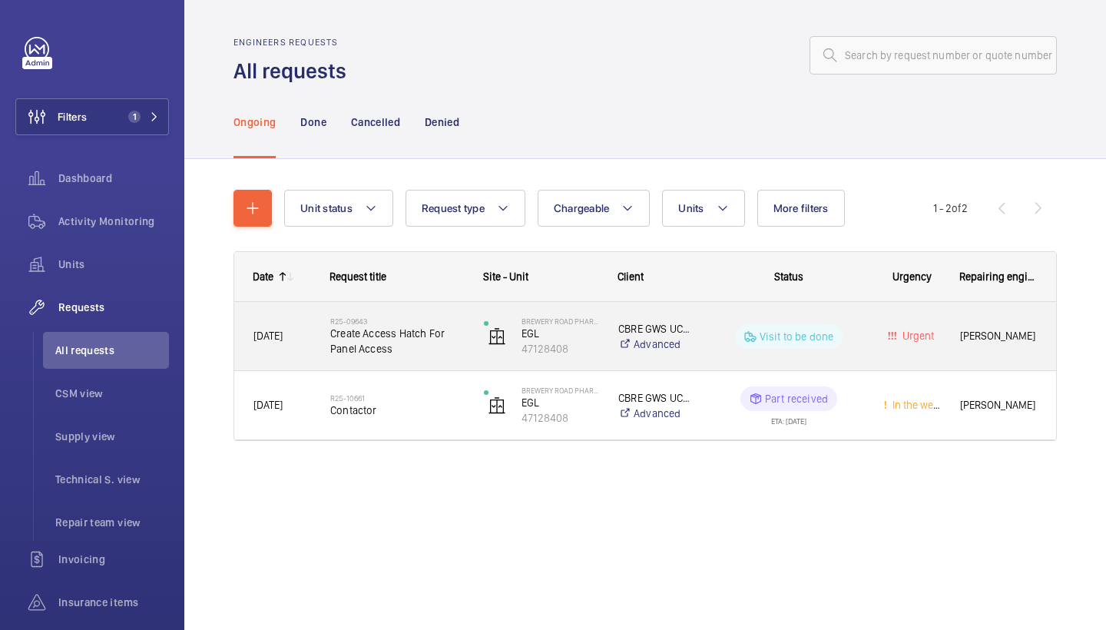
click at [424, 332] on span "Create Access Hatch For Panel Access" at bounding box center [397, 341] width 134 height 31
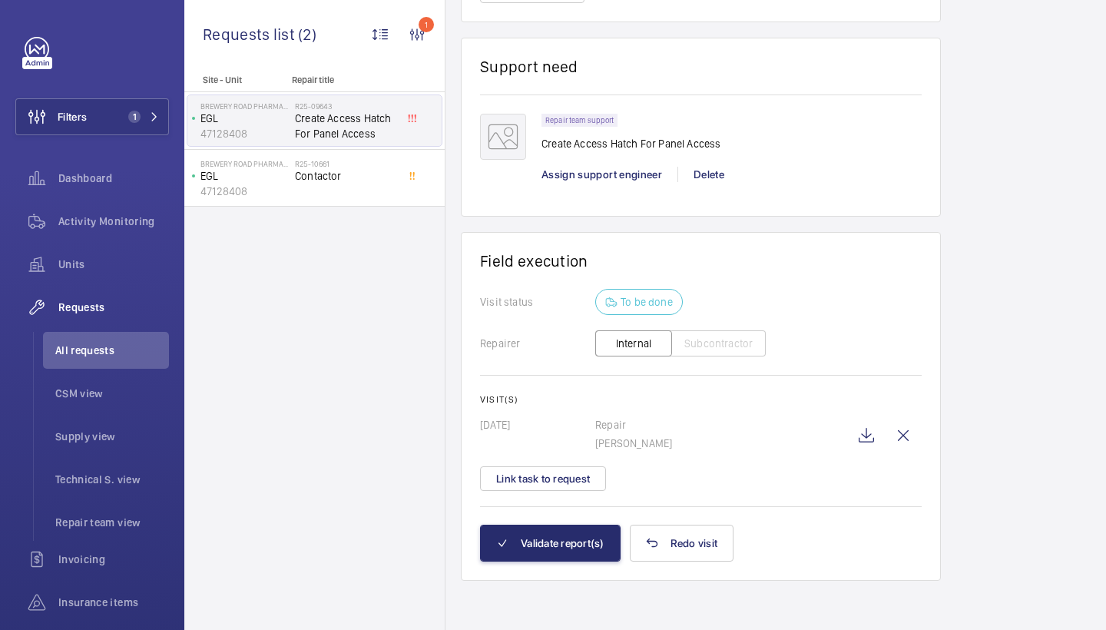
scroll to position [1221, 0]
click at [579, 484] on button "Link task to request" at bounding box center [543, 478] width 126 height 25
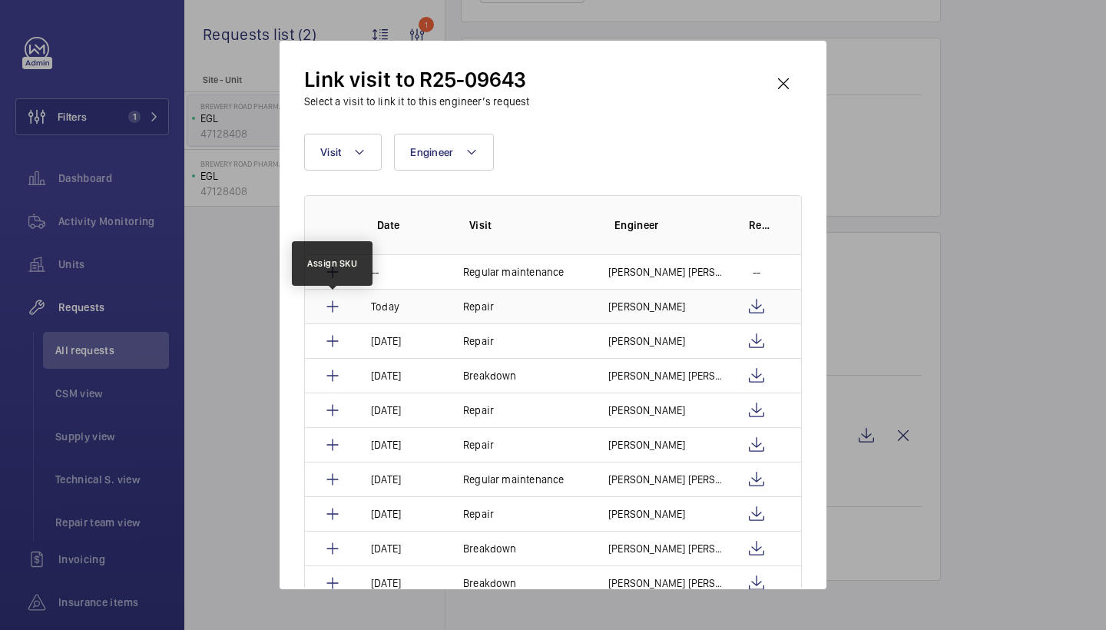
click at [338, 308] on mat-icon at bounding box center [332, 306] width 18 height 18
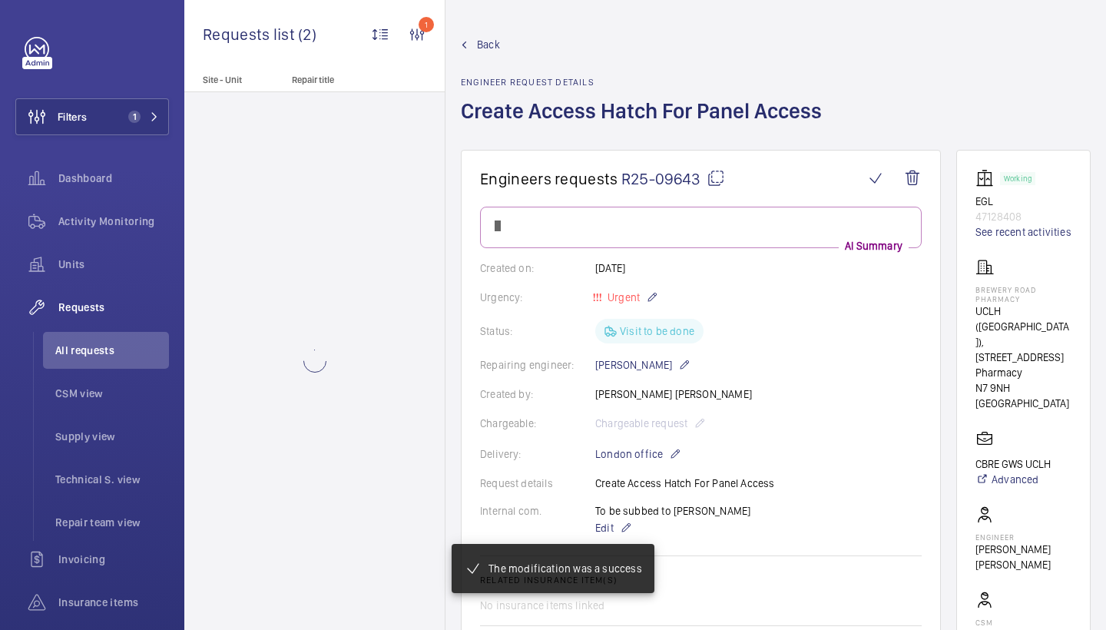
scroll to position [1221, 0]
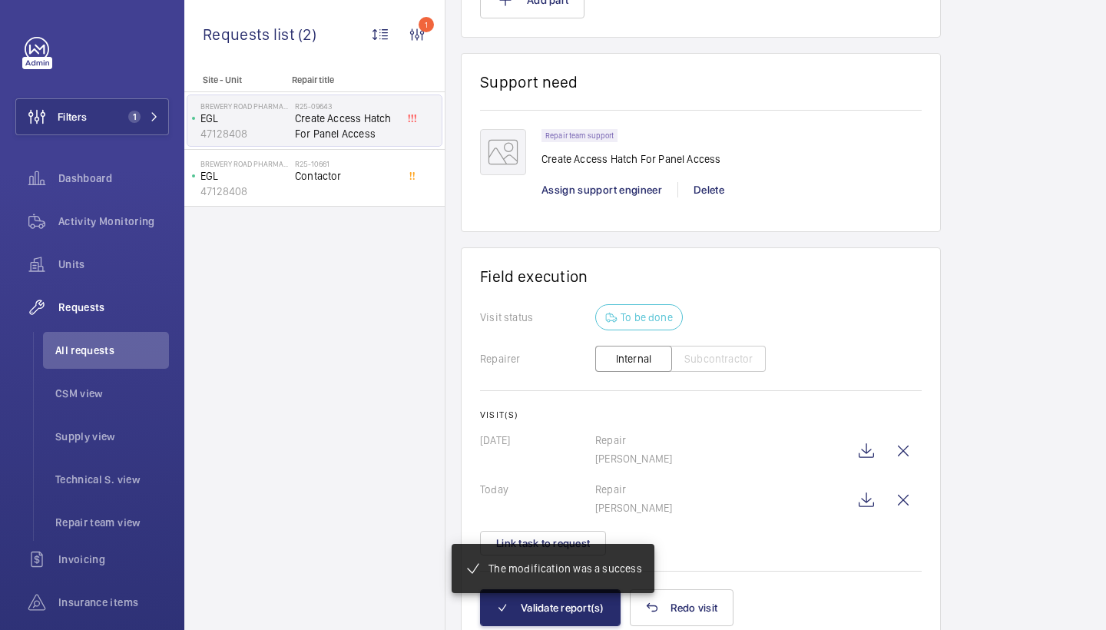
click at [531, 601] on mat-snack-bar-container "The modification was a success" at bounding box center [552, 568] width 263 height 111
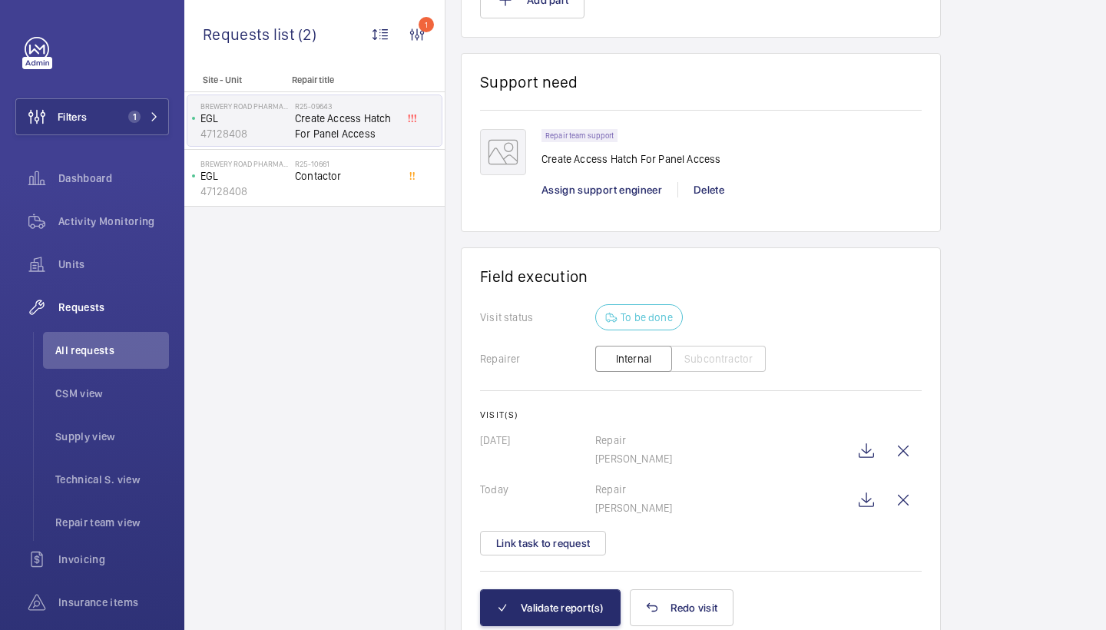
click at [551, 608] on button "Validate report(s)" at bounding box center [550, 607] width 141 height 37
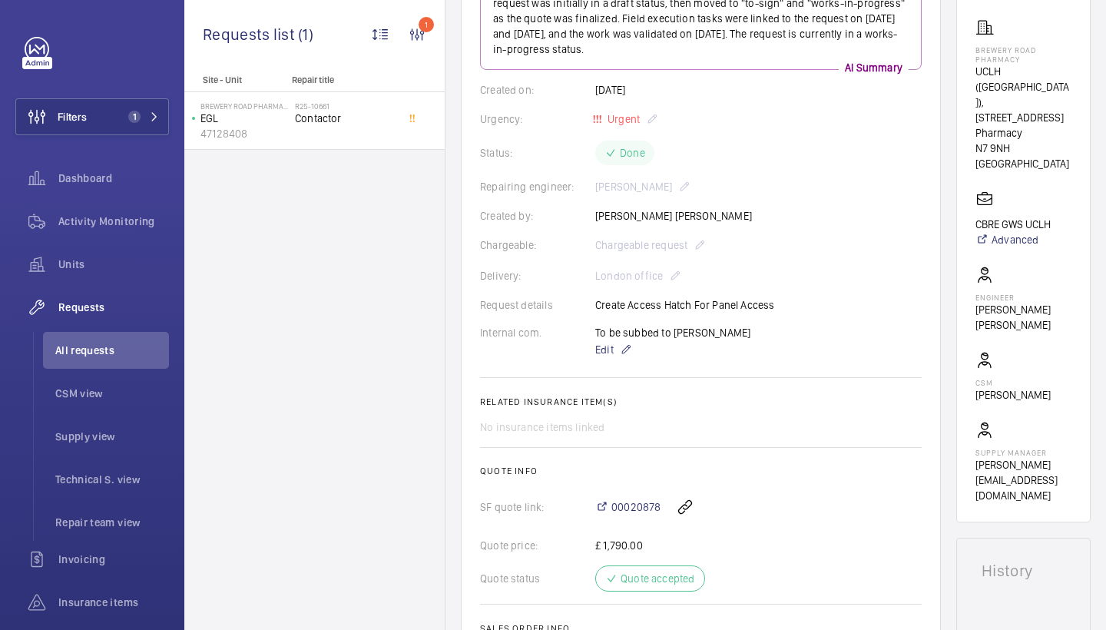
scroll to position [354, 0]
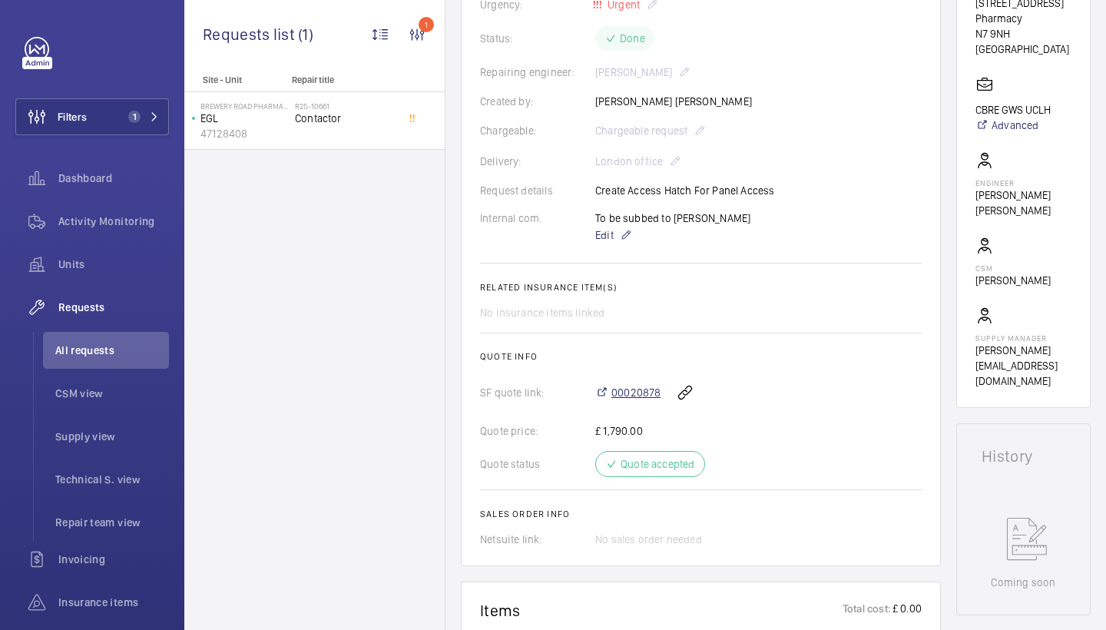
click at [642, 395] on span "00020878" at bounding box center [635, 392] width 49 height 15
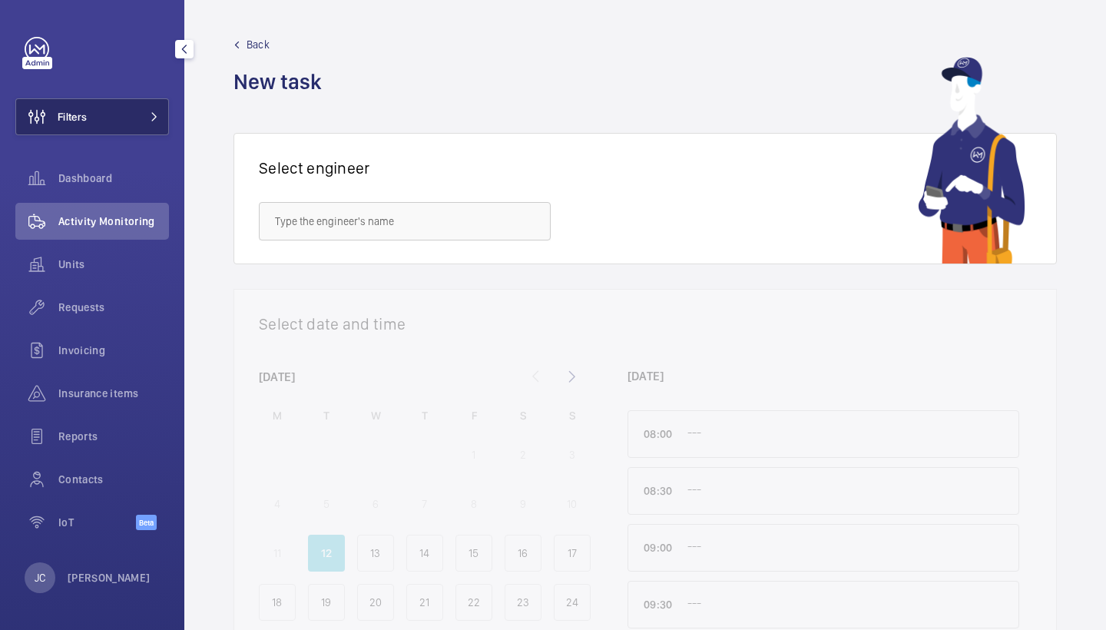
click at [150, 104] on button "Filters" at bounding box center [92, 116] width 154 height 37
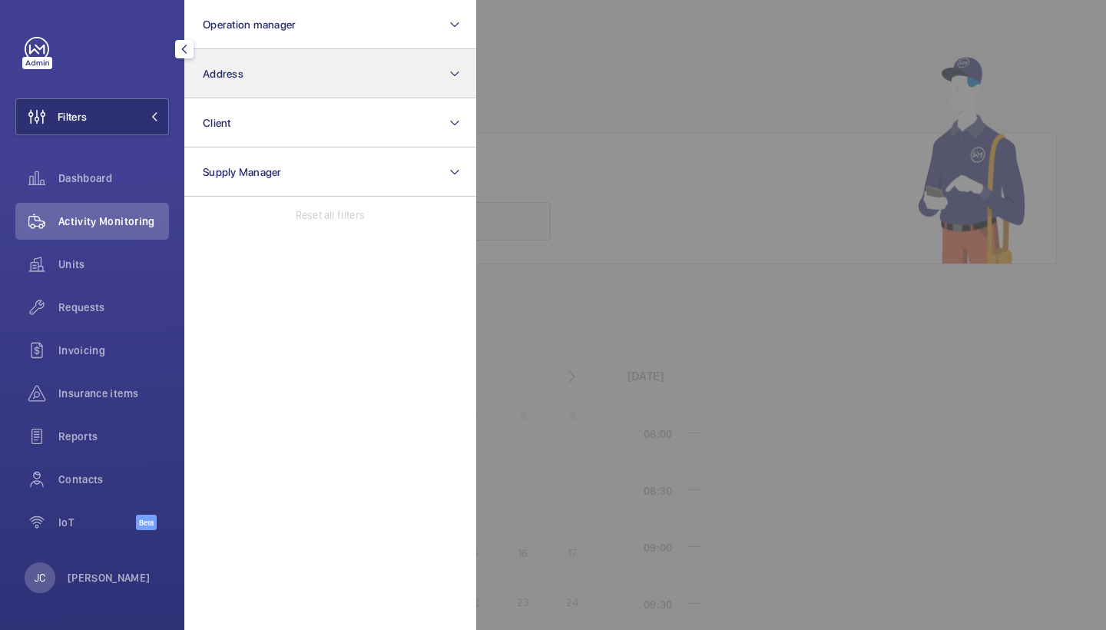
click at [286, 81] on button "Address" at bounding box center [330, 73] width 292 height 49
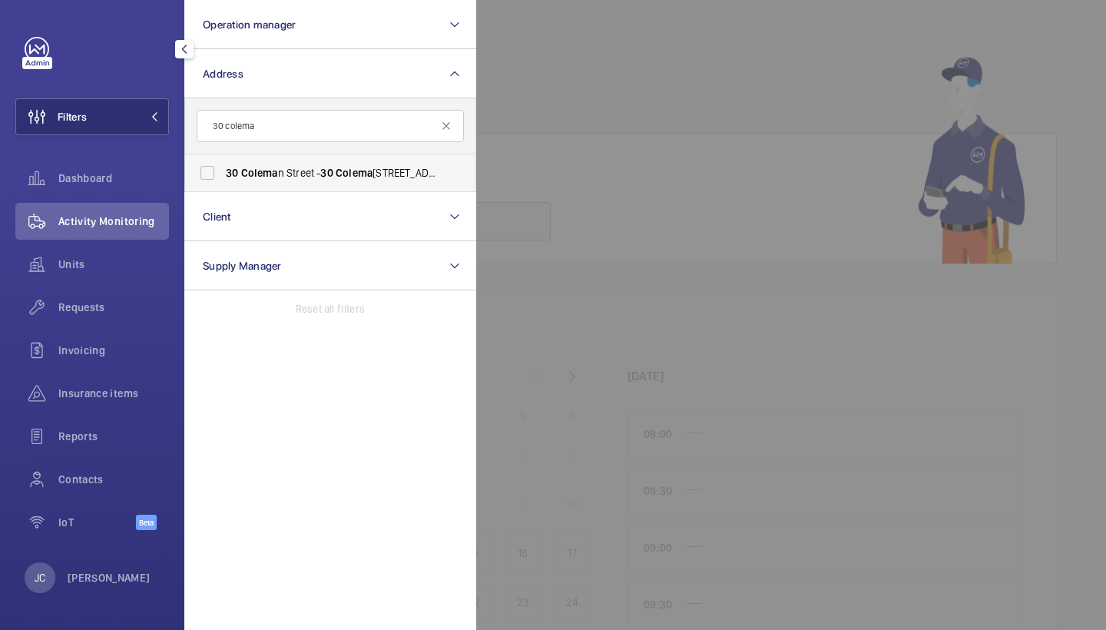
type input "30 colema"
click at [267, 164] on label "[STREET_ADDRESS]" at bounding box center [318, 172] width 267 height 37
click at [223, 164] on input "[STREET_ADDRESS]" at bounding box center [207, 172] width 31 height 31
checkbox input "true"
click at [100, 273] on div "Units" at bounding box center [92, 264] width 154 height 37
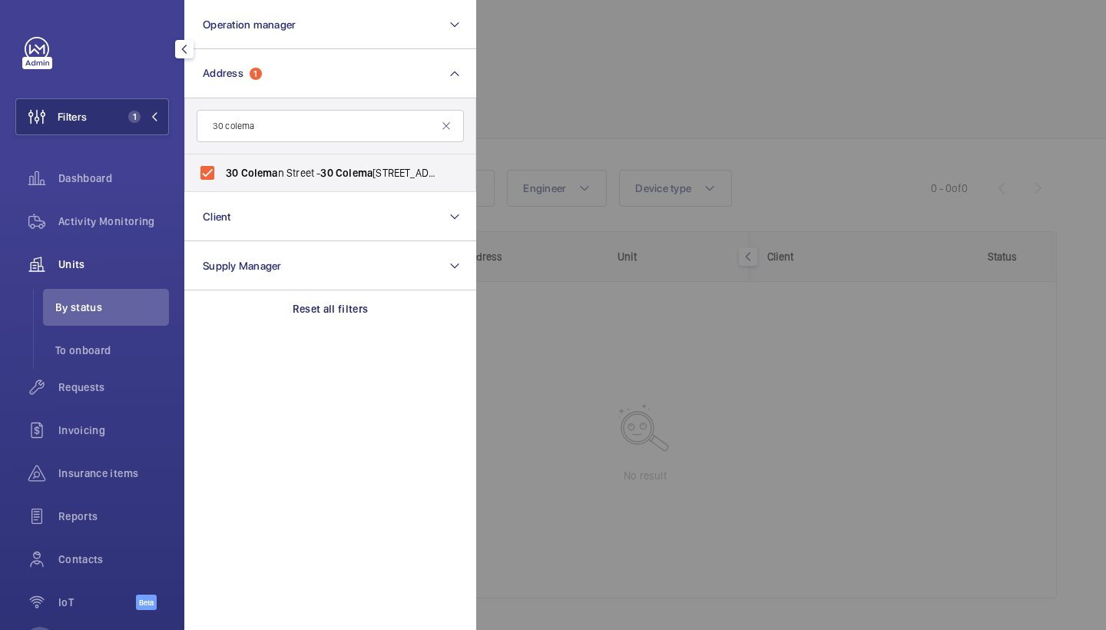
click at [548, 121] on div at bounding box center [1029, 315] width 1106 height 630
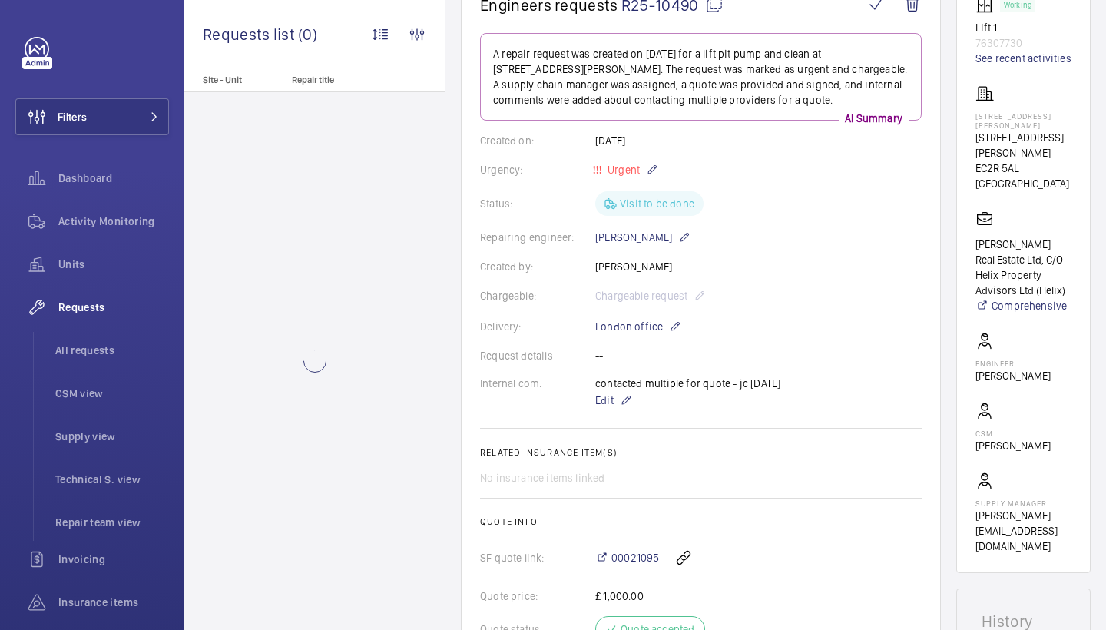
scroll to position [201, 0]
click at [612, 393] on span "Edit" at bounding box center [604, 400] width 18 height 15
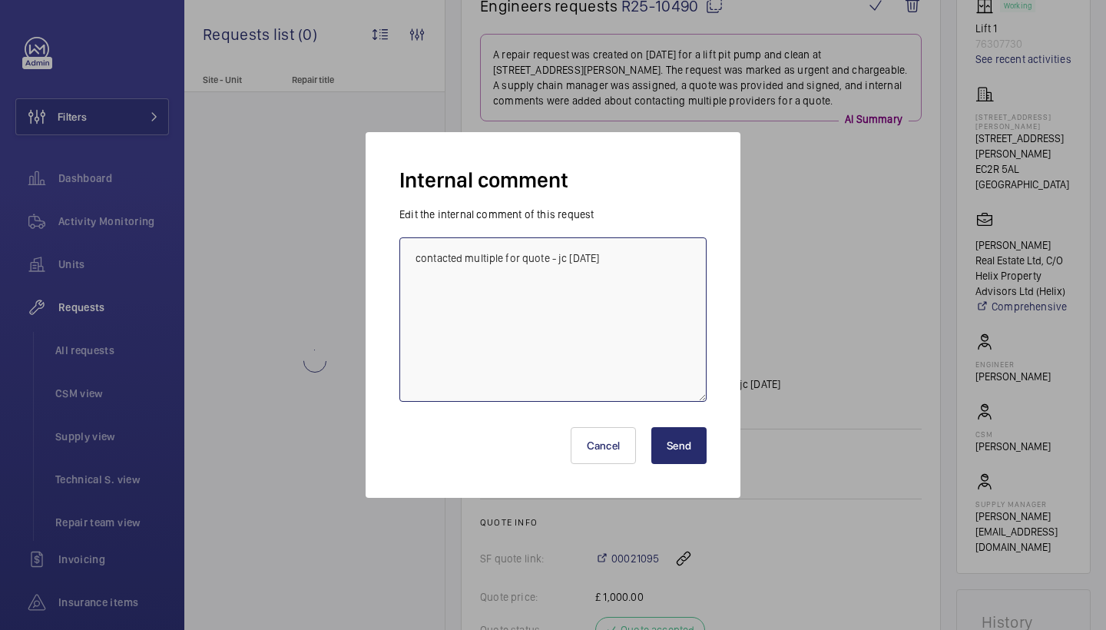
click at [525, 309] on textarea "contacted multiple for quote - jc [DATE]" at bounding box center [552, 319] width 307 height 164
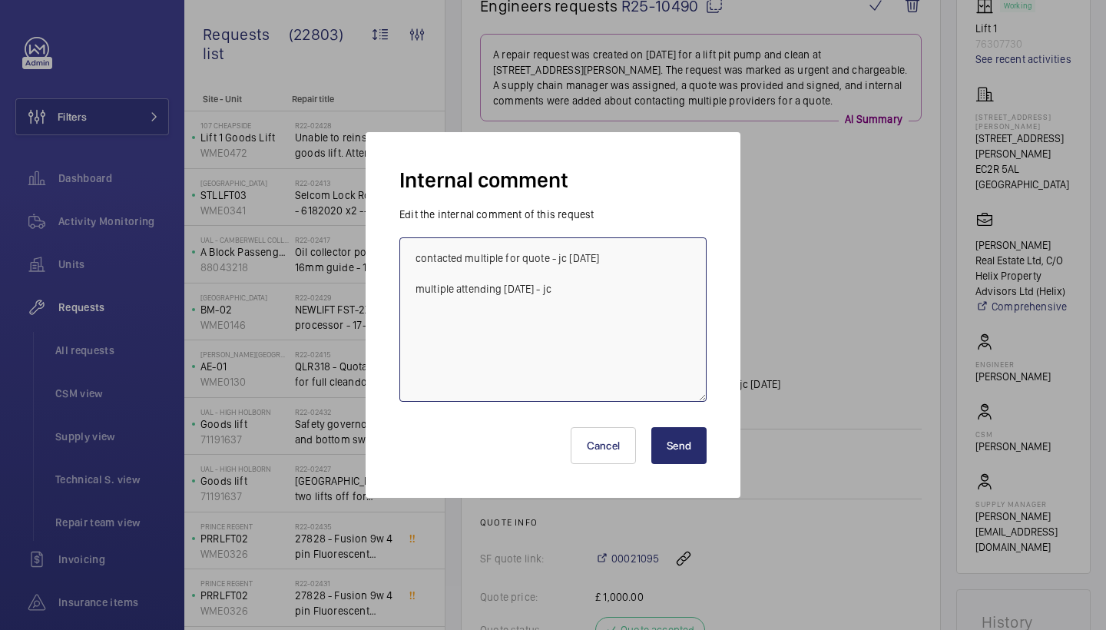
type textarea "contacted multiple for quote - jc [DATE] multiple attending [DATE] - jc"
click at [674, 448] on button "Send" at bounding box center [678, 445] width 55 height 37
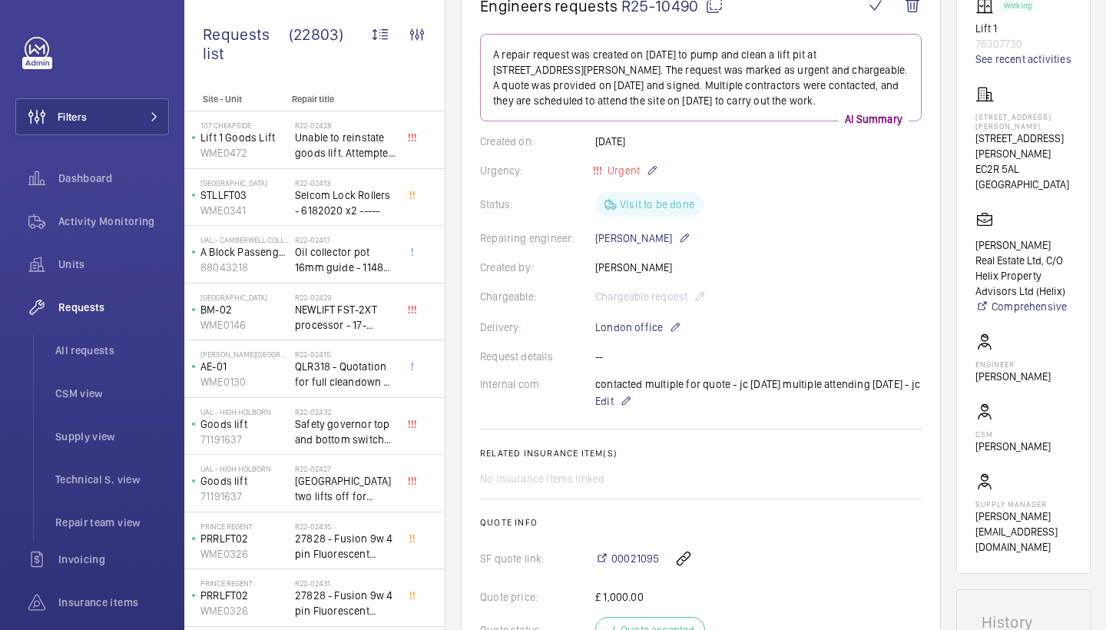
scroll to position [1, 0]
